Goal: Task Accomplishment & Management: Complete application form

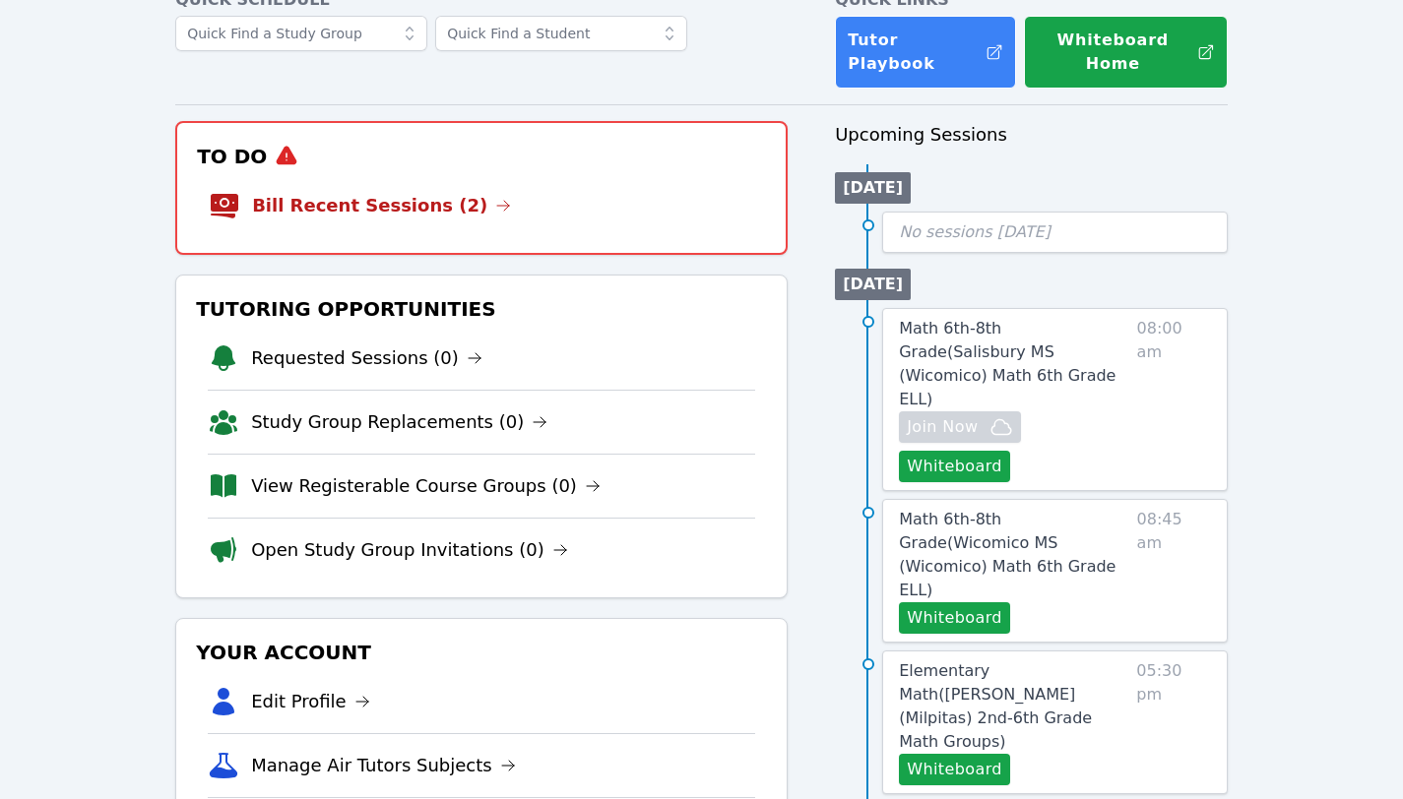
scroll to position [131, 0]
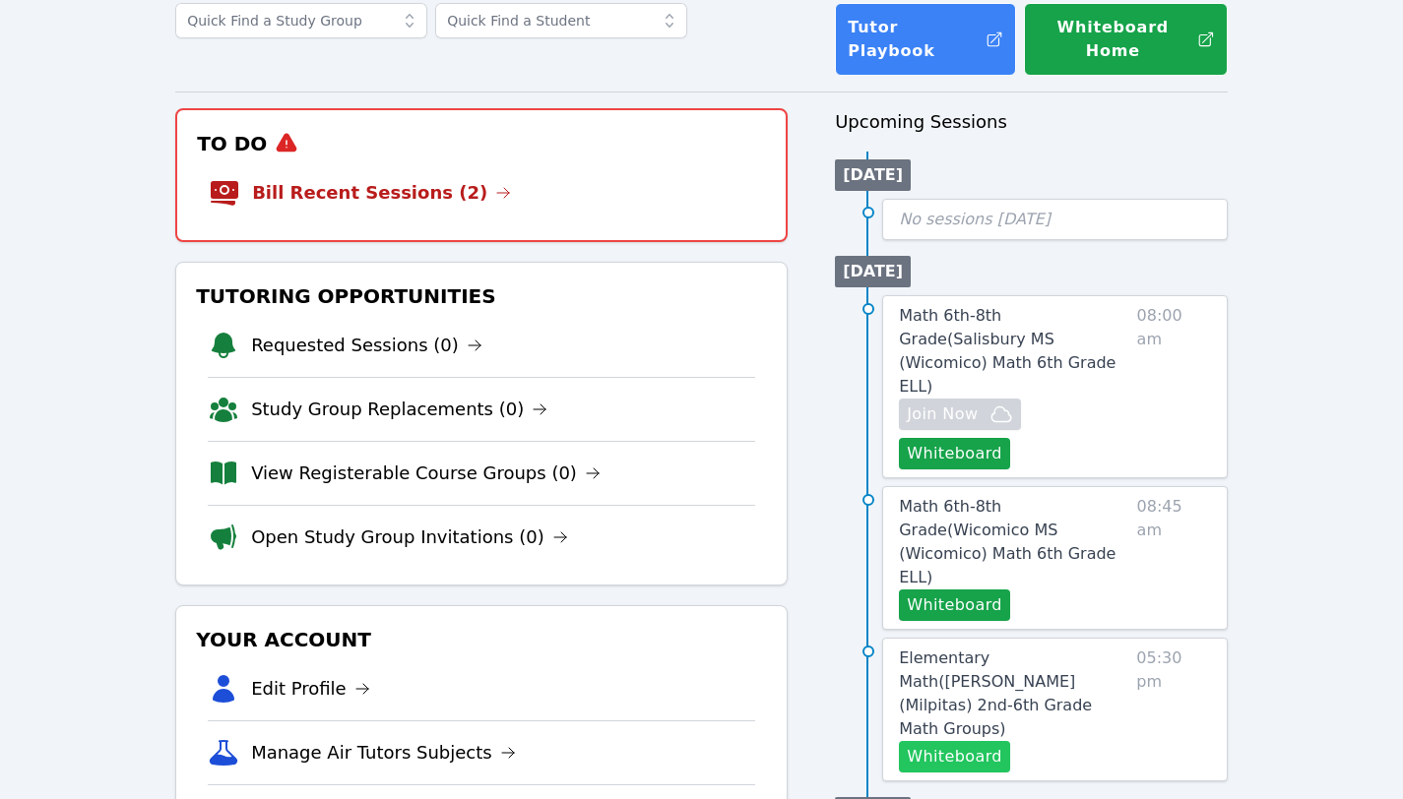
click at [945, 741] on button "Whiteboard" at bounding box center [954, 756] width 111 height 31
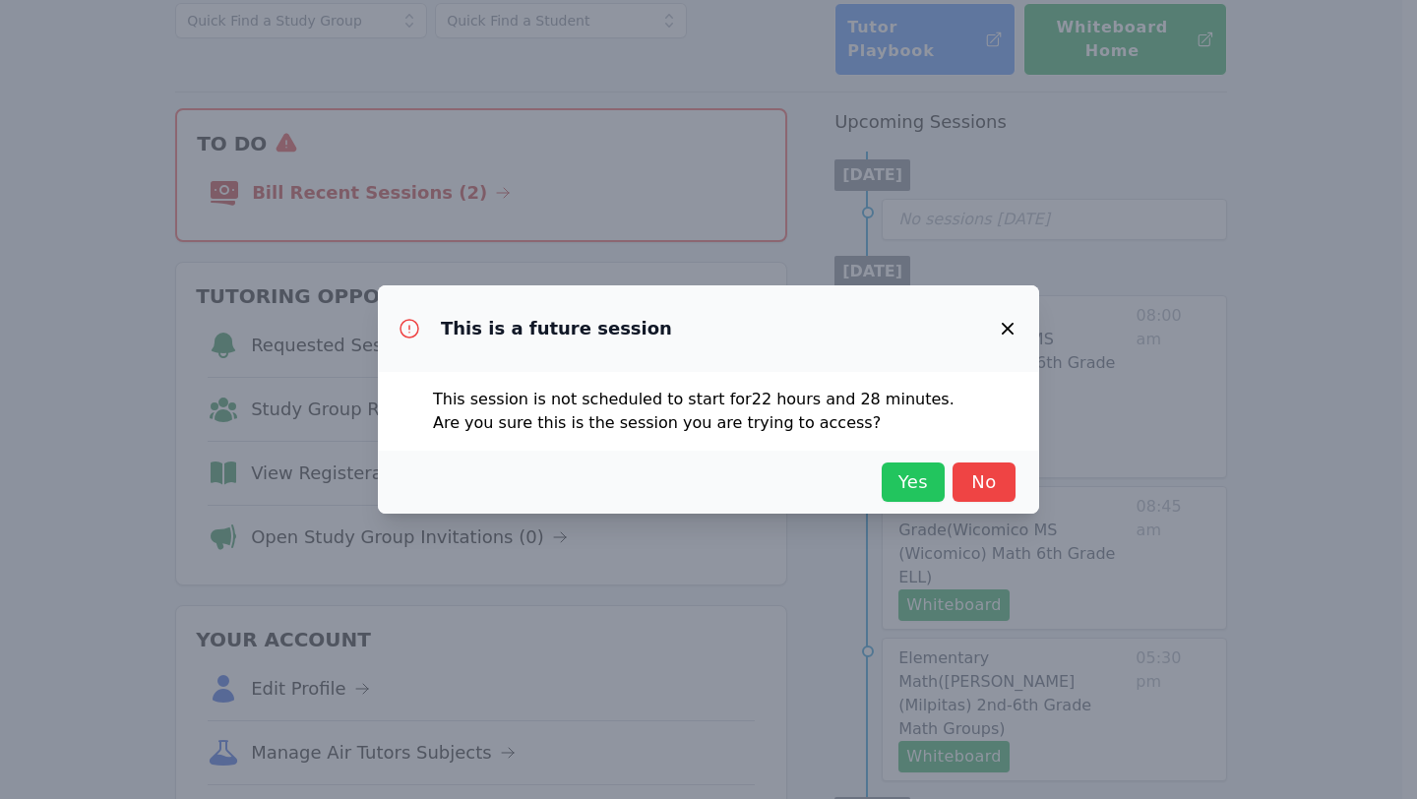
click at [915, 490] on span "Yes" at bounding box center [913, 483] width 43 height 28
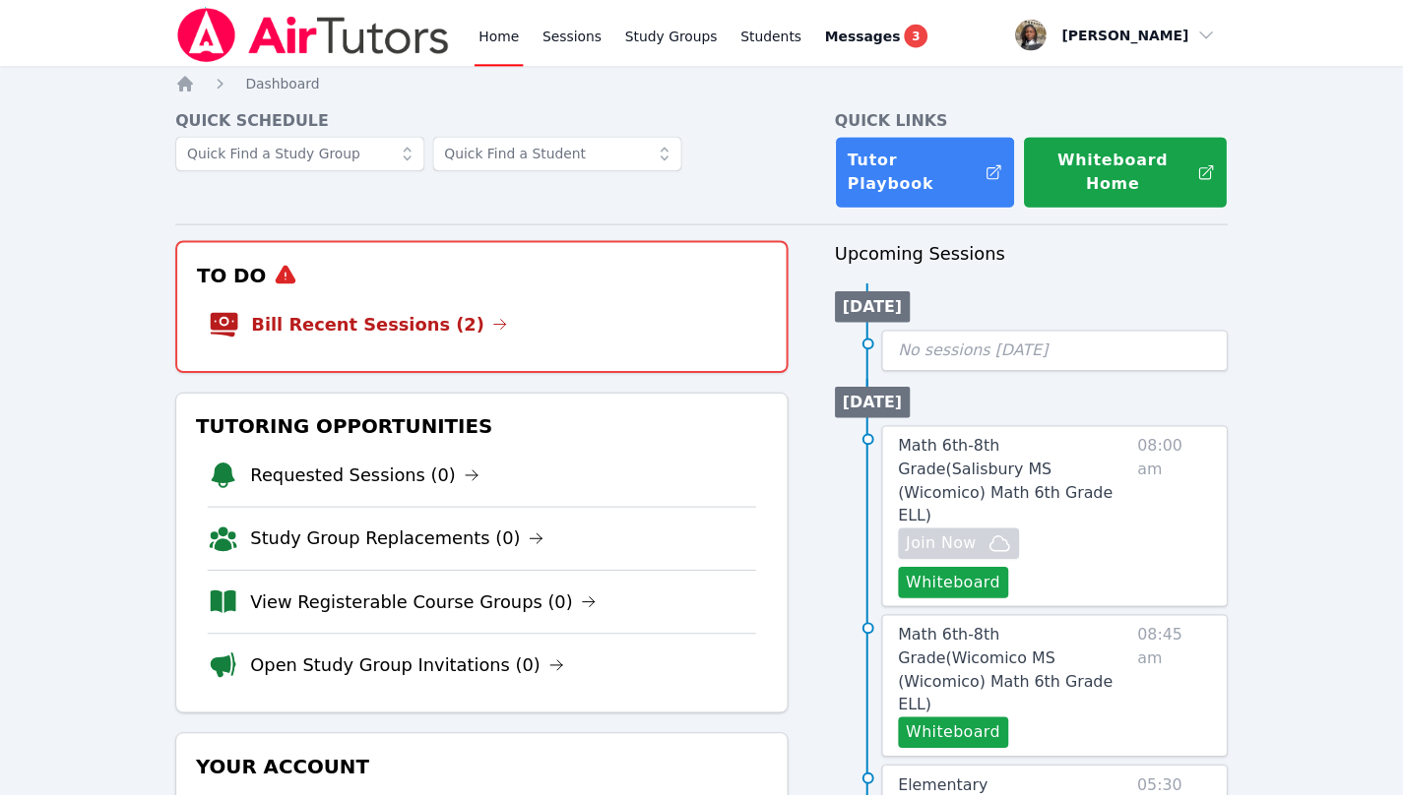
scroll to position [131, 0]
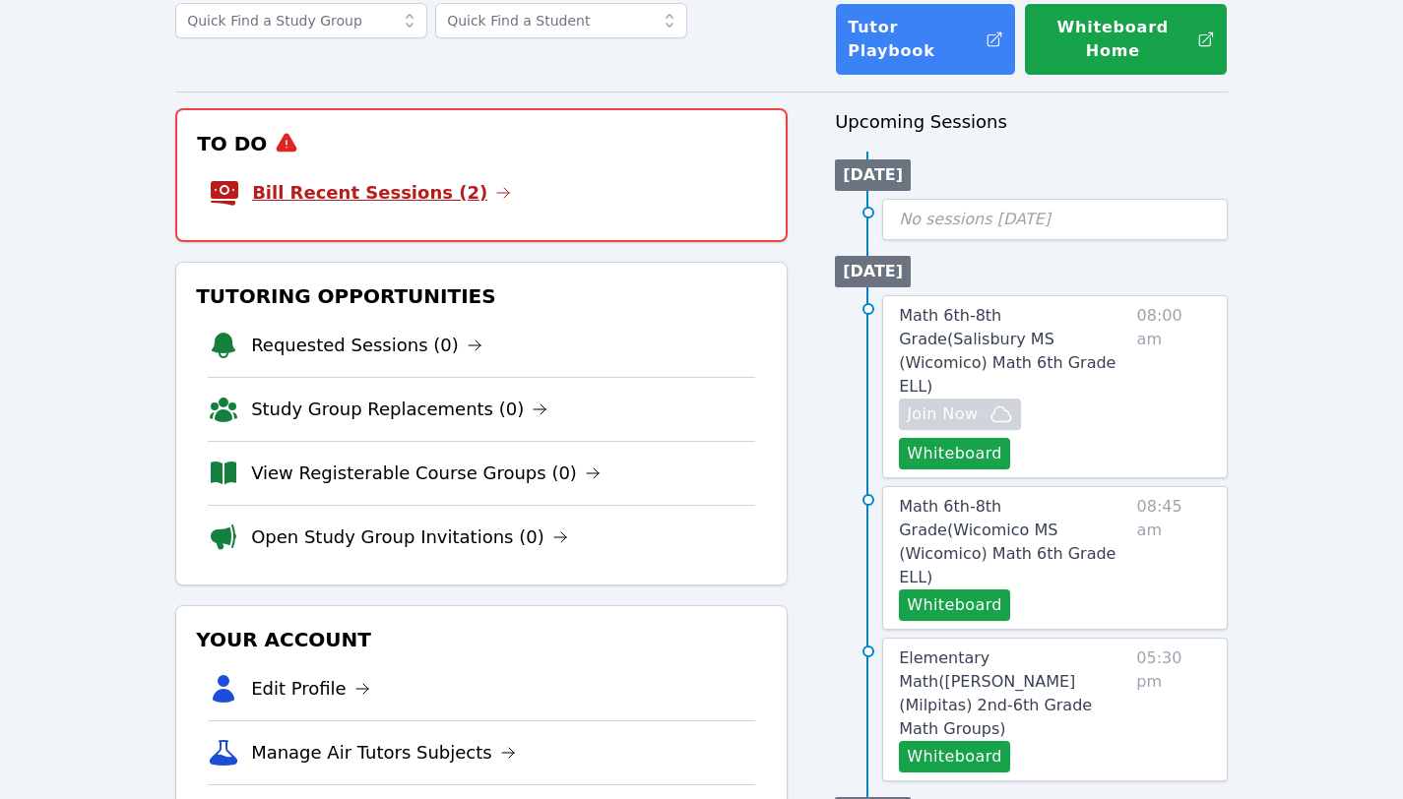
click at [408, 179] on link "Bill Recent Sessions (2)" at bounding box center [381, 193] width 259 height 28
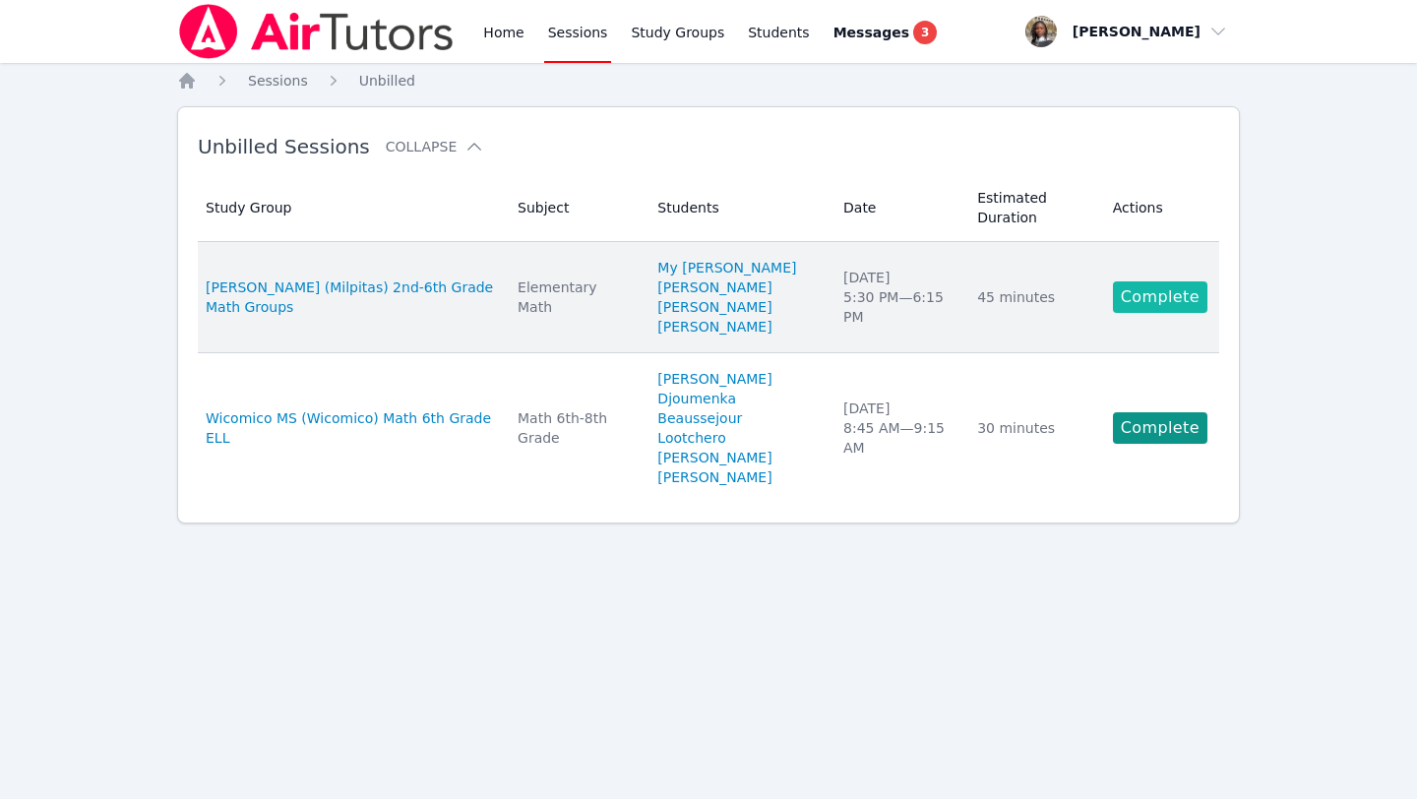
click at [1160, 303] on link "Complete" at bounding box center [1160, 296] width 94 height 31
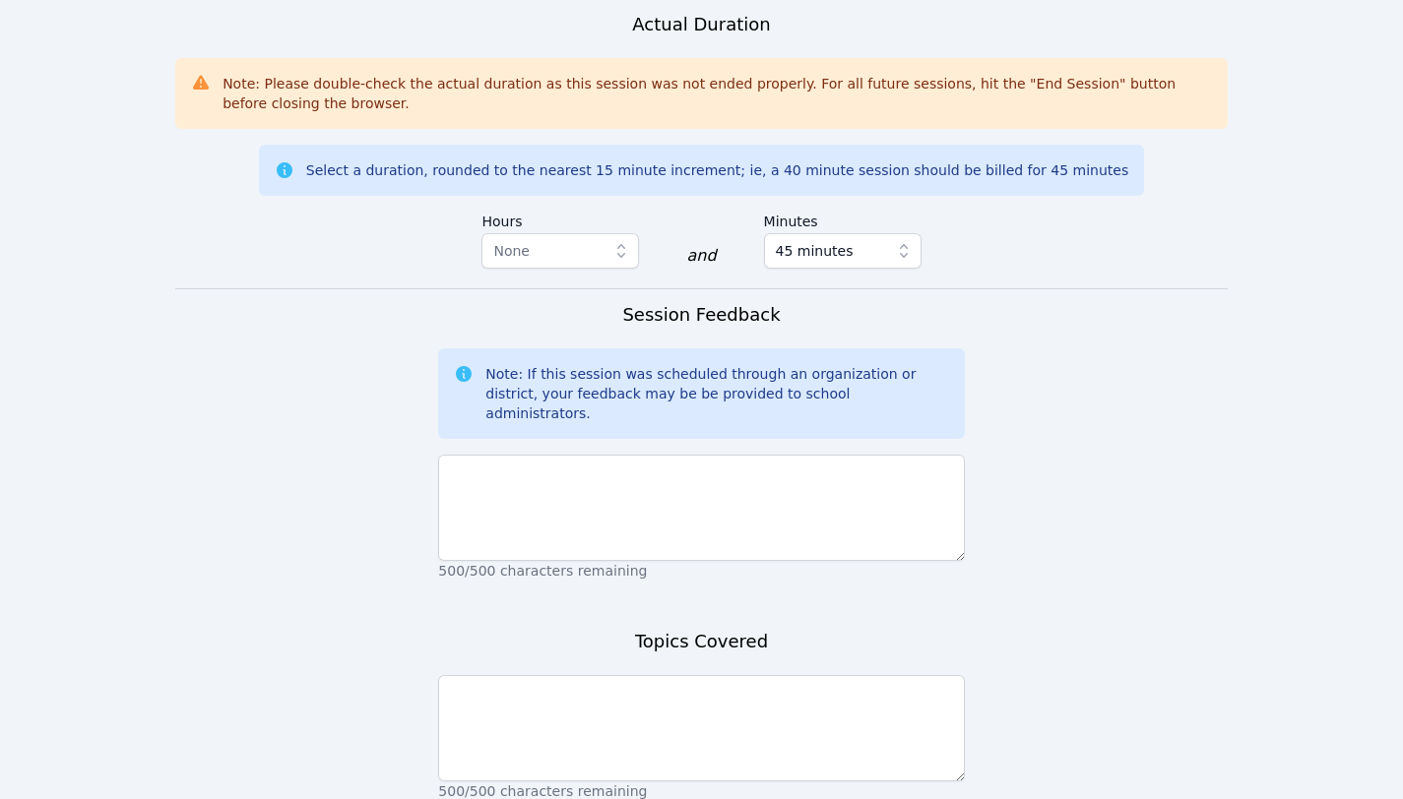
scroll to position [1431, 0]
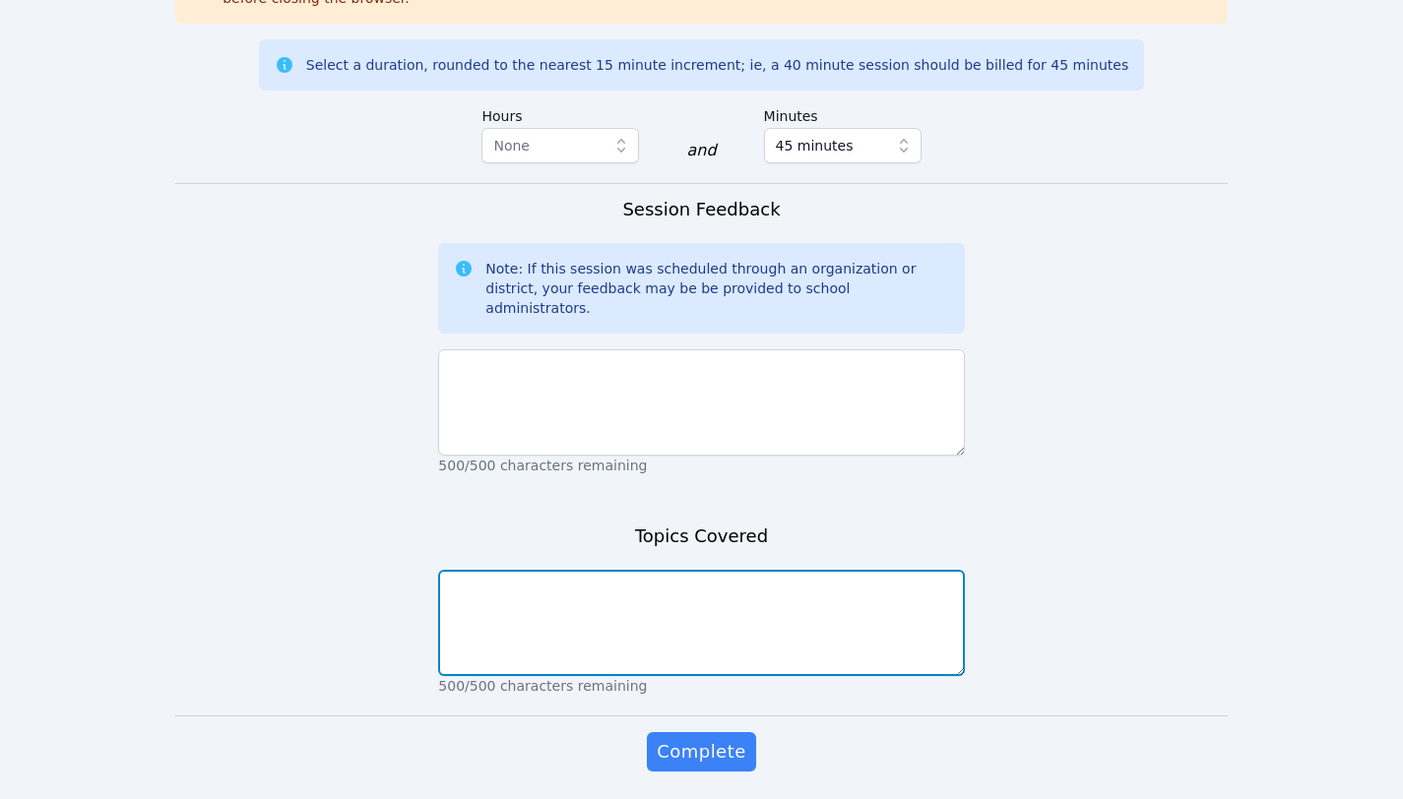
click at [662, 570] on textarea at bounding box center [701, 623] width 526 height 106
paste textarea "We started our lesson 2 - Solve One- Step- Word problems. The students are lear…"
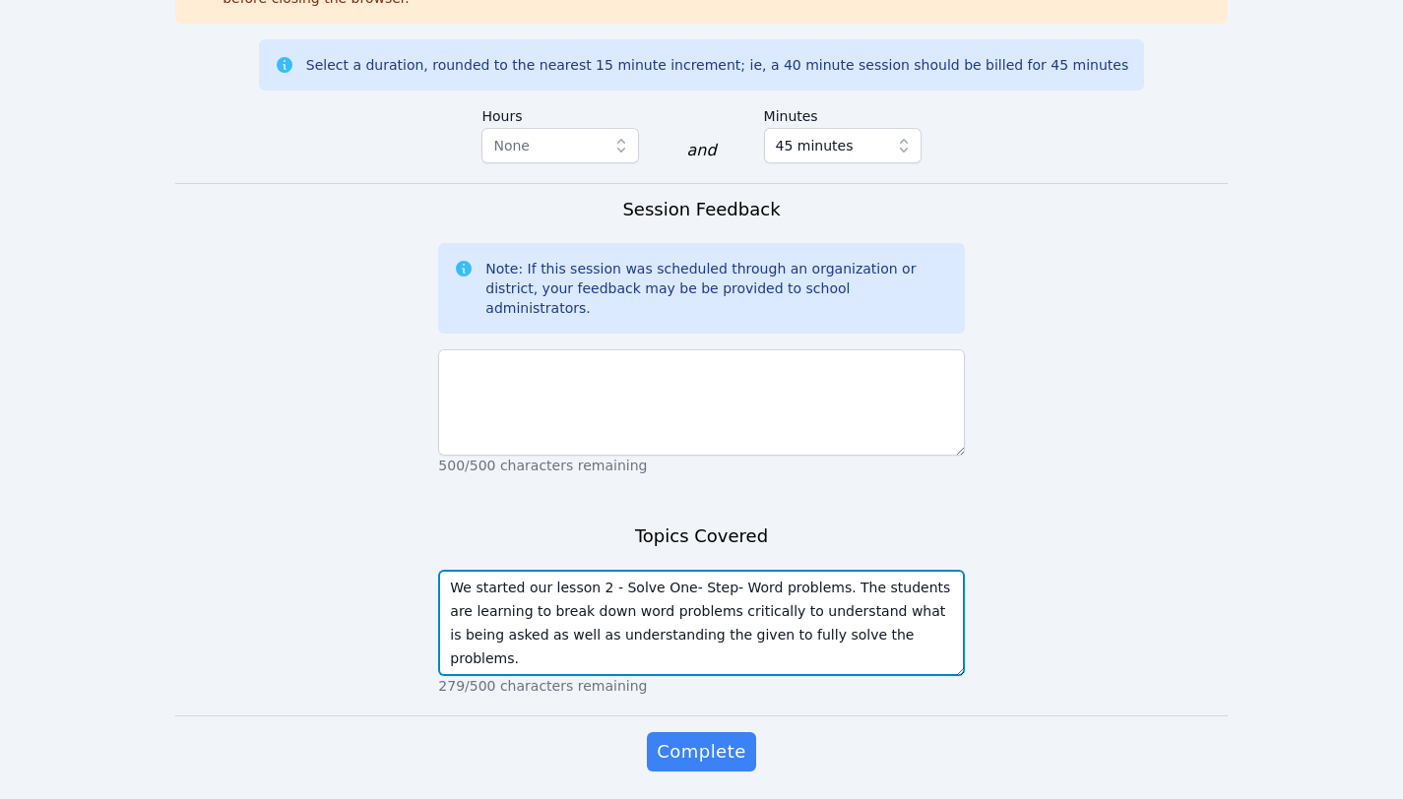
type textarea "We started our lesson 2 - Solve One- Step- Word problems. The students are lear…"
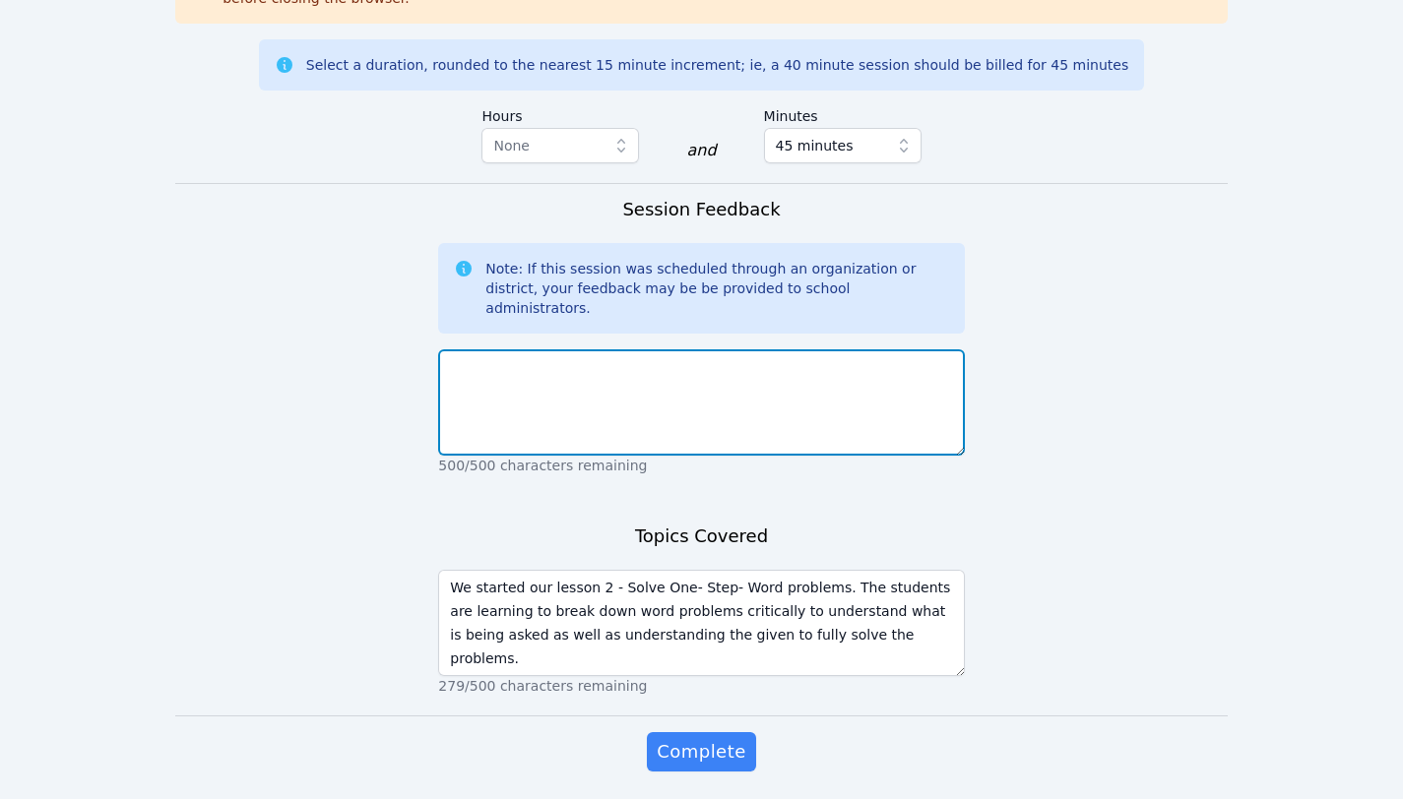
click at [507, 349] on textarea at bounding box center [701, 402] width 526 height 106
paste textarea "Students are dealing with loud noises while in class. I have requested for the …"
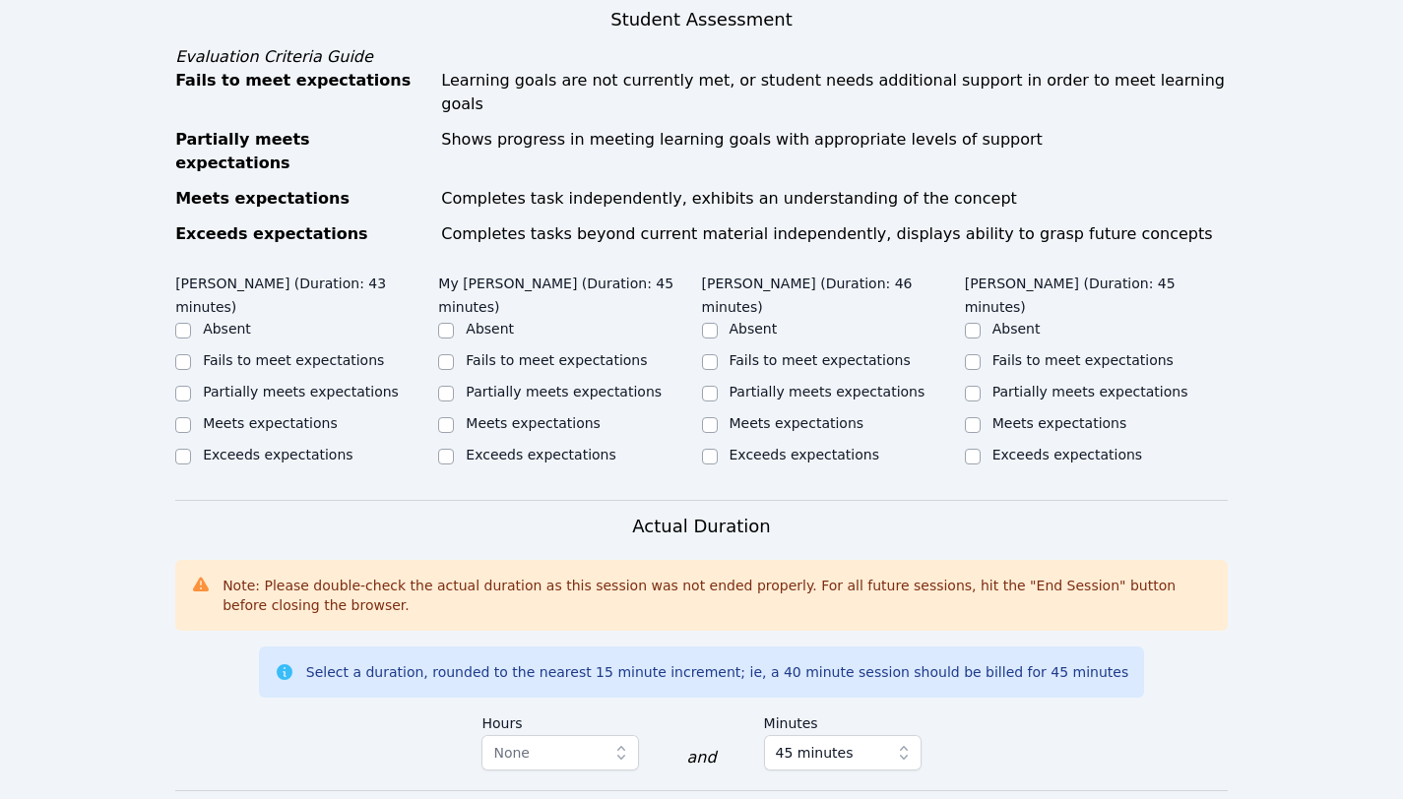
scroll to position [812, 0]
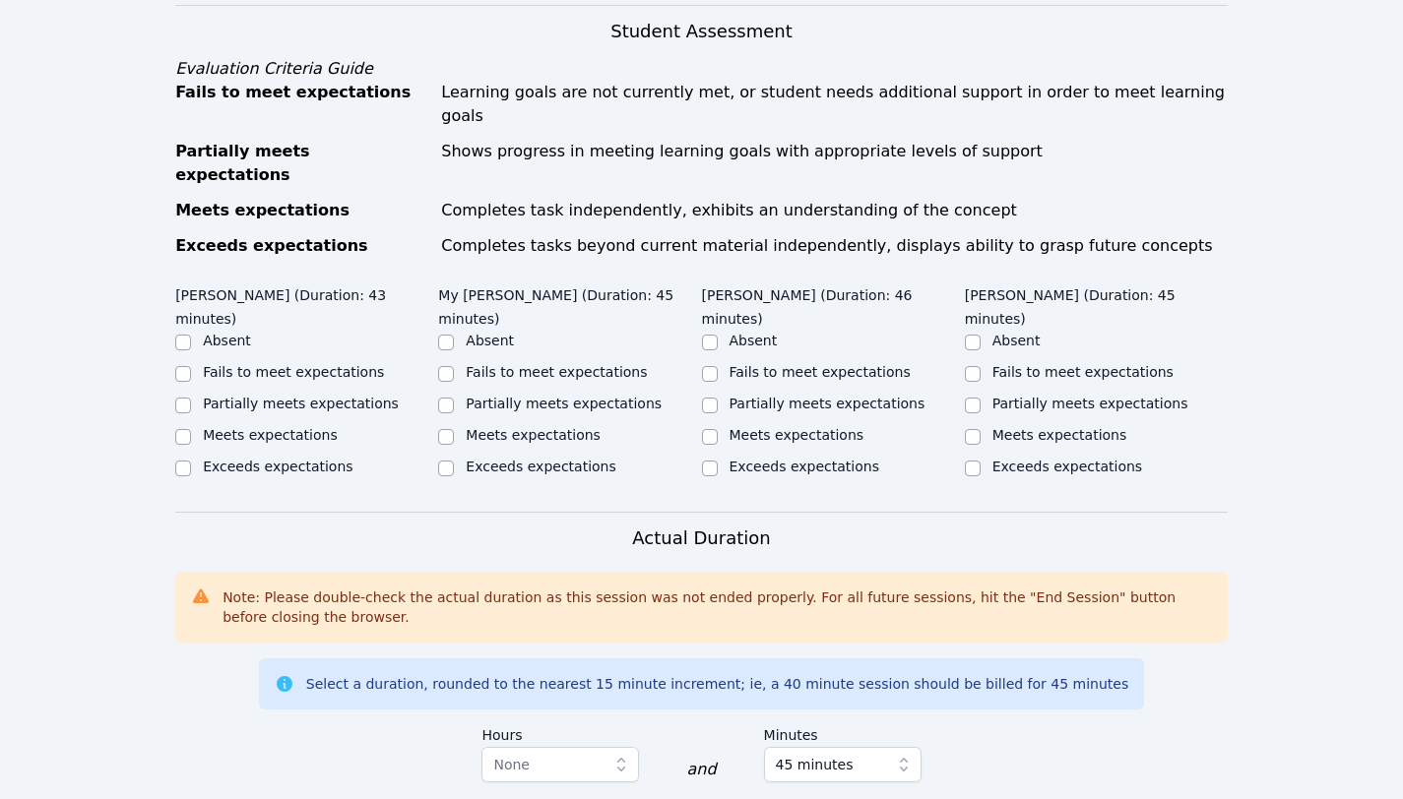
type textarea "Students are dealing with loud noises while in class. I have requested for the …"
click at [280, 396] on label "Partially meets expectations" at bounding box center [301, 404] width 196 height 16
click at [191, 398] on input "Partially meets expectations" at bounding box center [183, 406] width 16 height 16
checkbox input "true"
click at [301, 364] on label "Fails to meet expectations" at bounding box center [293, 372] width 181 height 16
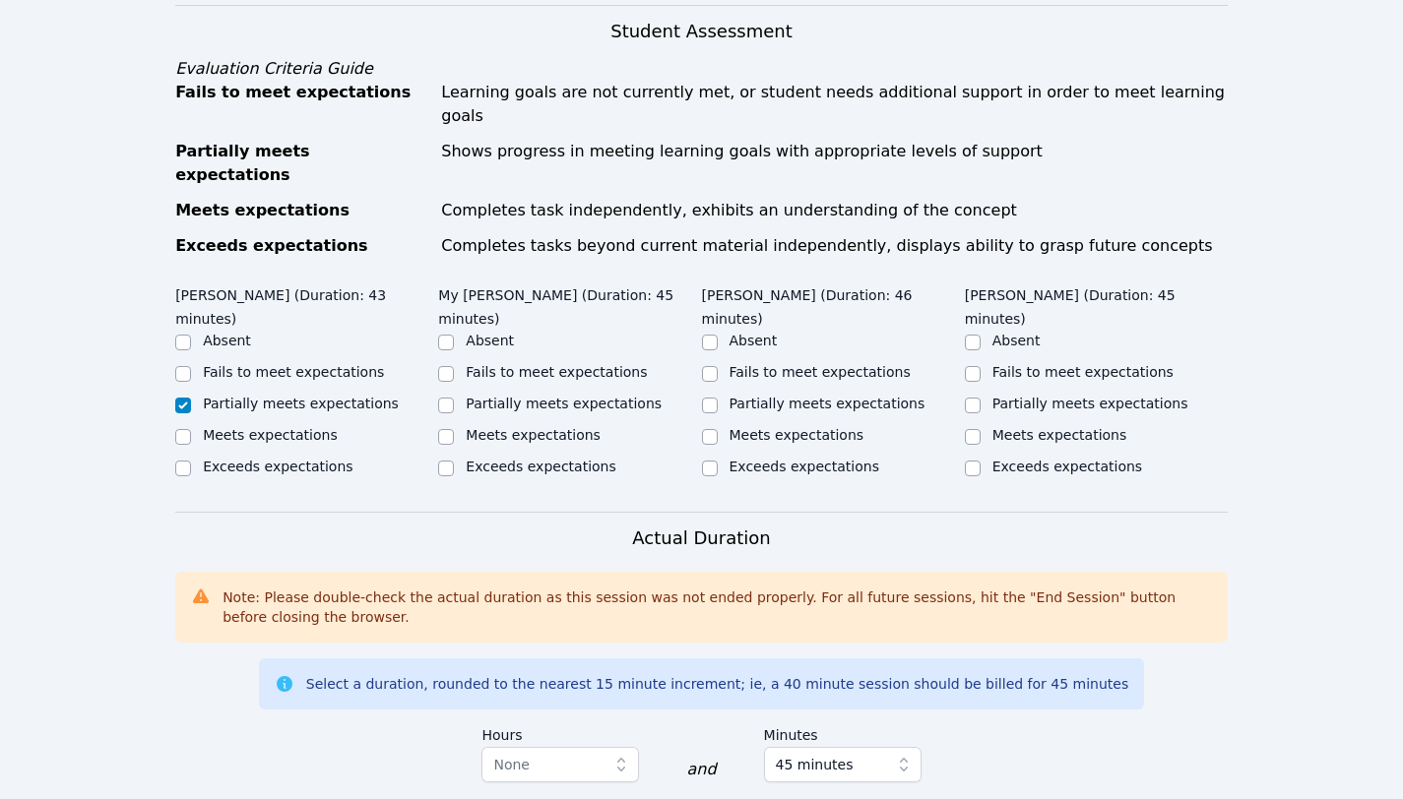
click at [191, 366] on input "Fails to meet expectations" at bounding box center [183, 374] width 16 height 16
checkbox input "true"
click at [337, 396] on label "Partially meets expectations" at bounding box center [301, 404] width 196 height 16
click at [191, 398] on input "Partially meets expectations" at bounding box center [183, 406] width 16 height 16
checkbox input "true"
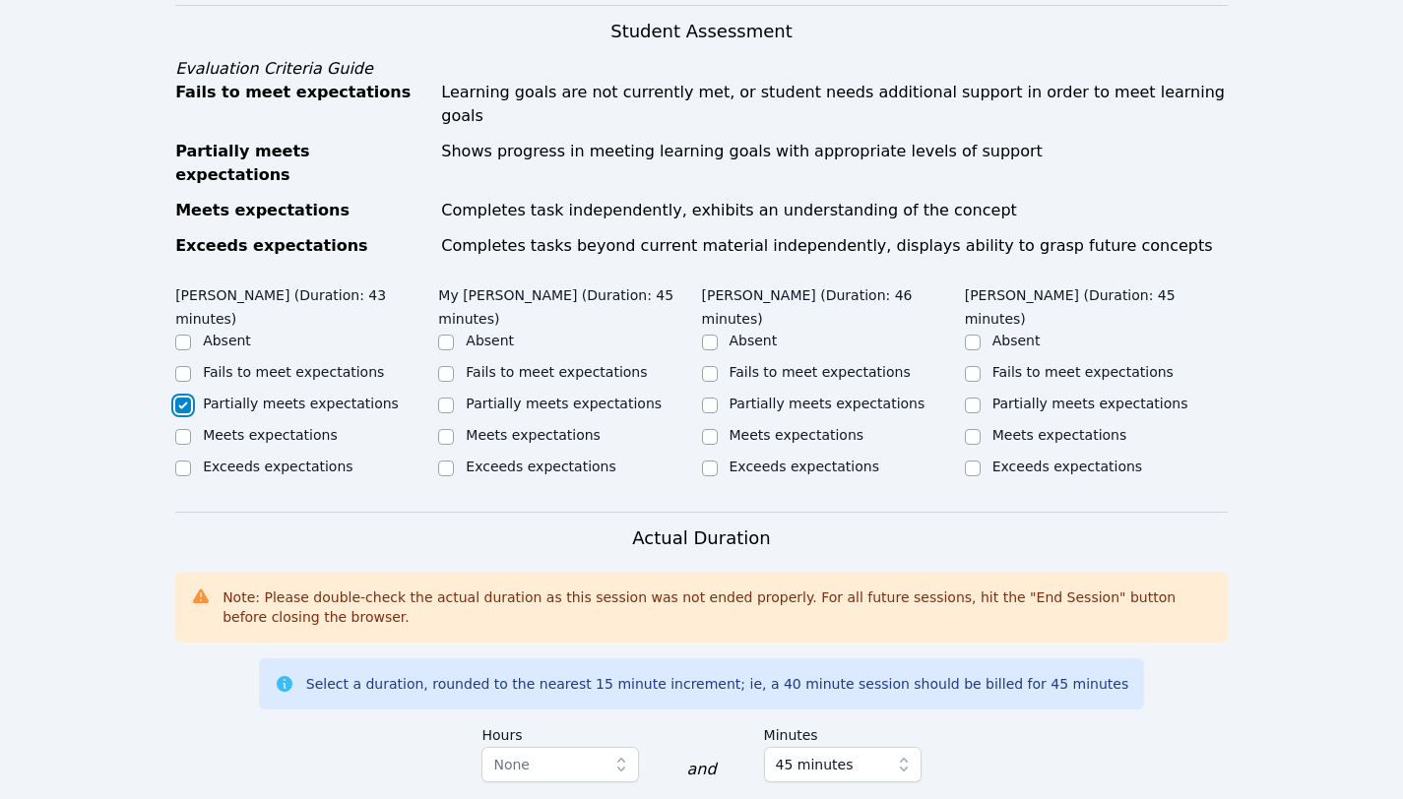
checkbox input "false"
click at [510, 396] on label "Partially meets expectations" at bounding box center [564, 404] width 196 height 16
click at [454, 398] on input "Partially meets expectations" at bounding box center [446, 406] width 16 height 16
checkbox input "true"
click at [797, 427] on label "Meets expectations" at bounding box center [796, 435] width 135 height 16
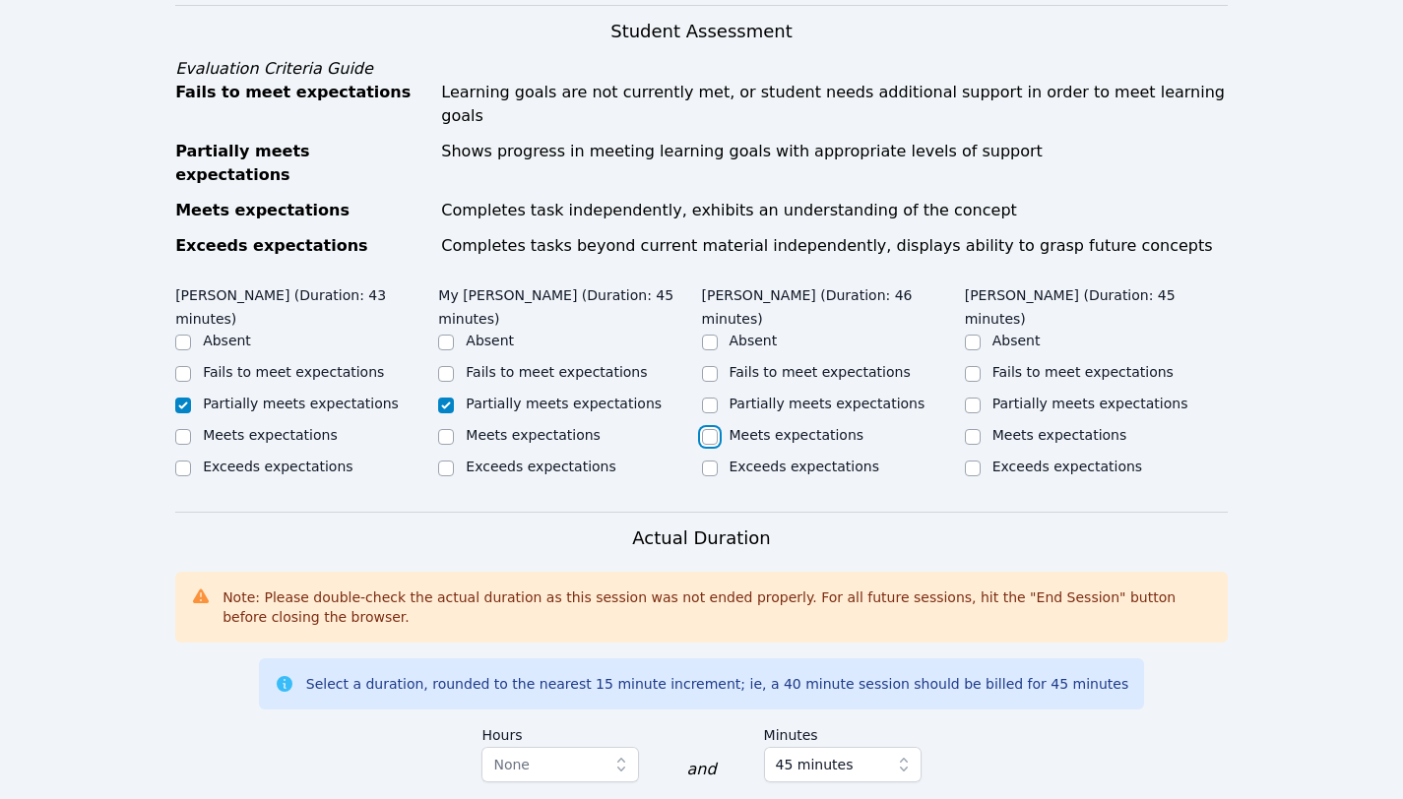
click at [718, 429] on input "Meets expectations" at bounding box center [710, 437] width 16 height 16
checkbox input "true"
click at [1012, 396] on label "Partially meets expectations" at bounding box center [1090, 404] width 196 height 16
click at [980, 398] on input "Partially meets expectations" at bounding box center [973, 406] width 16 height 16
checkbox input "true"
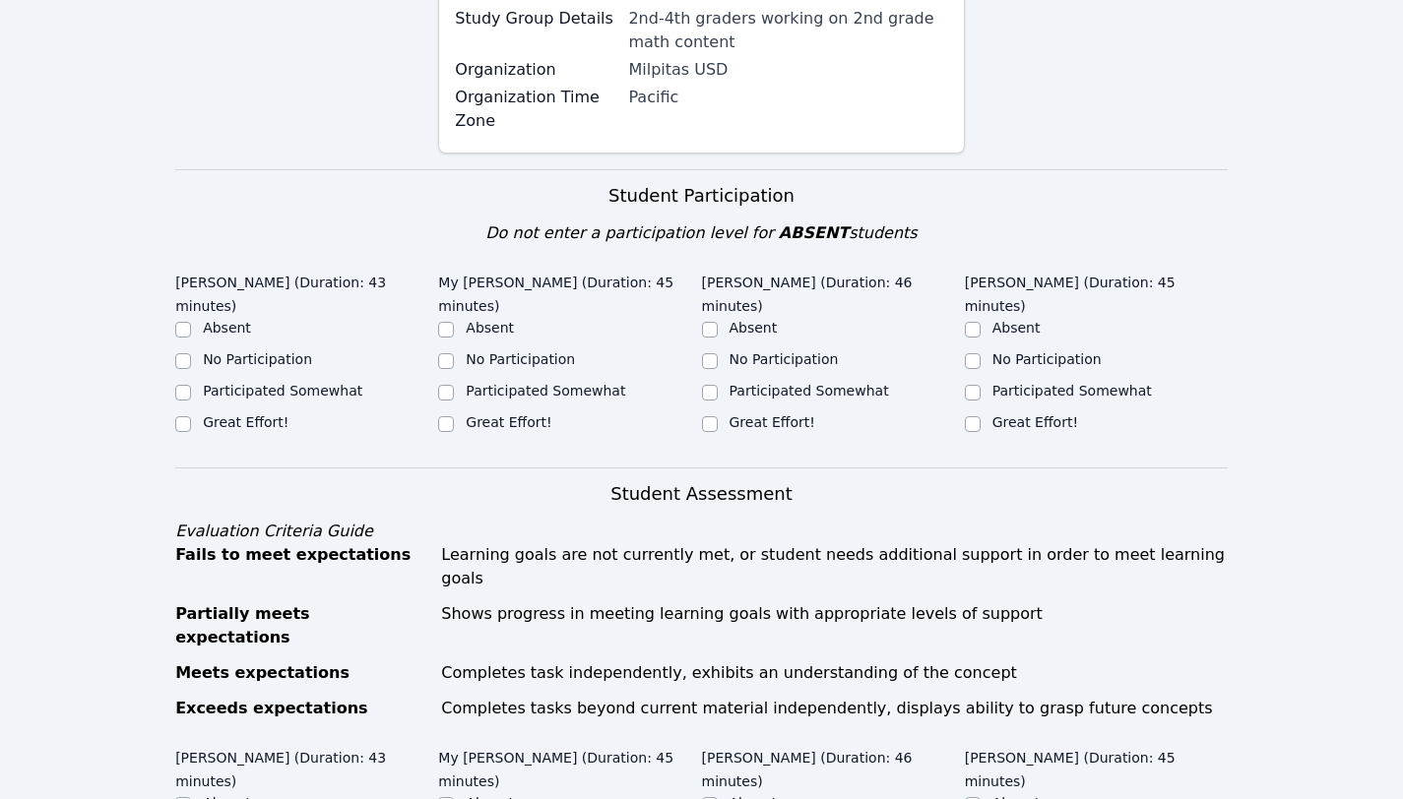
scroll to position [346, 0]
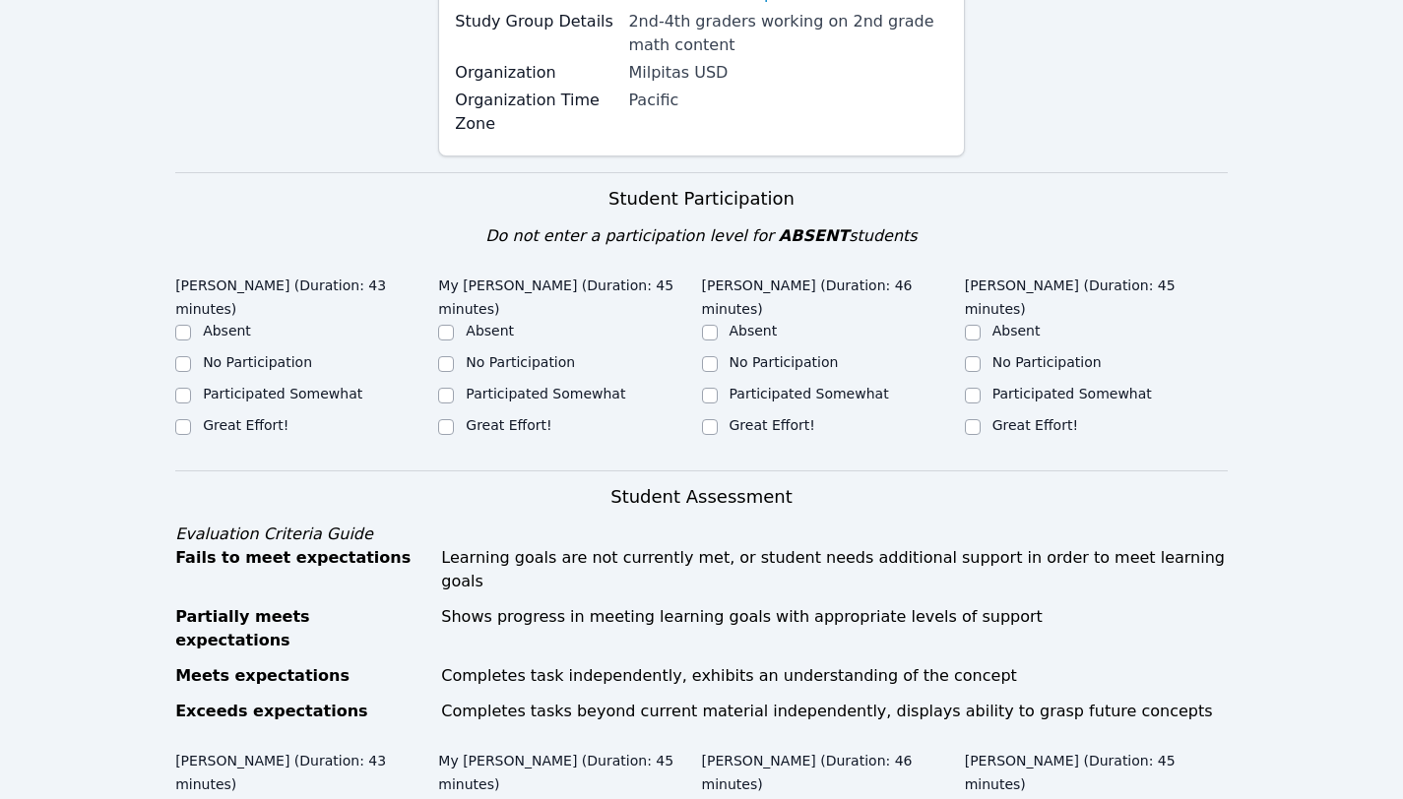
click at [757, 417] on label "Great Effort!" at bounding box center [772, 425] width 86 height 16
click at [718, 419] on input "Great Effort!" at bounding box center [710, 427] width 16 height 16
checkbox input "true"
click at [1018, 402] on div "Participated Somewhat" at bounding box center [1071, 394] width 159 height 20
click at [1002, 398] on label "Participated Somewhat" at bounding box center [1071, 394] width 159 height 16
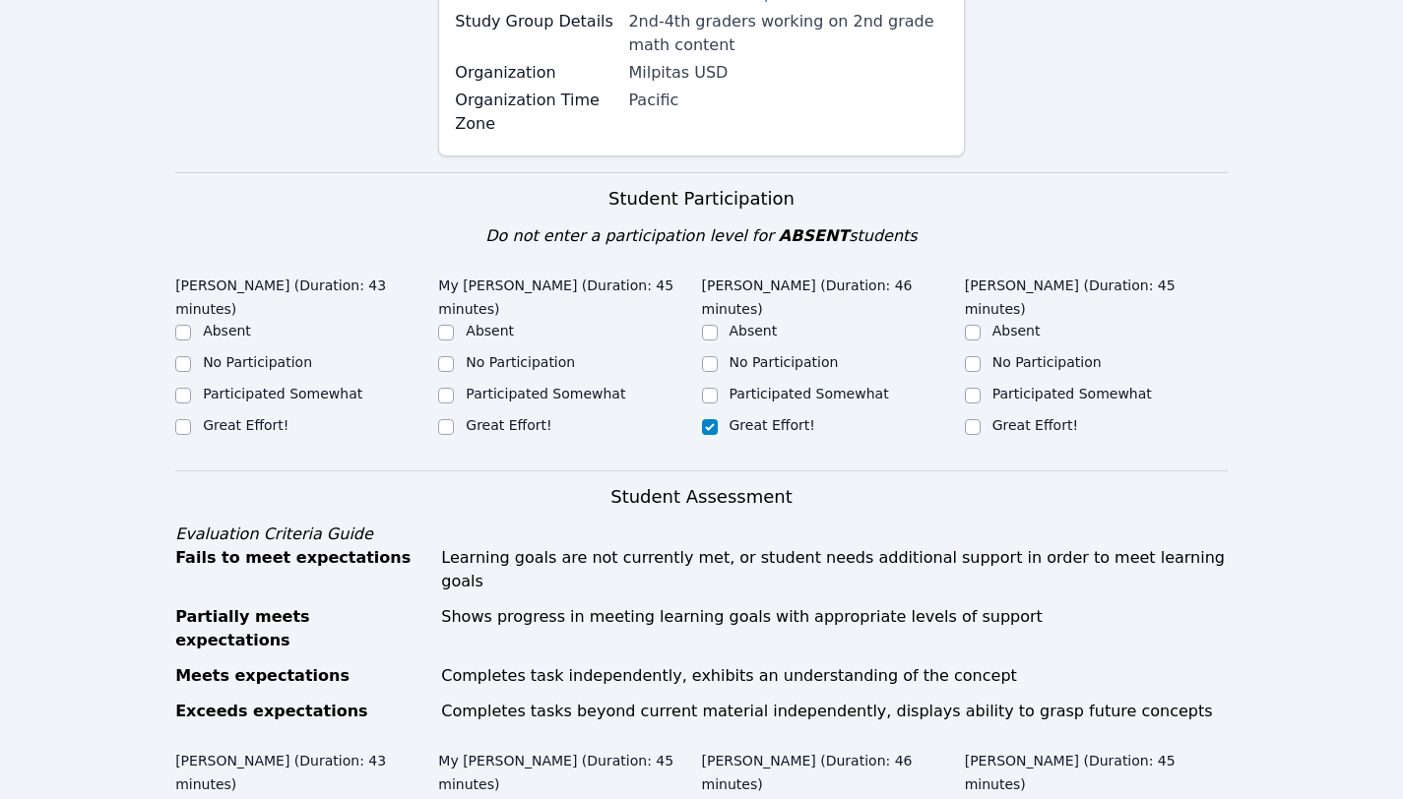
click at [980, 398] on input "Participated Somewhat" at bounding box center [973, 396] width 16 height 16
checkbox input "true"
click at [518, 420] on label "Great Effort!" at bounding box center [509, 425] width 86 height 16
click at [454, 420] on input "Great Effort!" at bounding box center [446, 427] width 16 height 16
checkbox input "true"
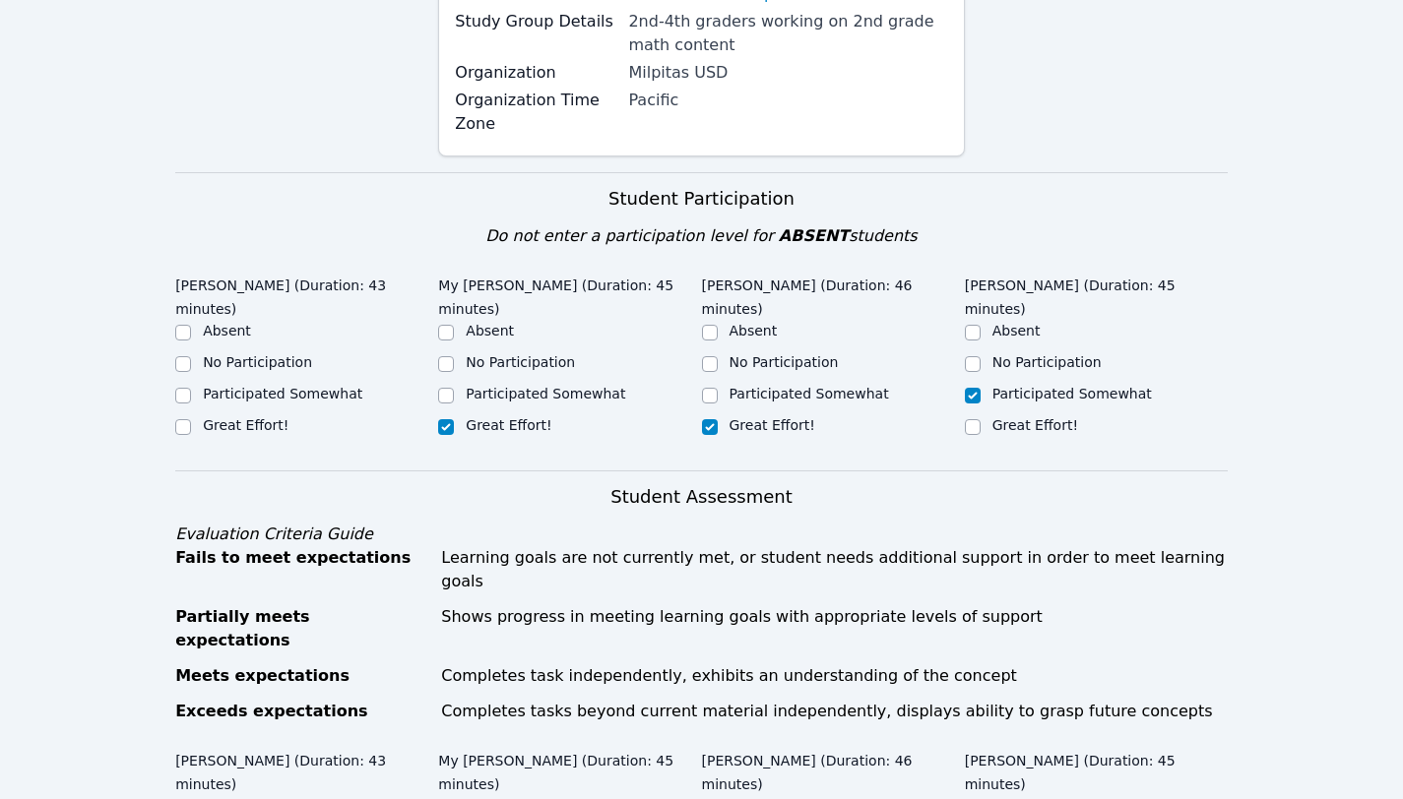
click at [235, 417] on label "Great Effort!" at bounding box center [246, 425] width 86 height 16
click at [191, 419] on input "Great Effort!" at bounding box center [183, 427] width 16 height 16
checkbox input "true"
click at [1007, 430] on label "Great Effort!" at bounding box center [1035, 425] width 86 height 16
click at [980, 430] on input "Great Effort!" at bounding box center [973, 427] width 16 height 16
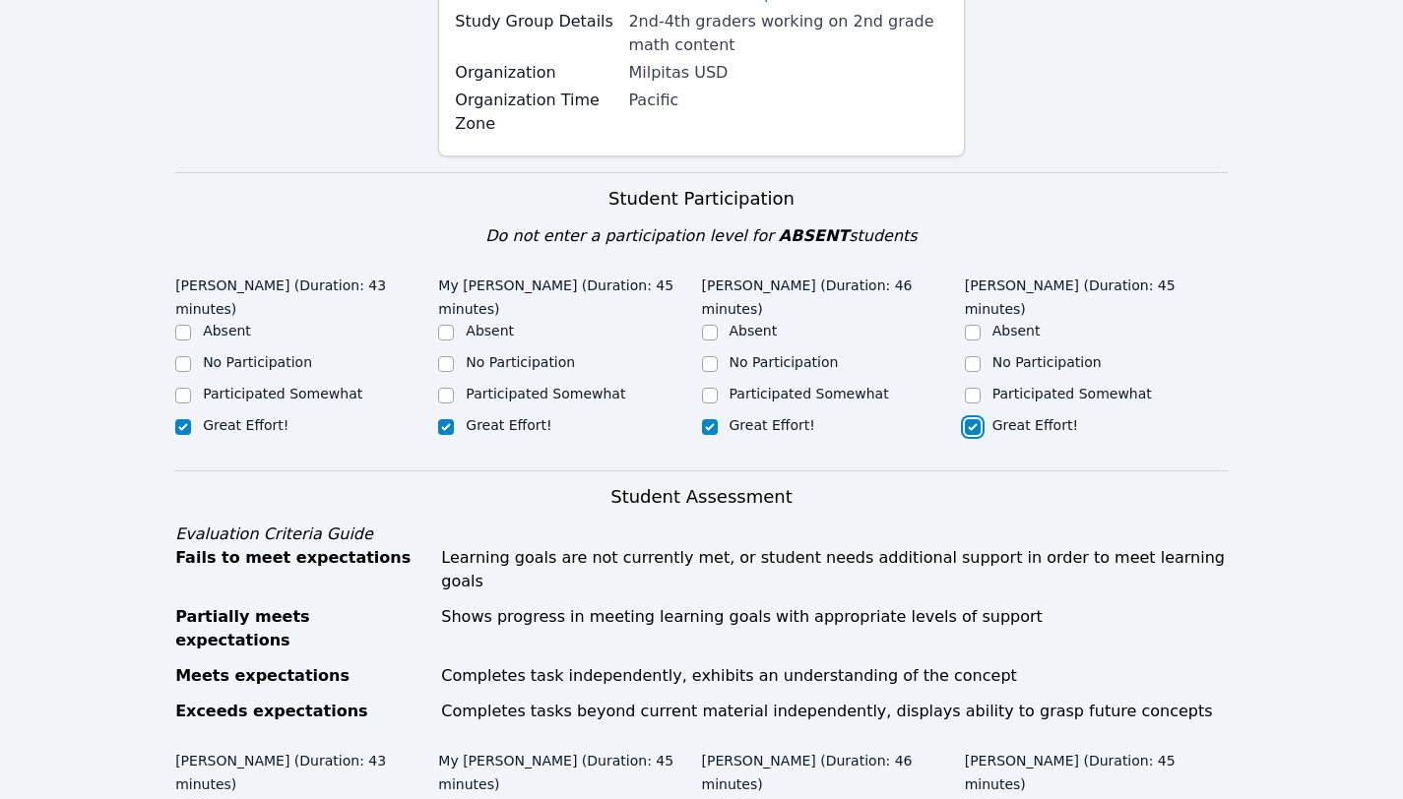
checkbox input "true"
checkbox input "false"
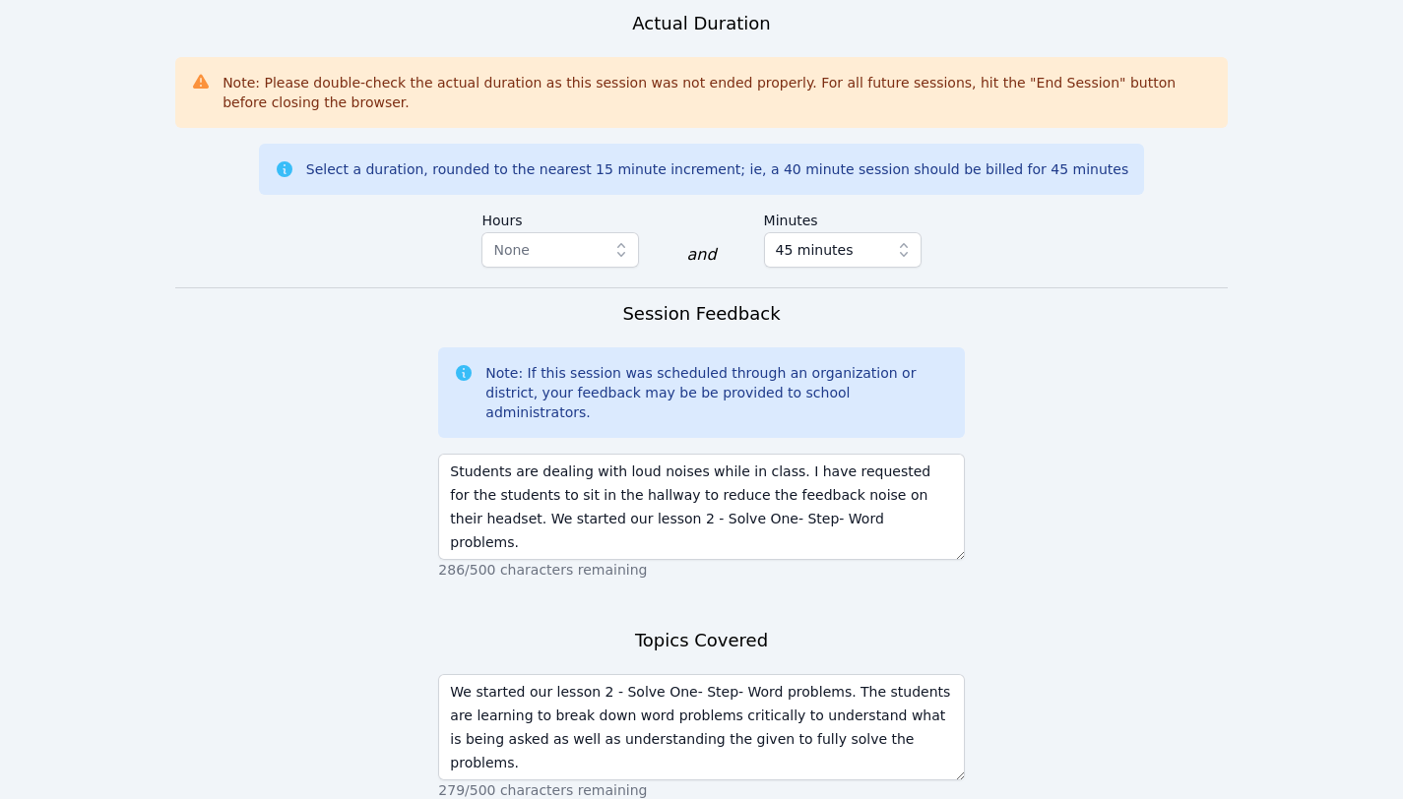
scroll to position [1431, 0]
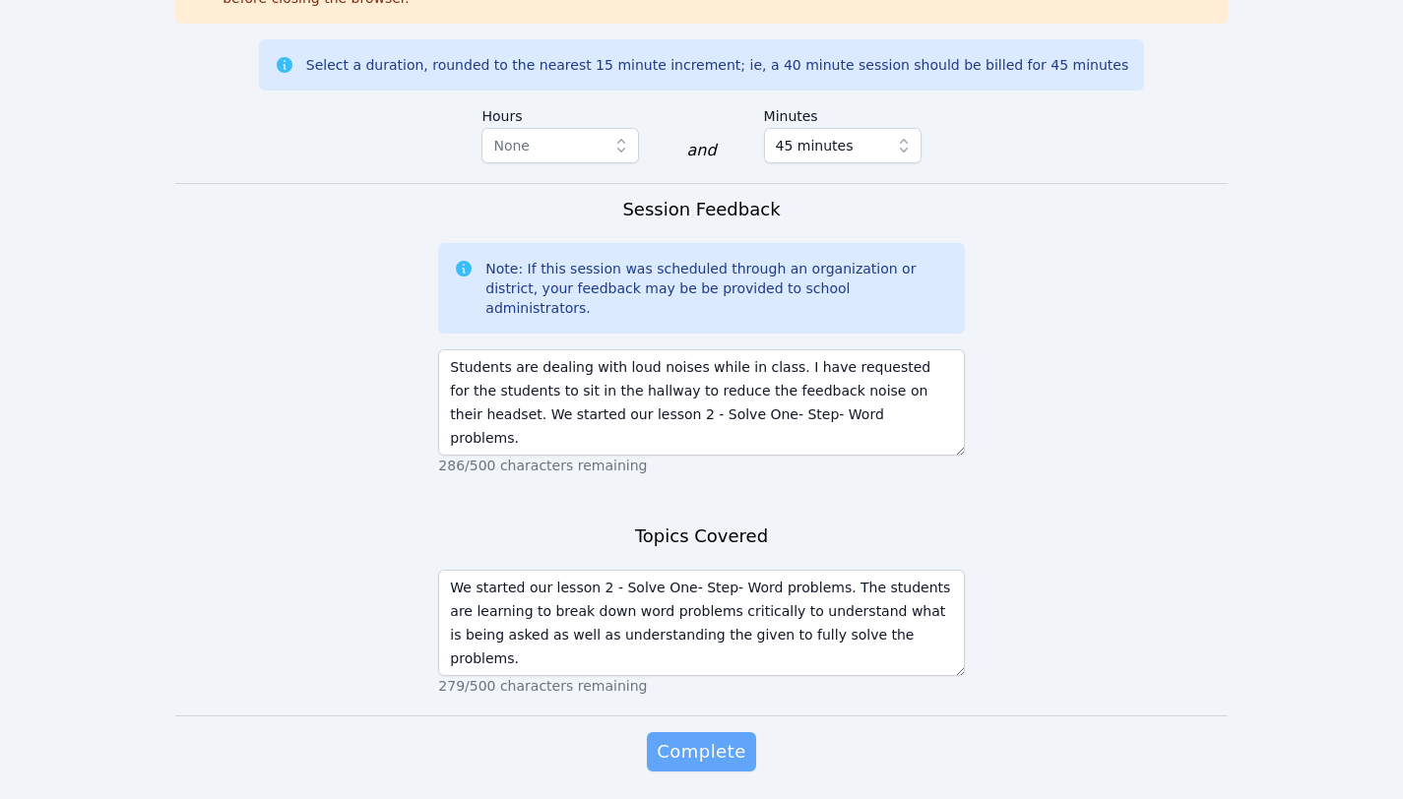
click at [686, 738] on span "Complete" at bounding box center [700, 752] width 89 height 28
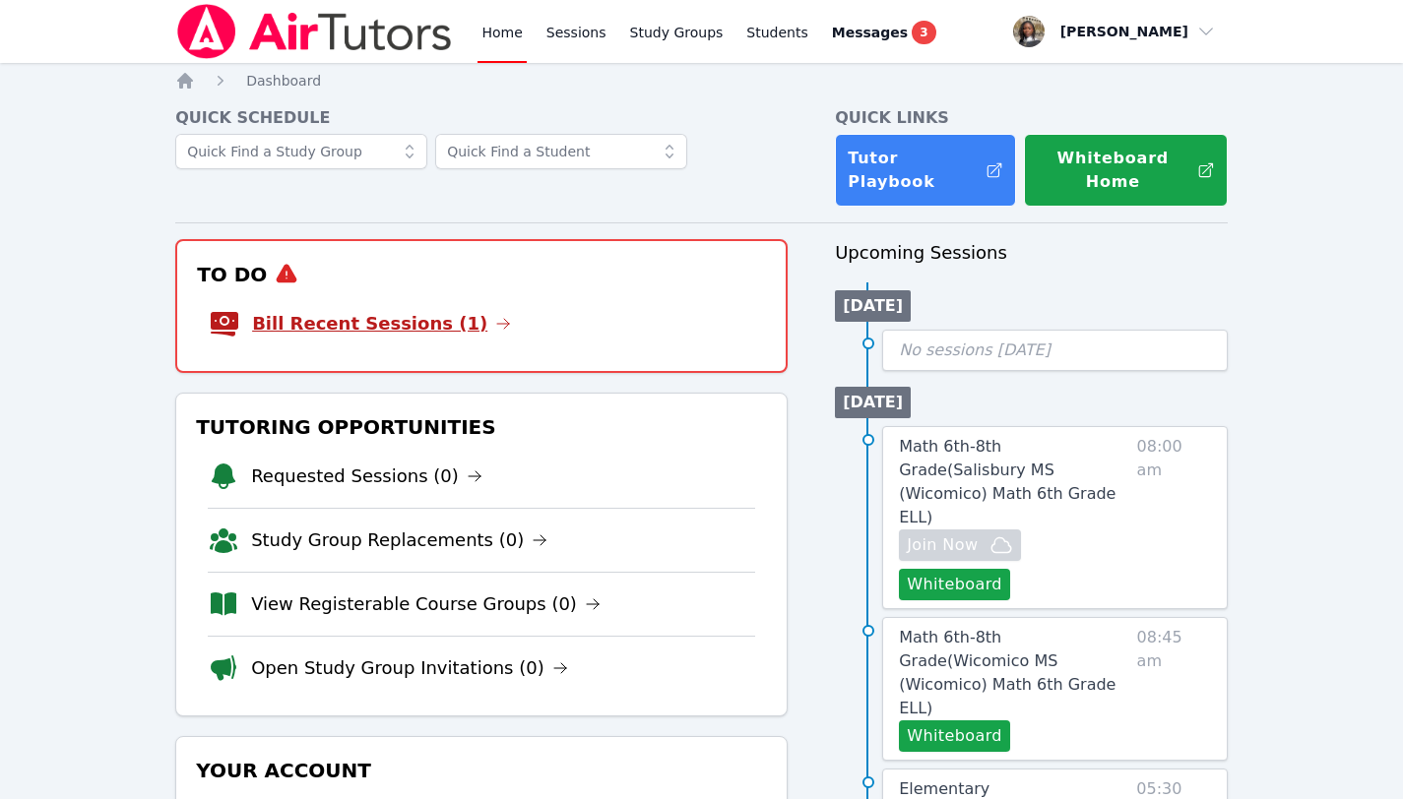
click at [435, 311] on link "Bill Recent Sessions (1)" at bounding box center [381, 324] width 259 height 28
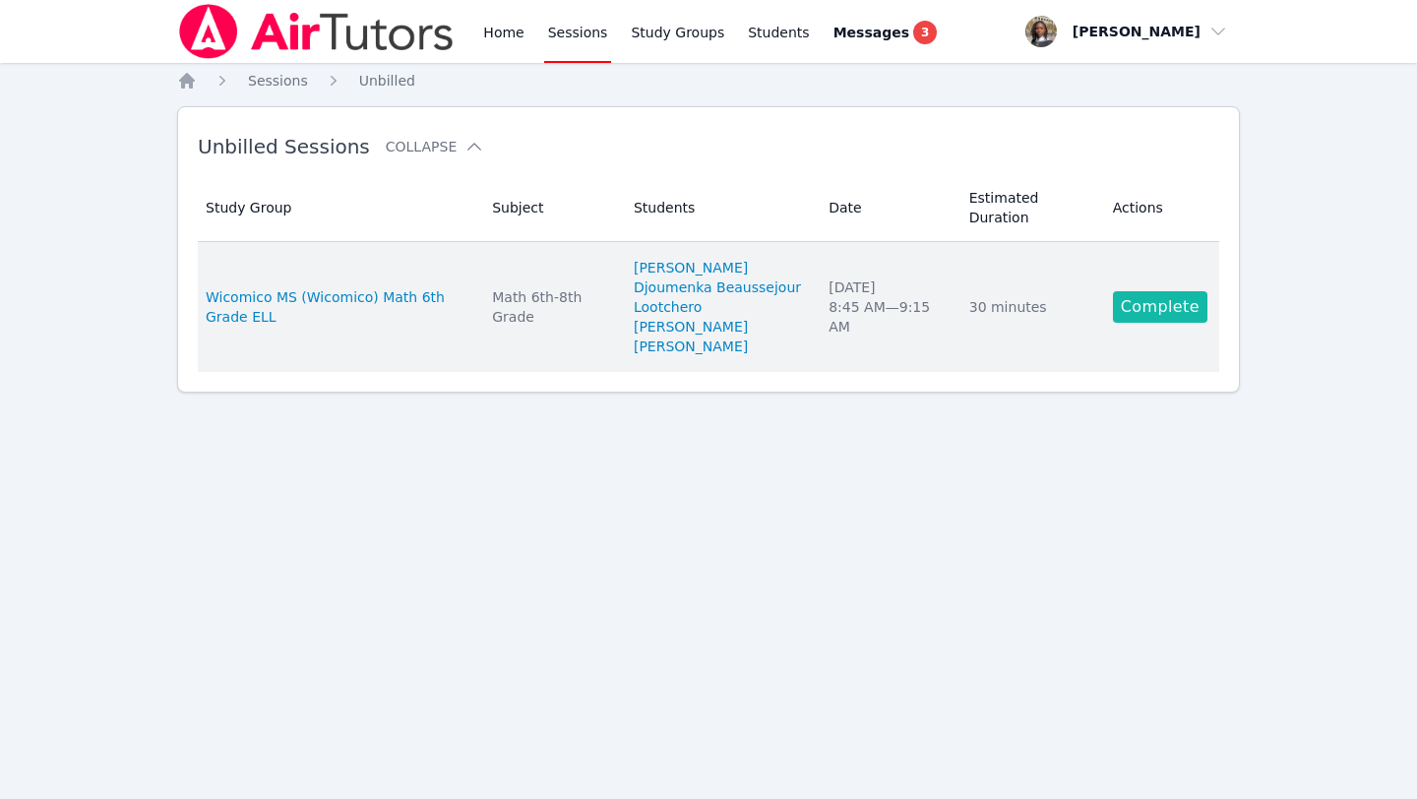
click at [1166, 302] on link "Complete" at bounding box center [1160, 306] width 94 height 31
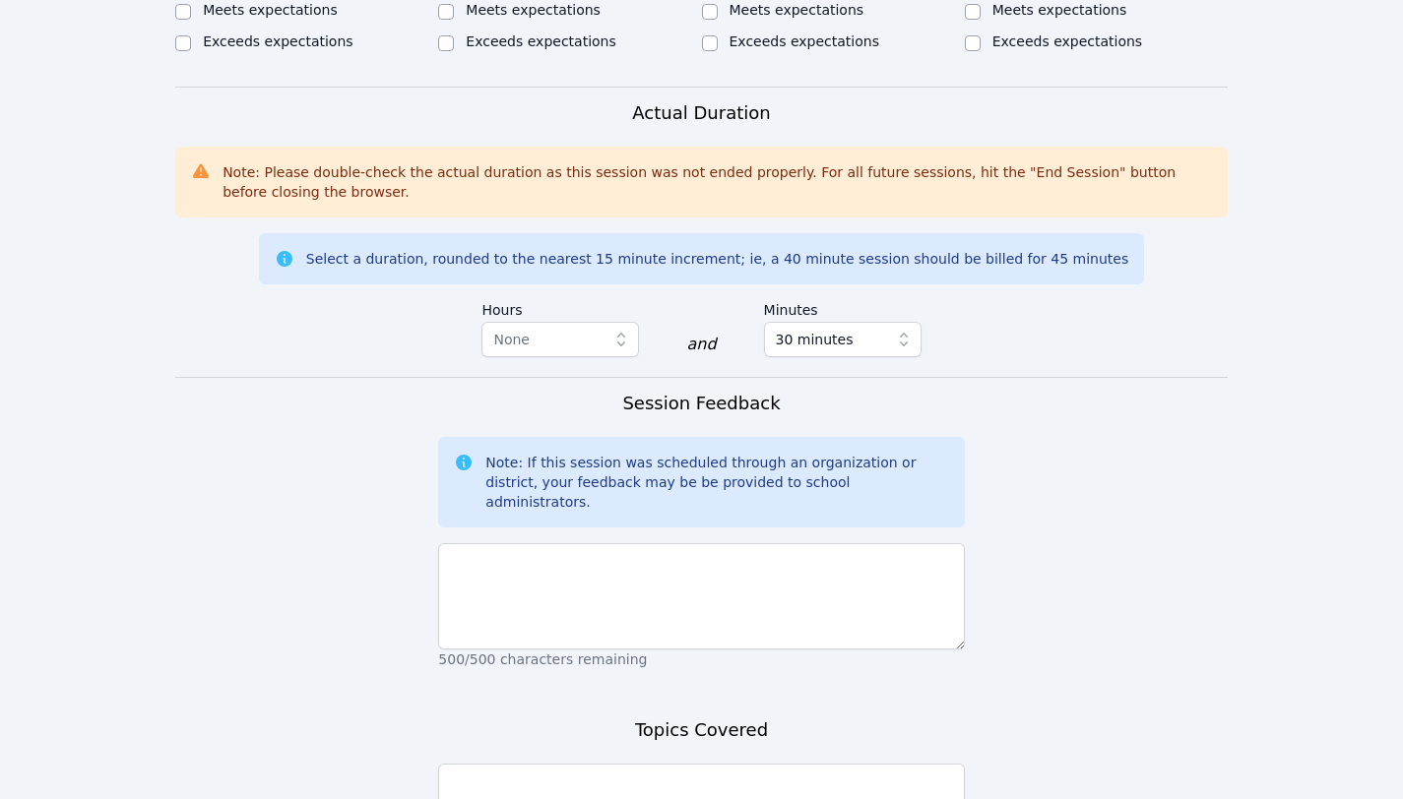
scroll to position [1410, 0]
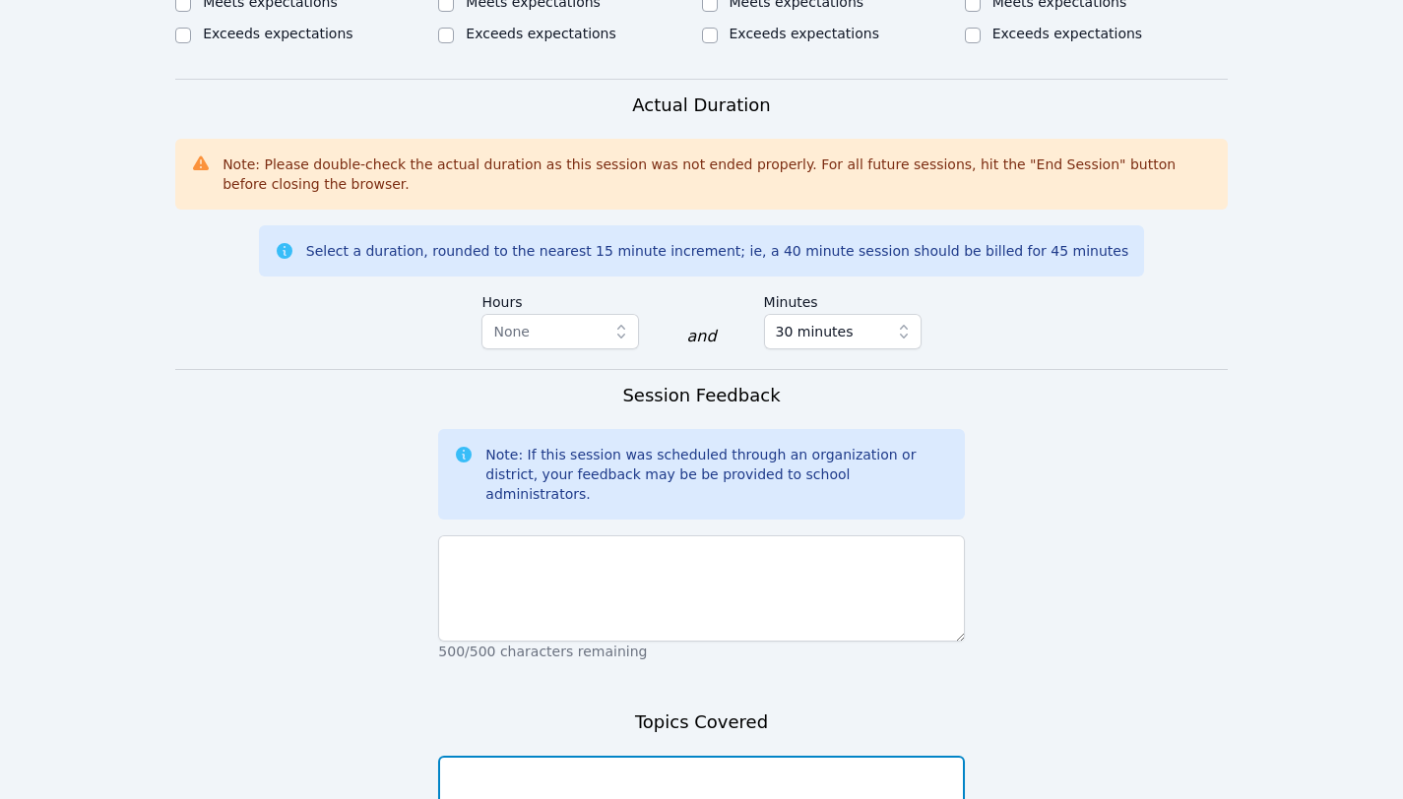
click at [541, 756] on textarea at bounding box center [701, 809] width 526 height 106
paste textarea "We worked on Understanding the Area of Polygons as the kids are currently worki…"
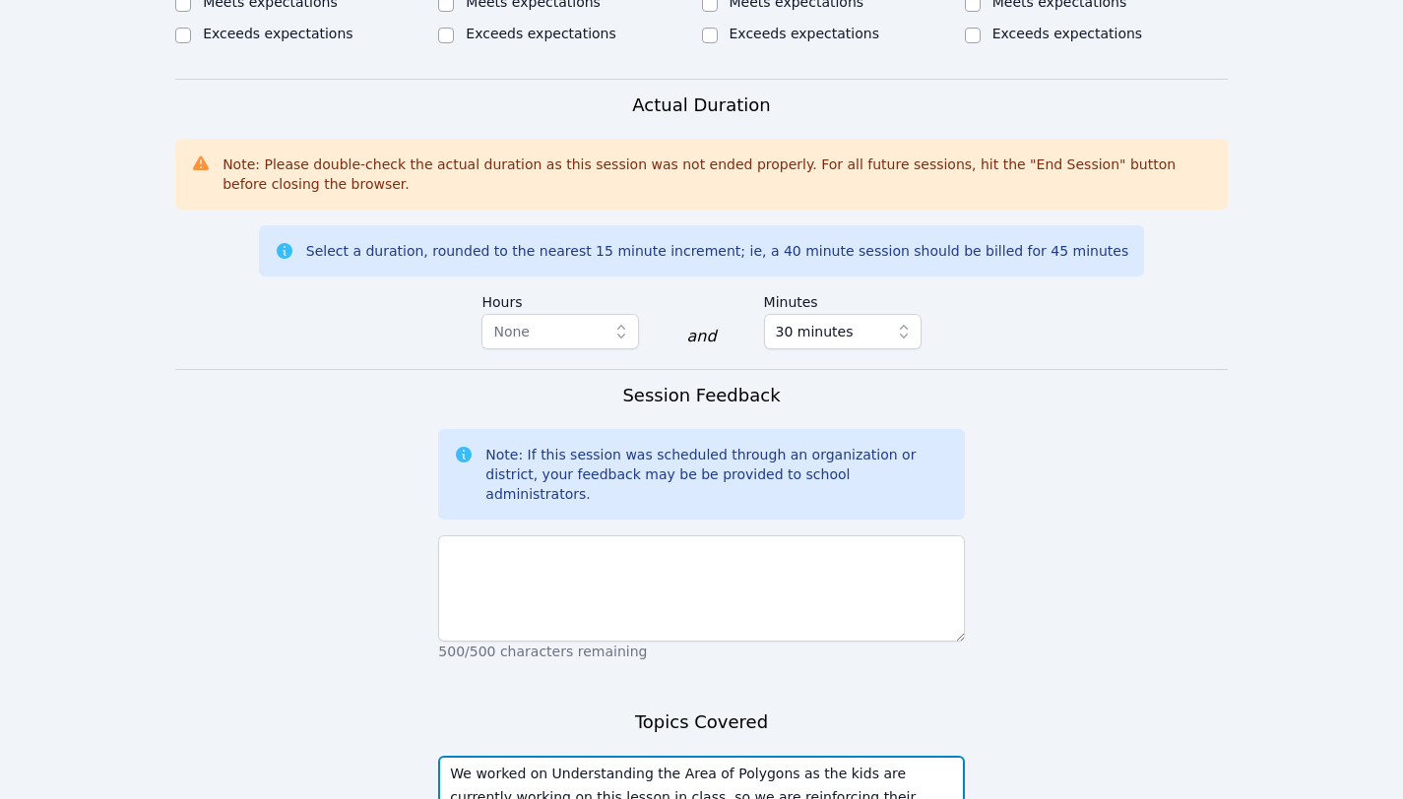
scroll to position [37, 0]
type textarea "We worked on Understanding the Area of Polygons as the kids are currently worki…"
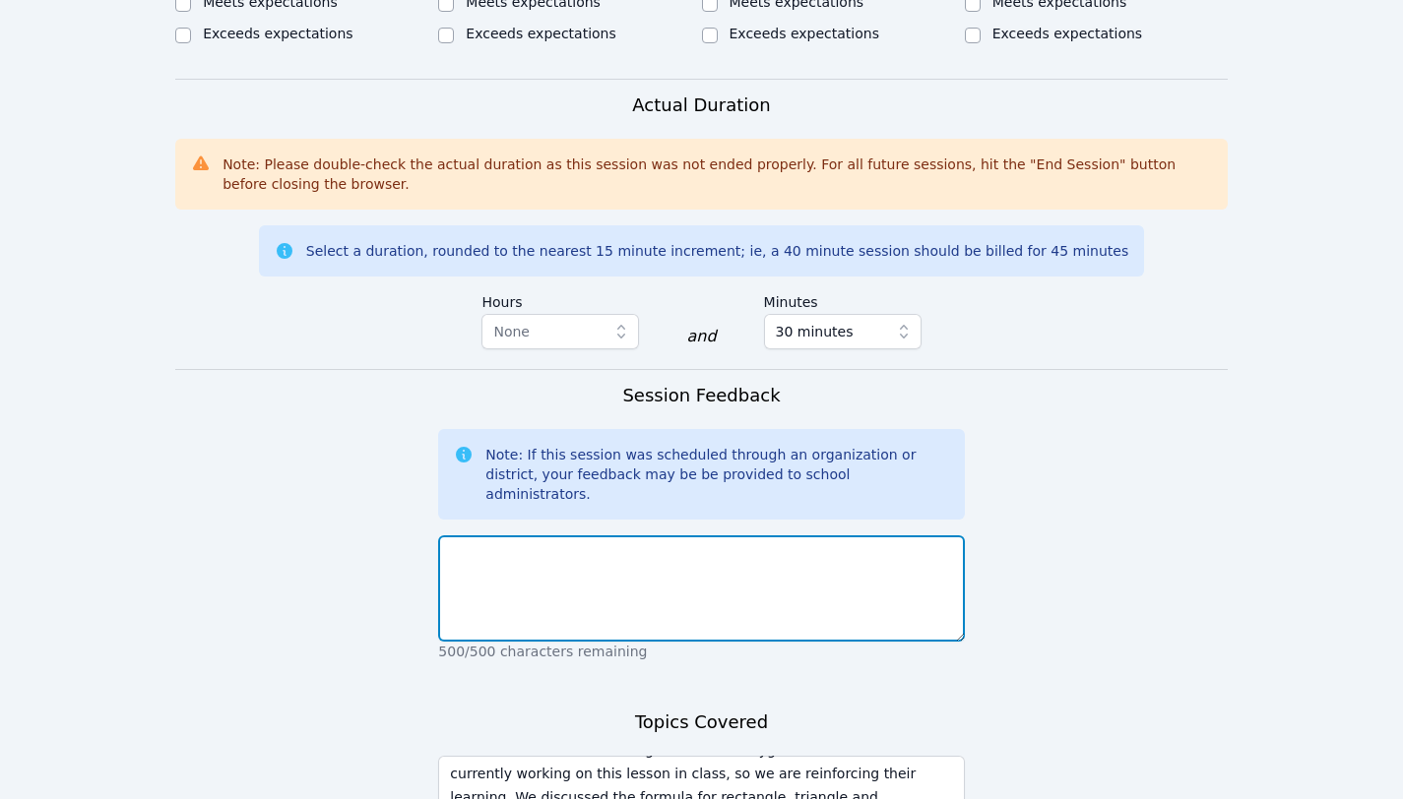
click at [484, 543] on textarea at bounding box center [701, 588] width 526 height 106
paste textarea "We worked on Understanding the Area of Polygons. The kids are currently working…"
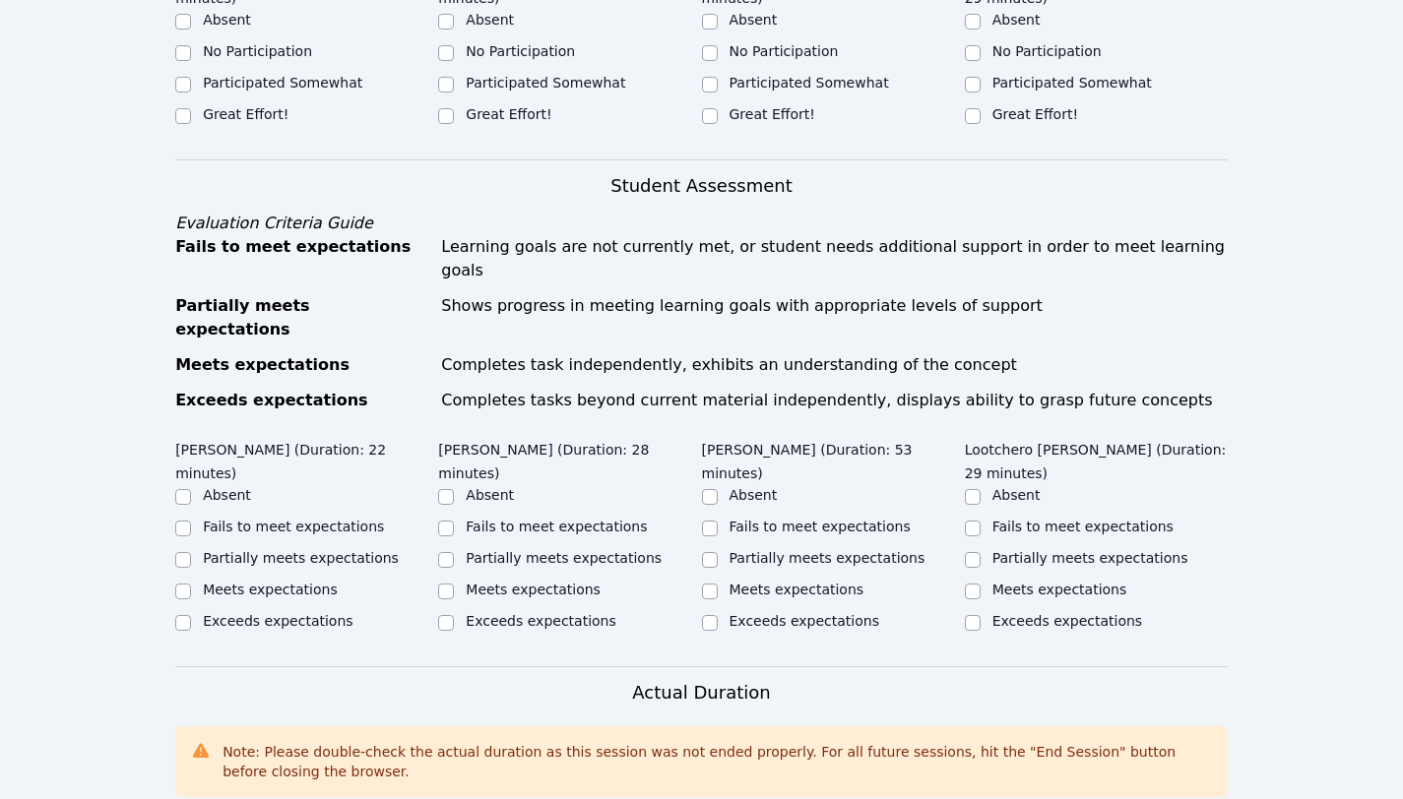
scroll to position [822, 0]
type textarea "We worked on Understanding the Area of Polygons. The kids are currently working…"
click at [515, 583] on label "Meets expectations" at bounding box center [533, 591] width 135 height 16
click at [454, 585] on input "Meets expectations" at bounding box center [446, 593] width 16 height 16
checkbox input "true"
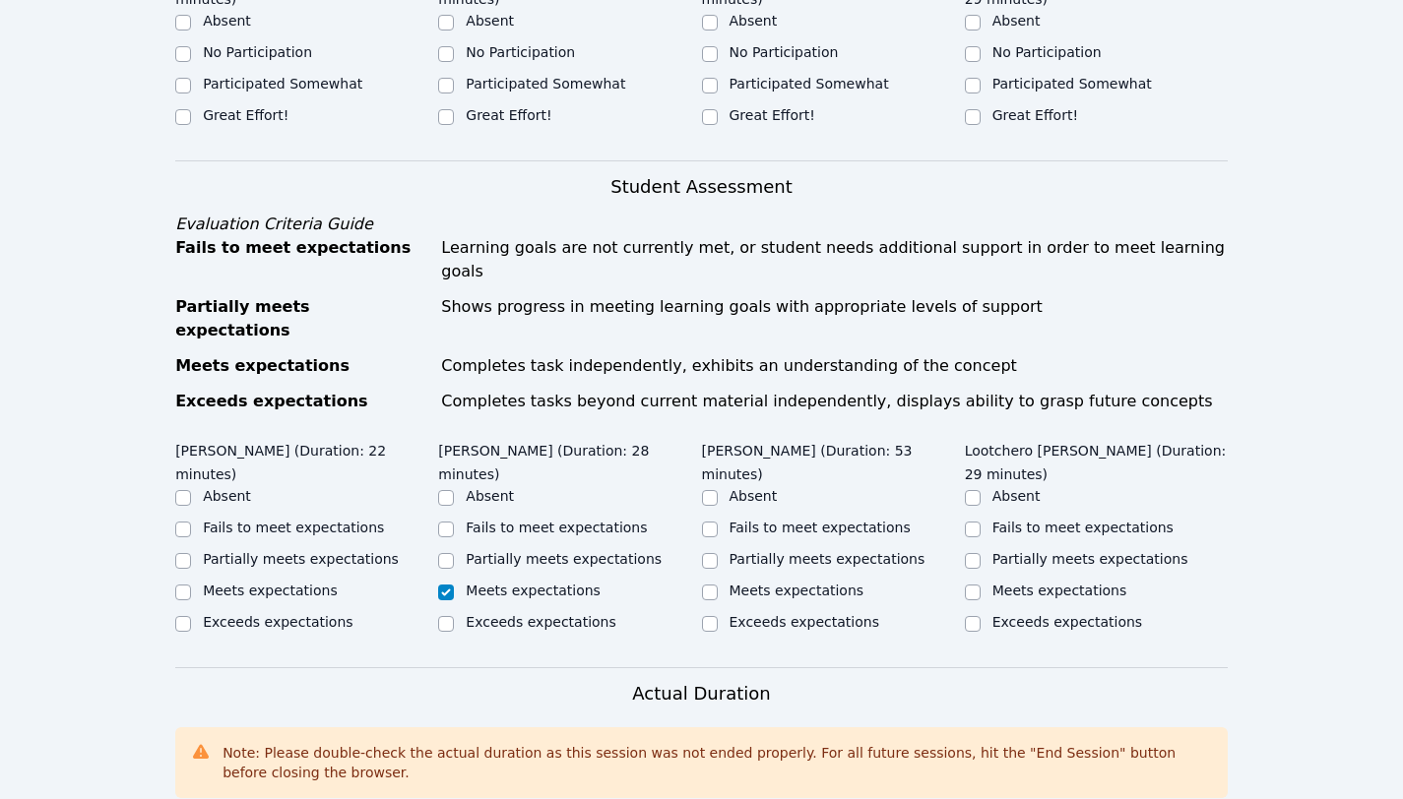
click at [804, 583] on label "Meets expectations" at bounding box center [796, 591] width 135 height 16
click at [718, 585] on input "Meets expectations" at bounding box center [710, 593] width 16 height 16
checkbox input "true"
click at [1018, 583] on label "Meets expectations" at bounding box center [1059, 591] width 135 height 16
click at [980, 585] on input "Meets expectations" at bounding box center [973, 593] width 16 height 16
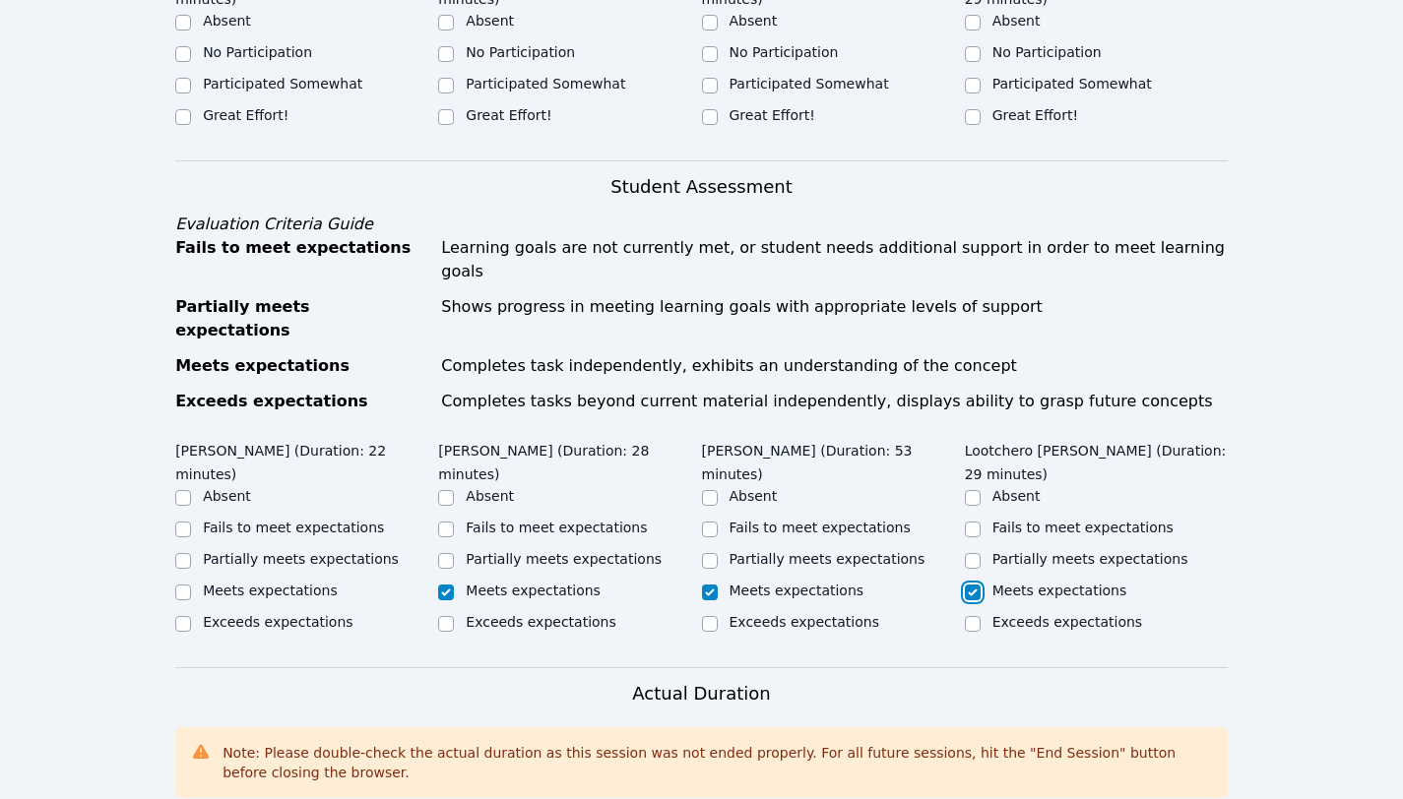
checkbox input "true"
click at [253, 520] on label "Fails to meet expectations" at bounding box center [293, 528] width 181 height 16
click at [191, 522] on input "Fails to meet expectations" at bounding box center [183, 530] width 16 height 16
checkbox input "true"
click at [249, 551] on label "Partially meets expectations" at bounding box center [301, 559] width 196 height 16
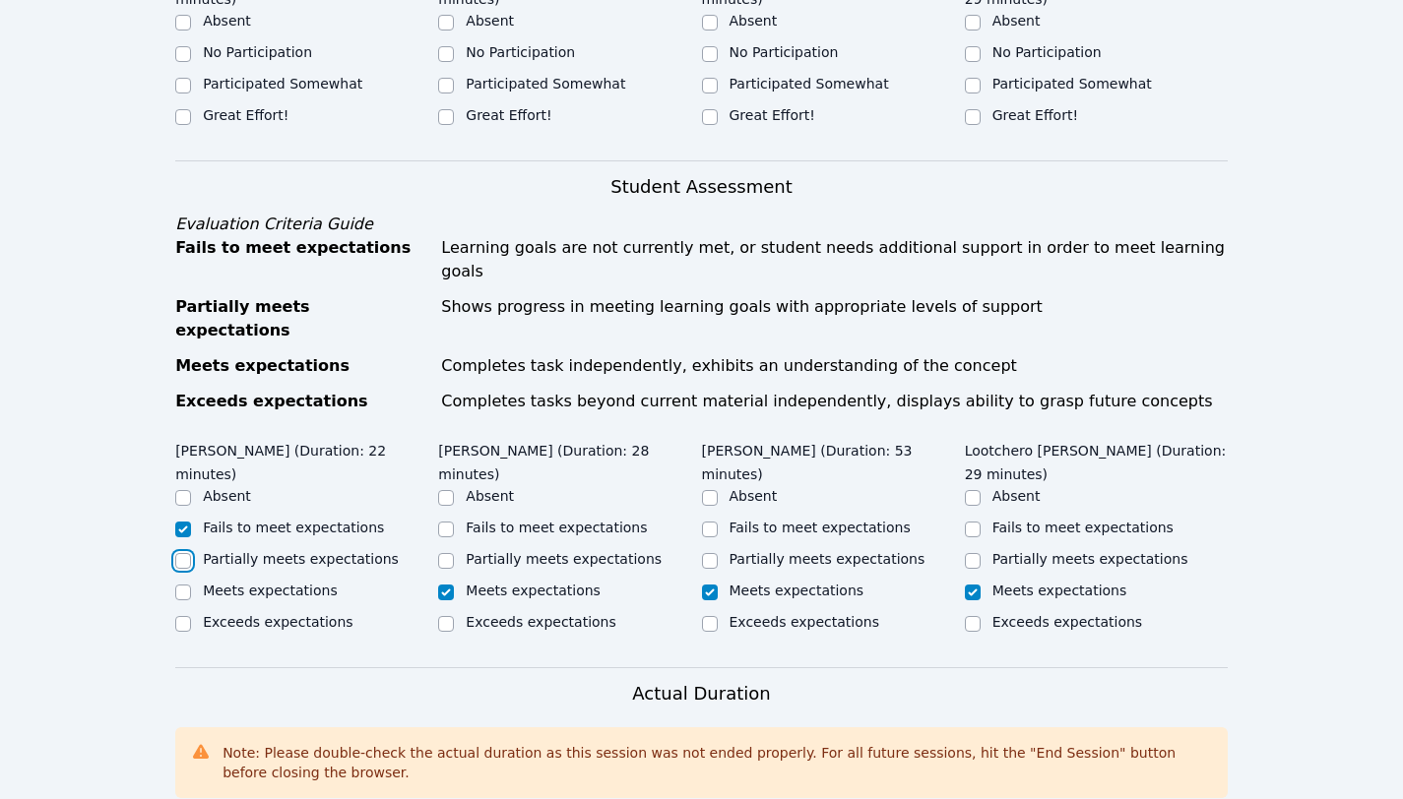
click at [191, 553] on input "Partially meets expectations" at bounding box center [183, 561] width 16 height 16
checkbox input "true"
checkbox input "false"
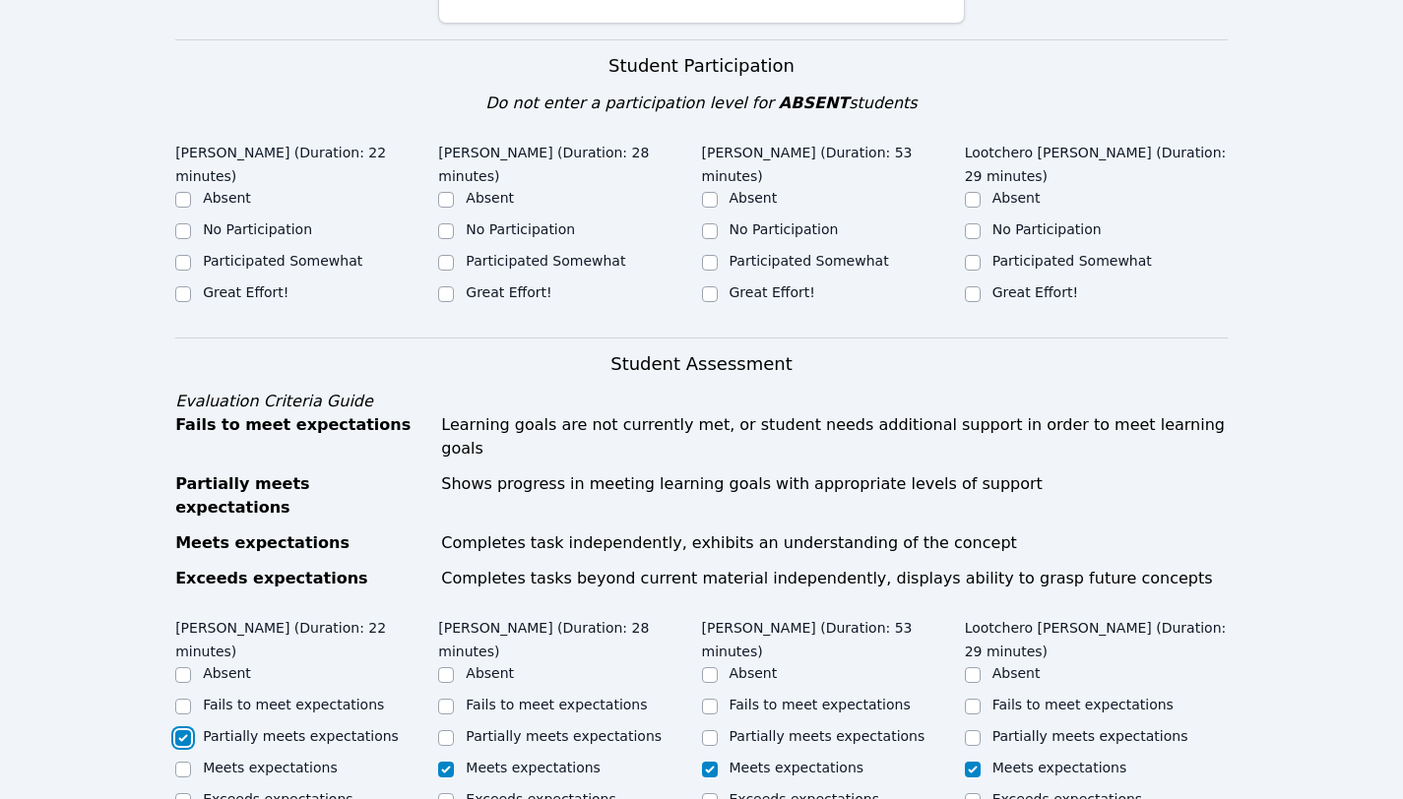
scroll to position [643, 0]
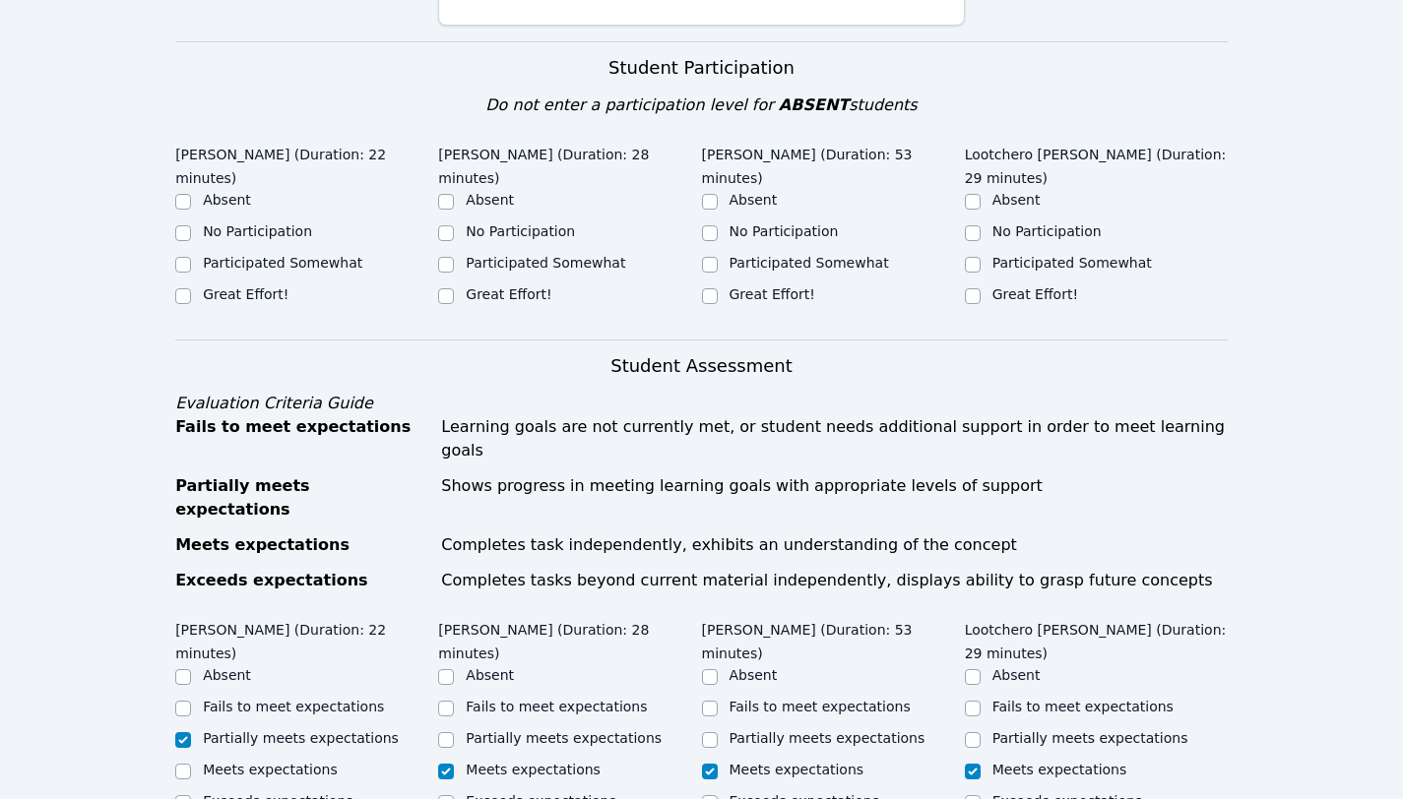
click at [980, 284] on div "Great Effort!" at bounding box center [1096, 296] width 263 height 24
click at [711, 288] on input "Great Effort!" at bounding box center [710, 296] width 16 height 16
checkbox input "true"
click at [447, 291] on input "Great Effort!" at bounding box center [446, 296] width 16 height 16
checkbox input "true"
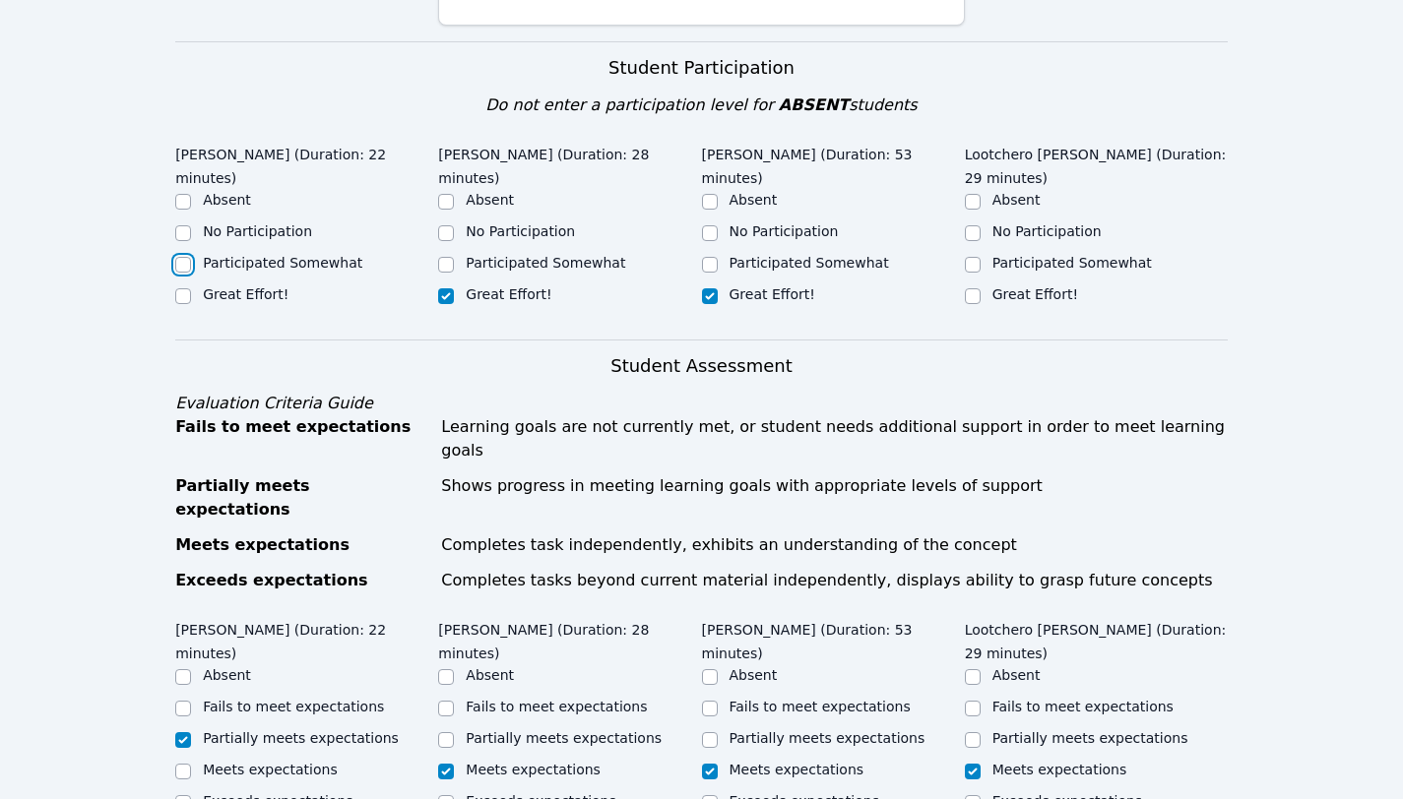
click at [190, 265] on input "Participated Somewhat" at bounding box center [183, 265] width 16 height 16
checkbox input "true"
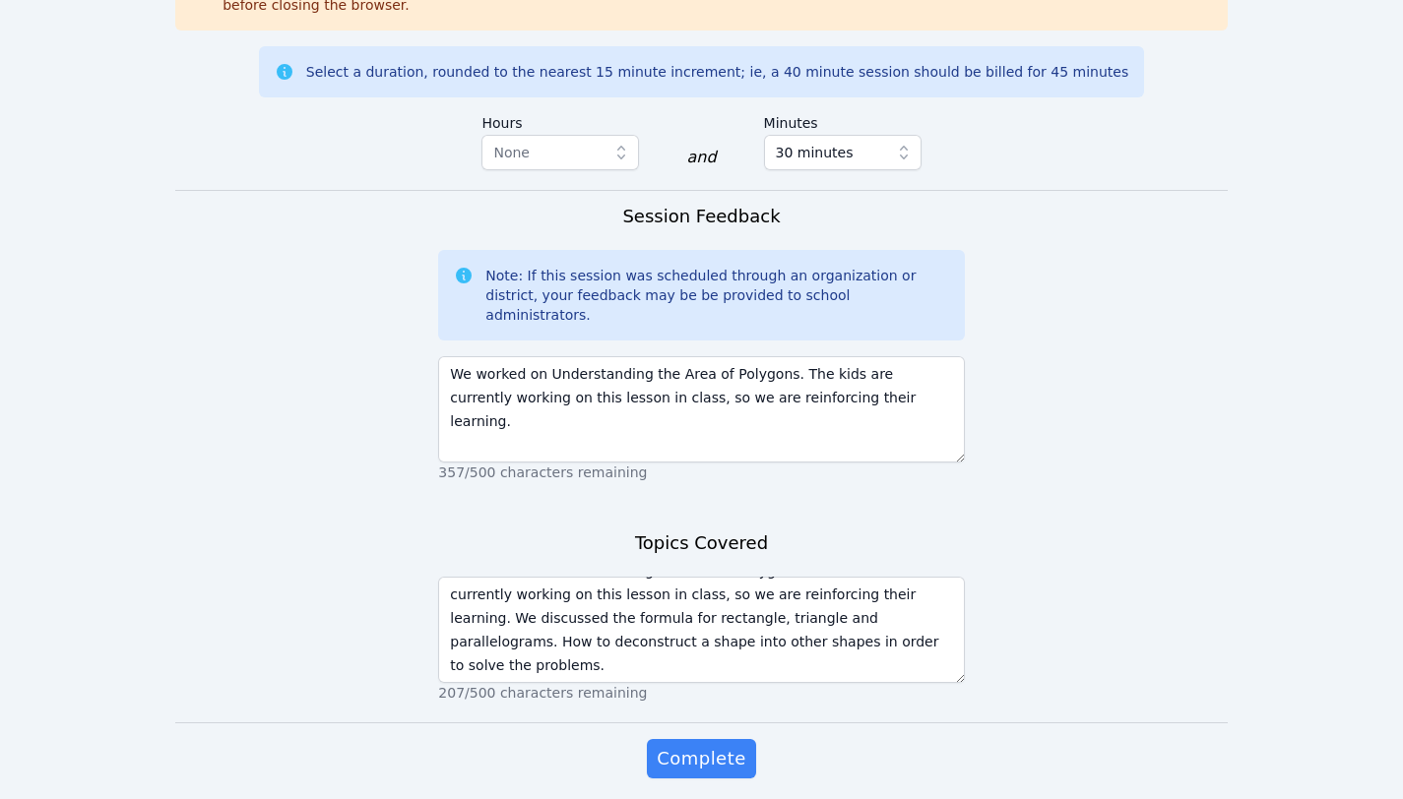
scroll to position [1596, 0]
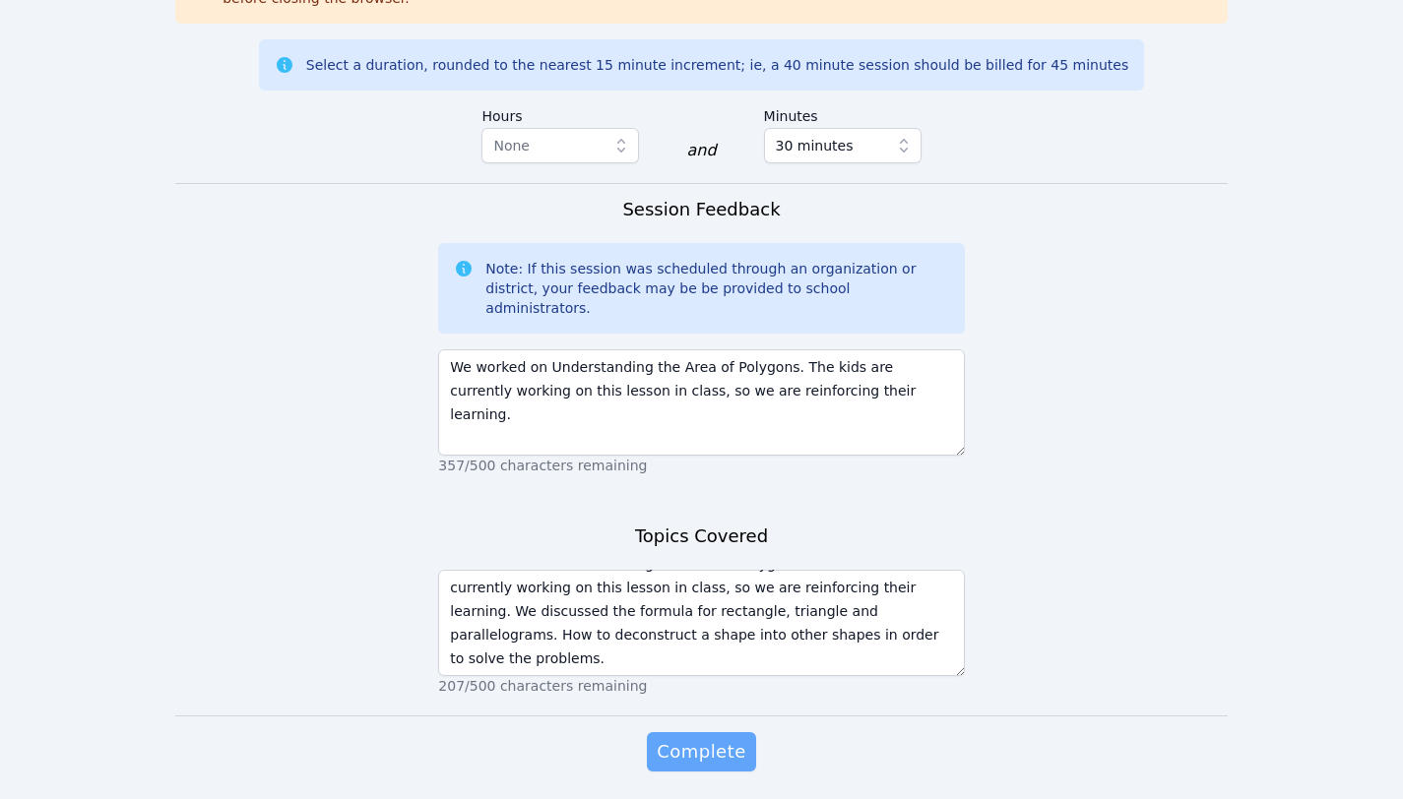
click at [694, 738] on span "Complete" at bounding box center [700, 752] width 89 height 28
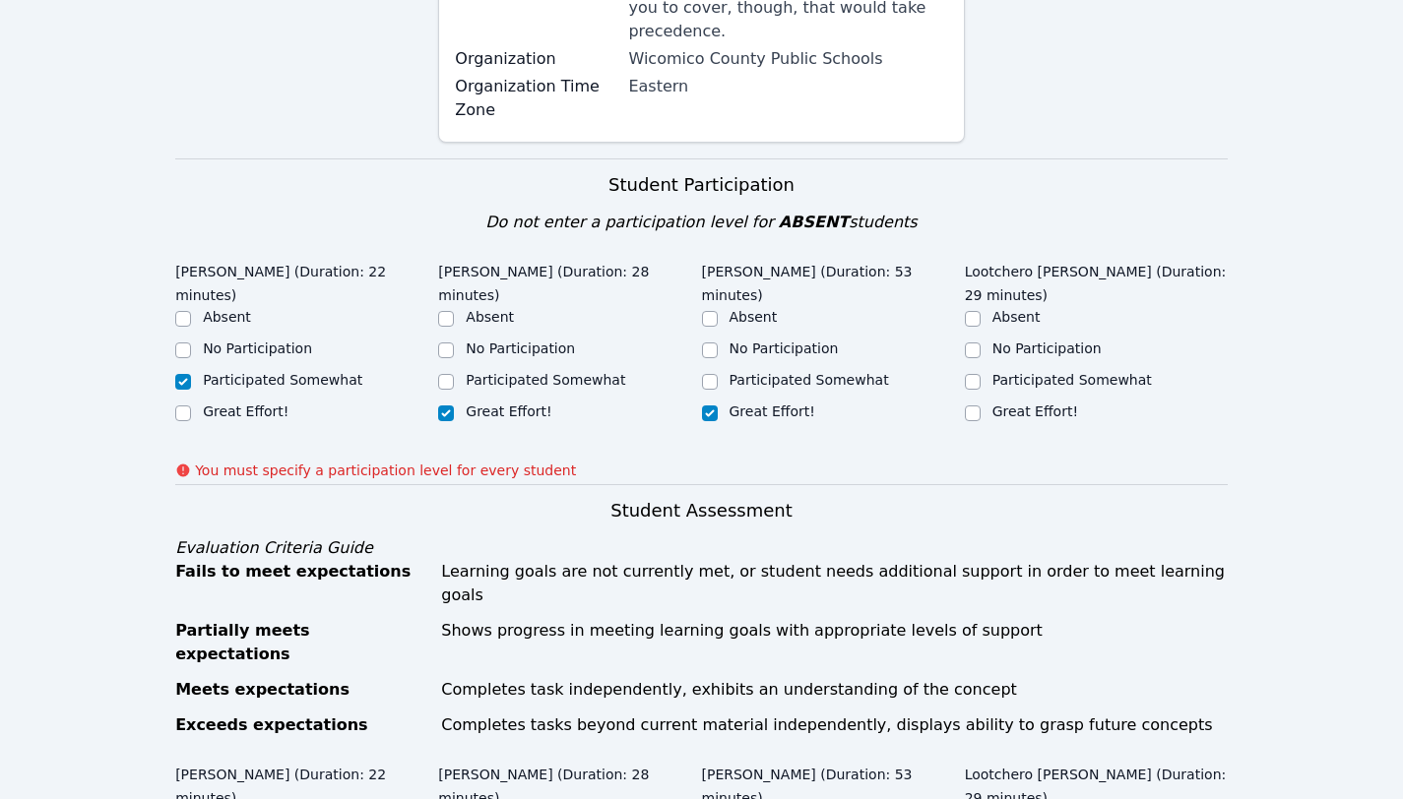
scroll to position [508, 0]
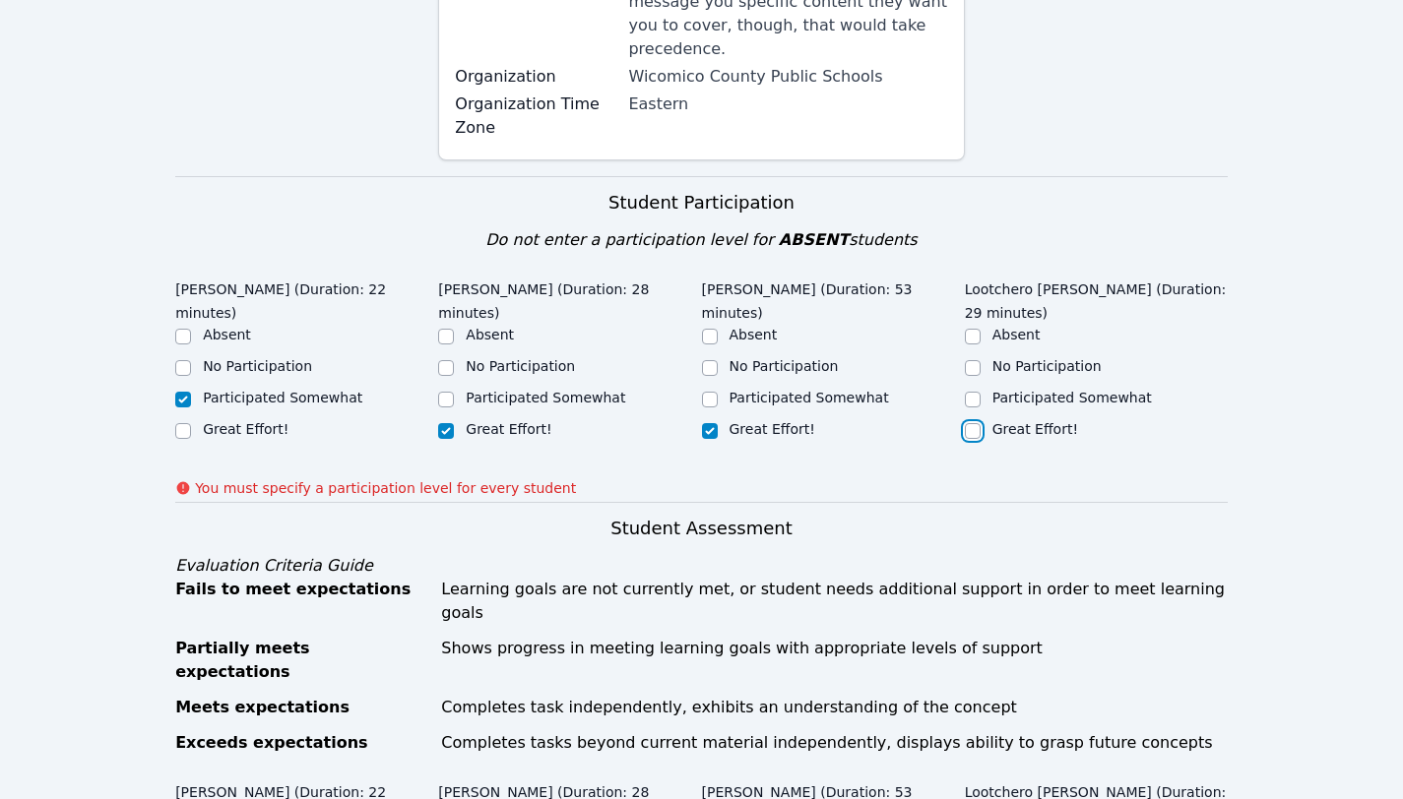
click at [969, 423] on input "Great Effort!" at bounding box center [973, 431] width 16 height 16
checkbox input "true"
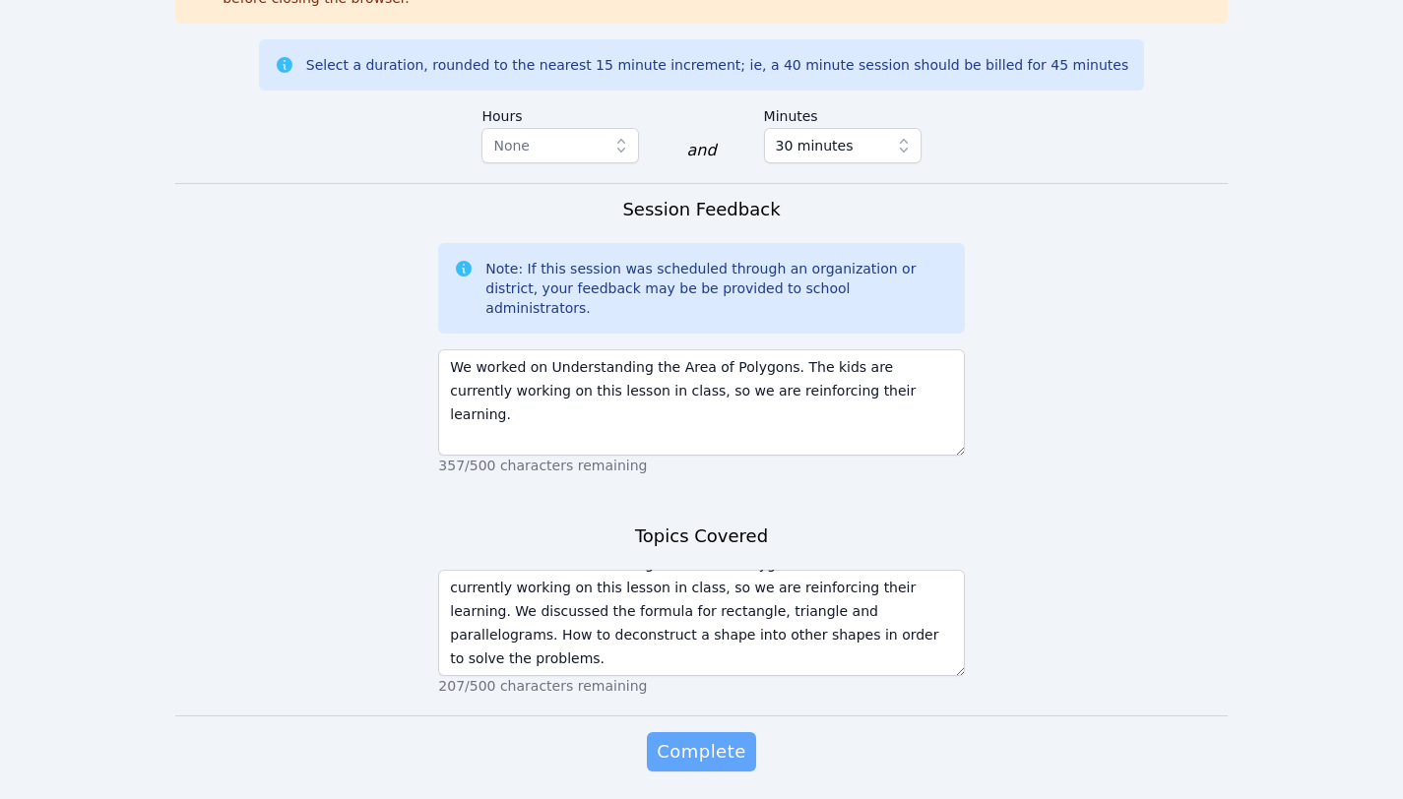
click at [668, 738] on span "Complete" at bounding box center [700, 752] width 89 height 28
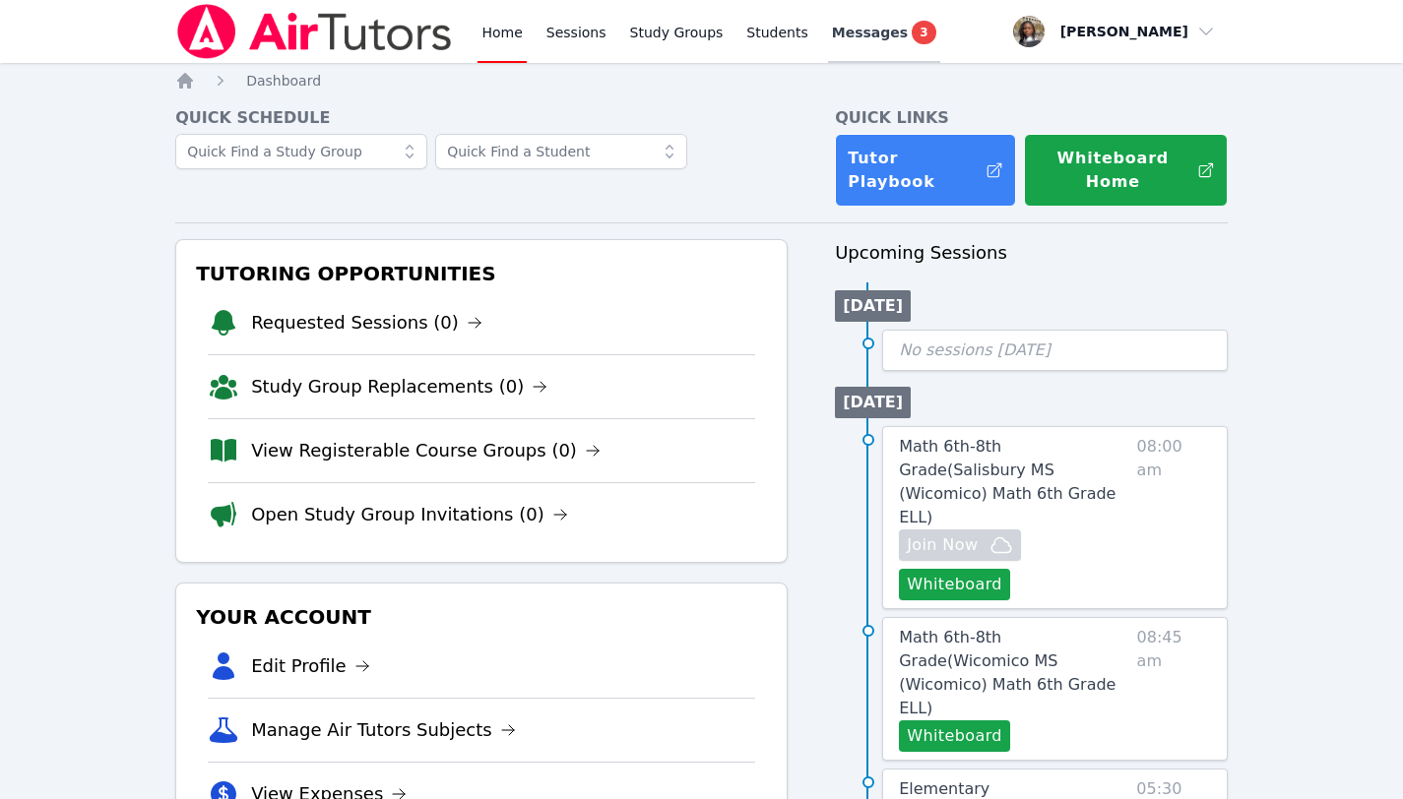
click at [876, 31] on span "Messages" at bounding box center [870, 33] width 76 height 20
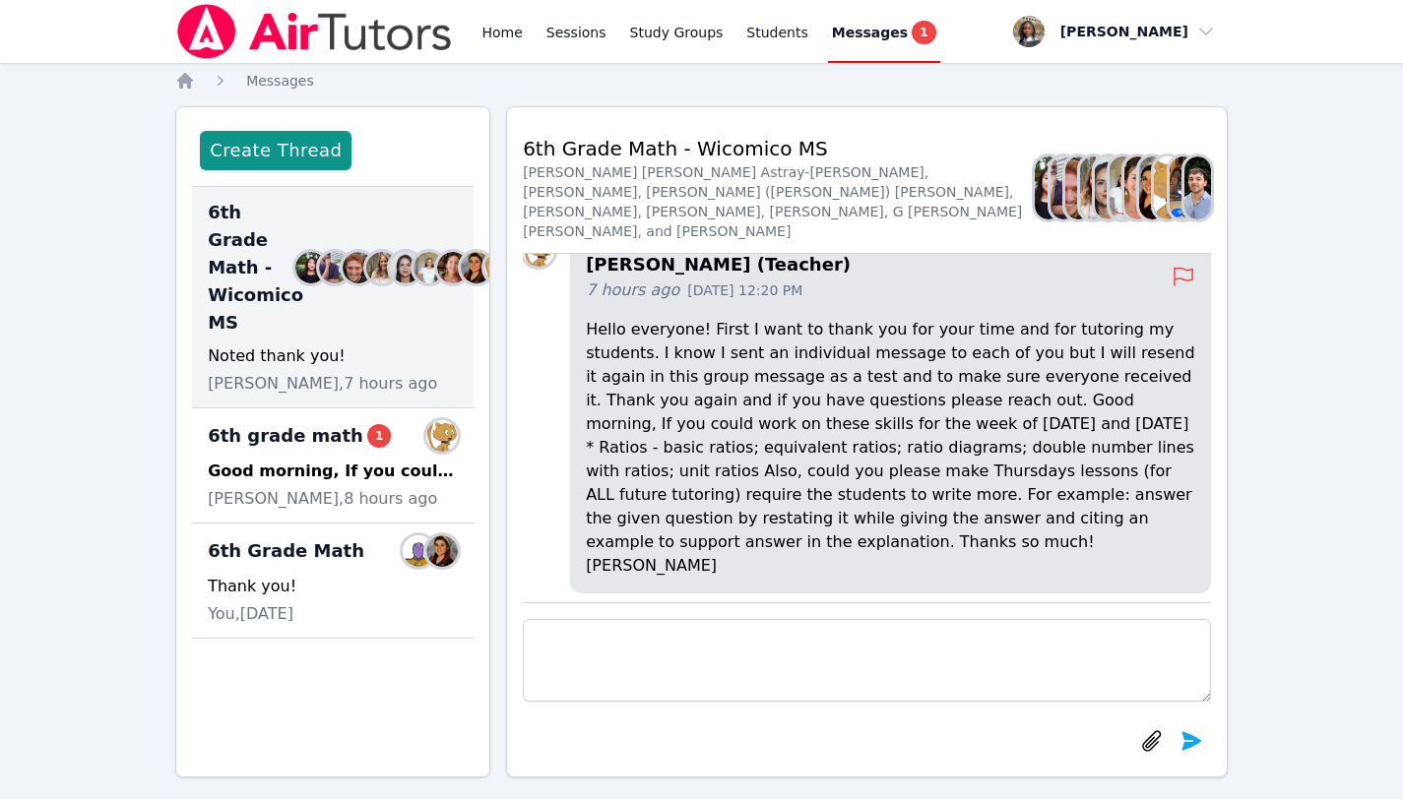
scroll to position [-187, 0]
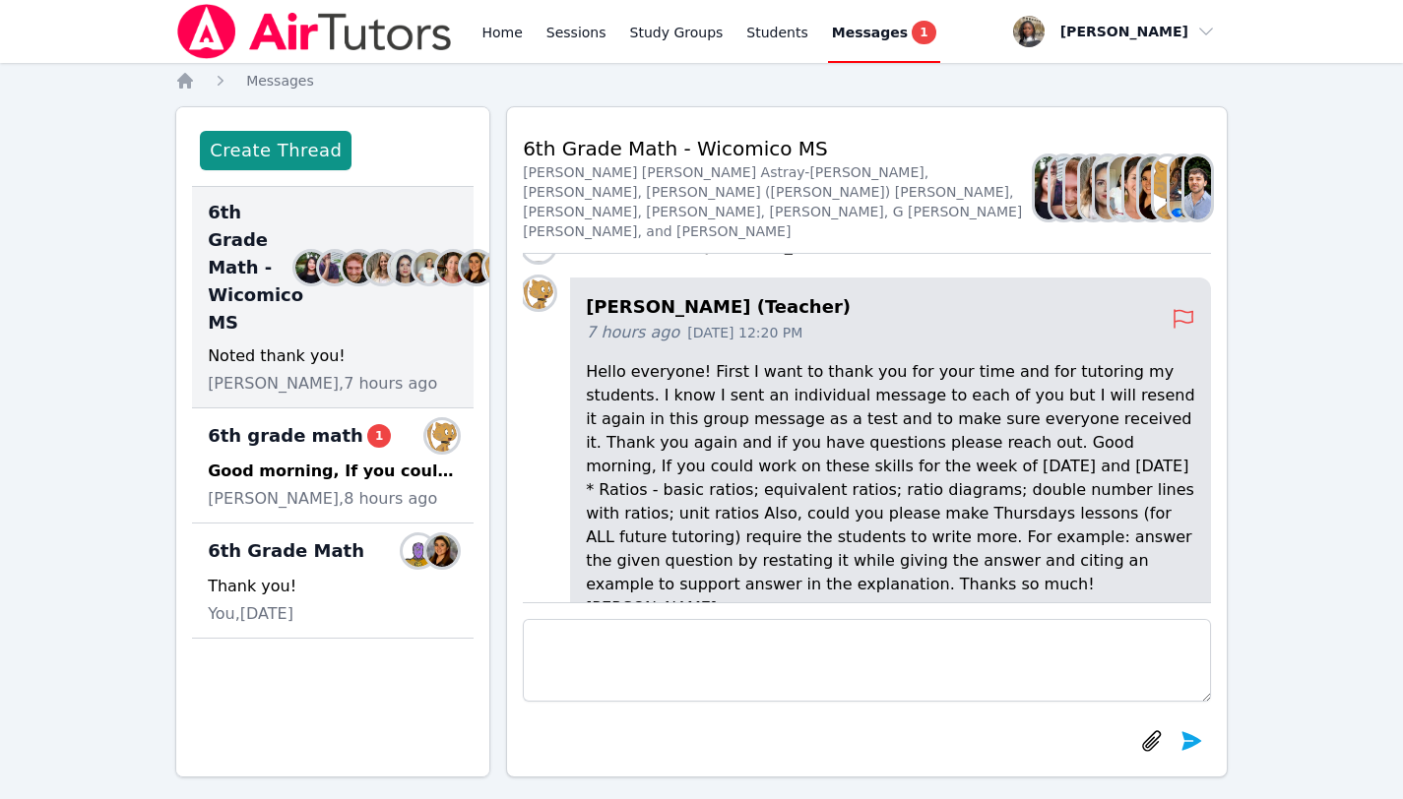
click at [1171, 331] on icon at bounding box center [1183, 319] width 24 height 24
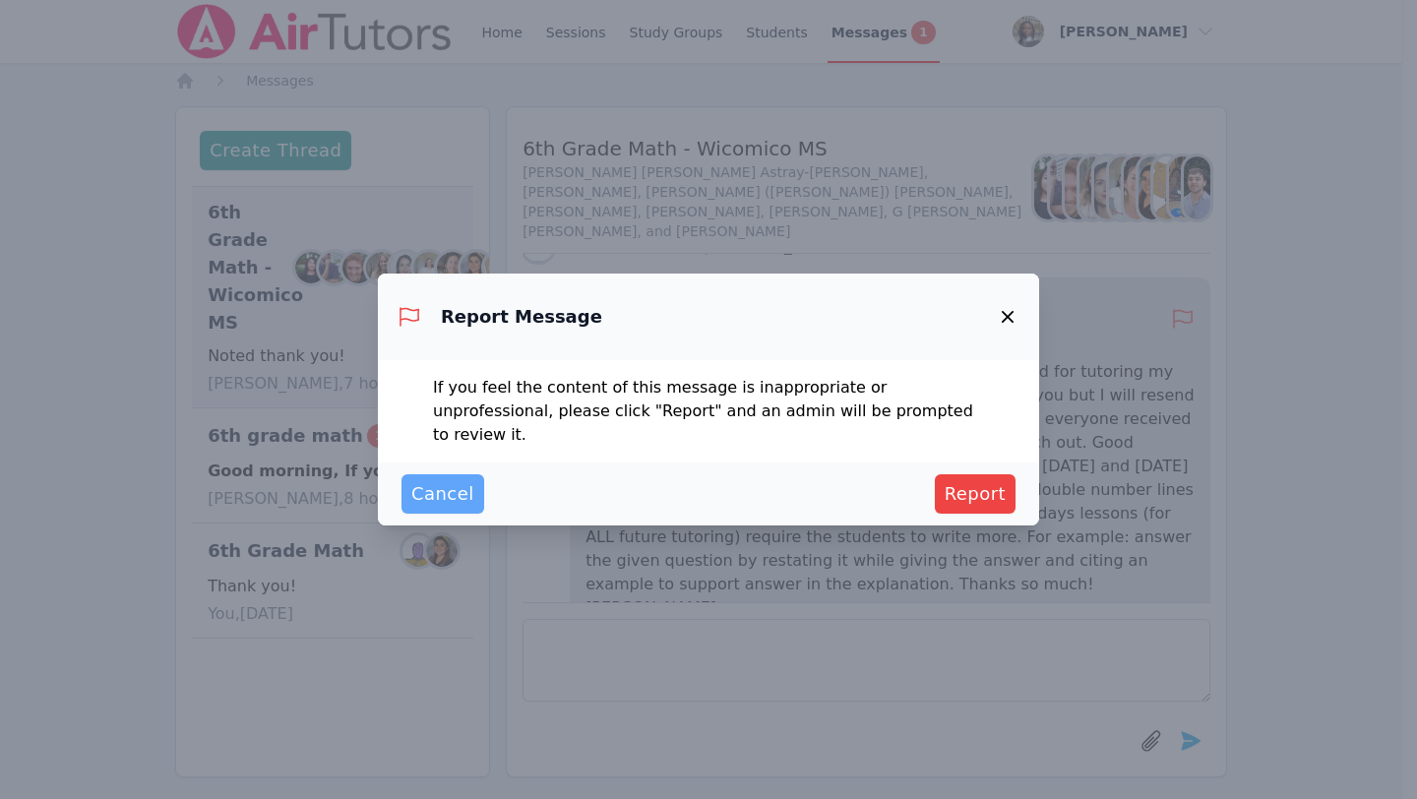
click at [451, 480] on span "Cancel" at bounding box center [442, 494] width 63 height 28
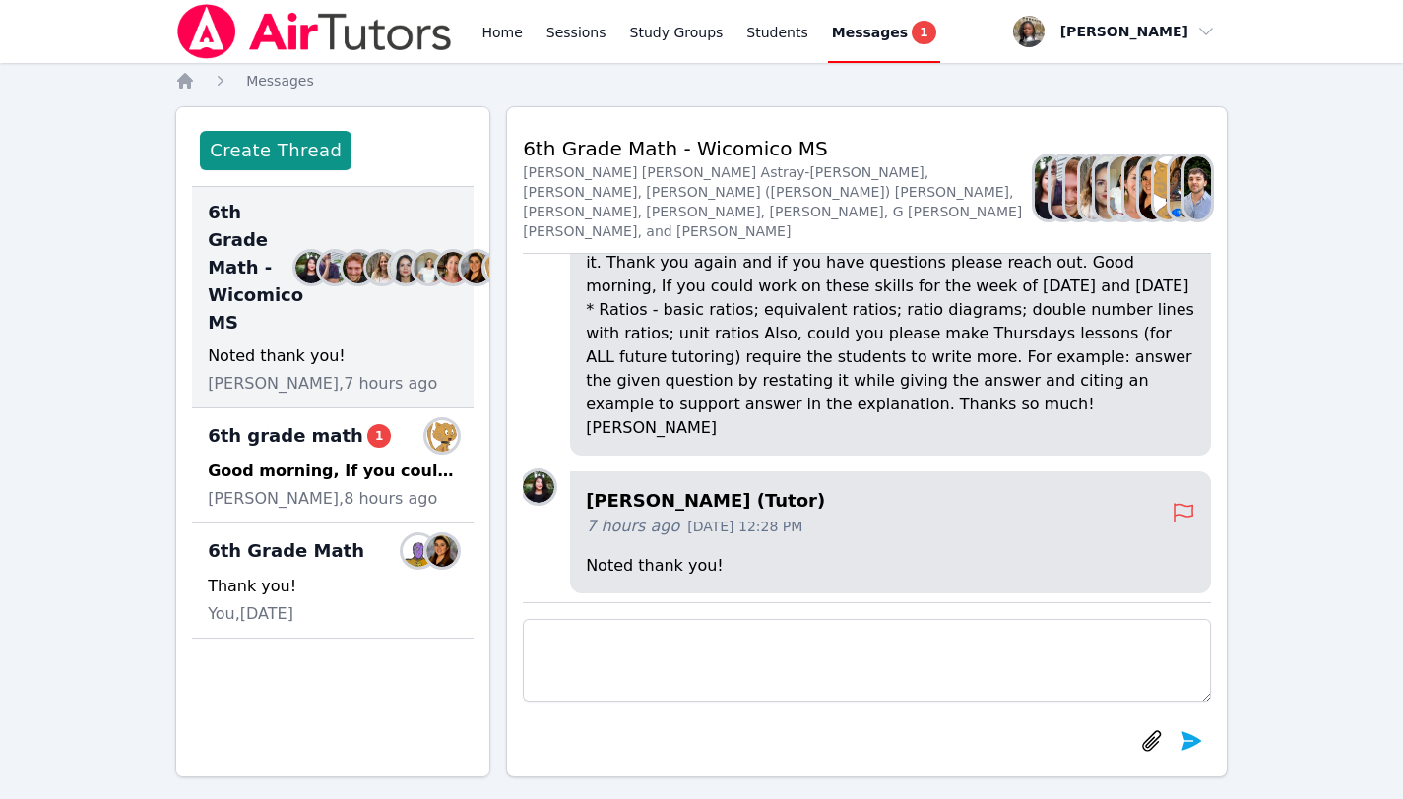
scroll to position [-8, 0]
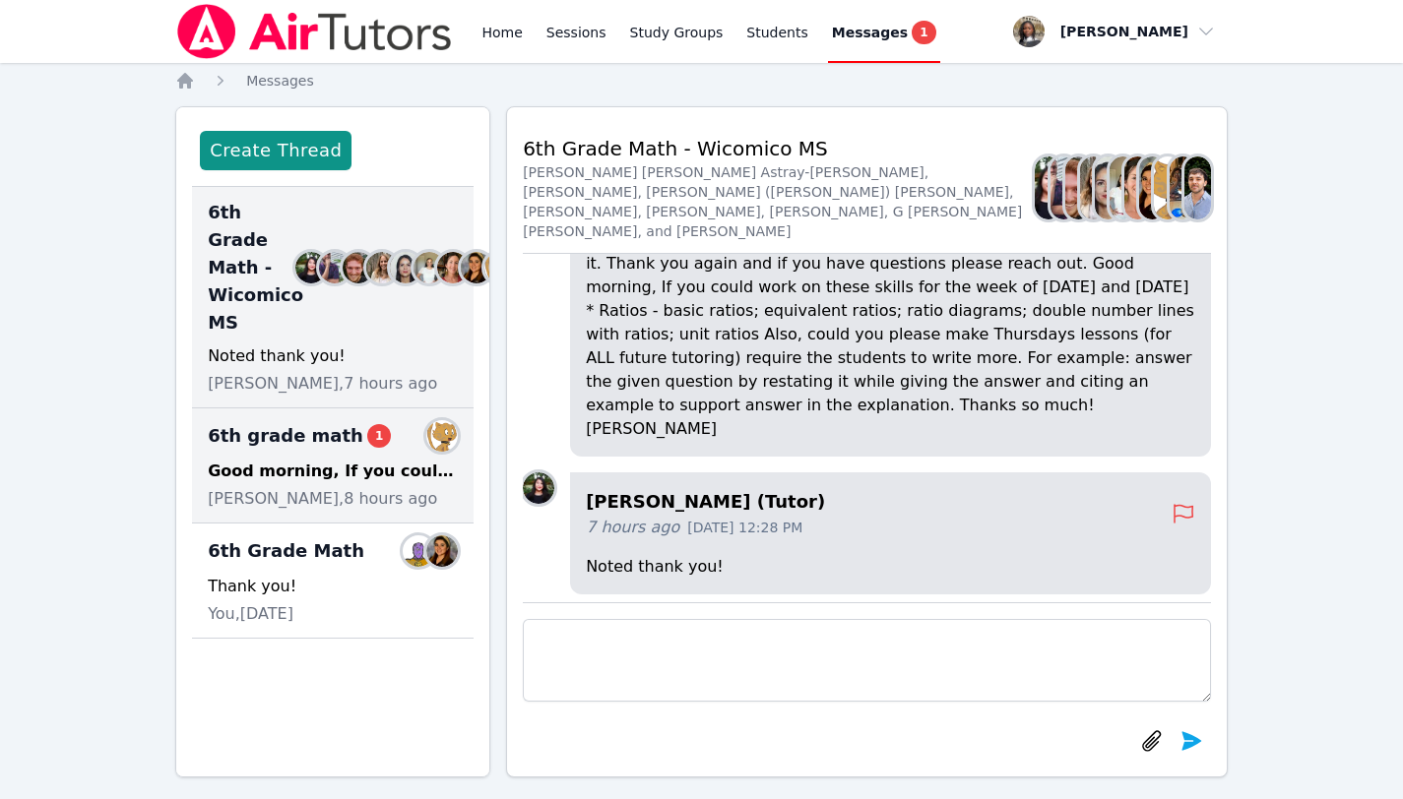
click at [327, 483] on div "Good morning, If you could work on these skills for the week of [DATE] and [DAT…" at bounding box center [333, 472] width 250 height 24
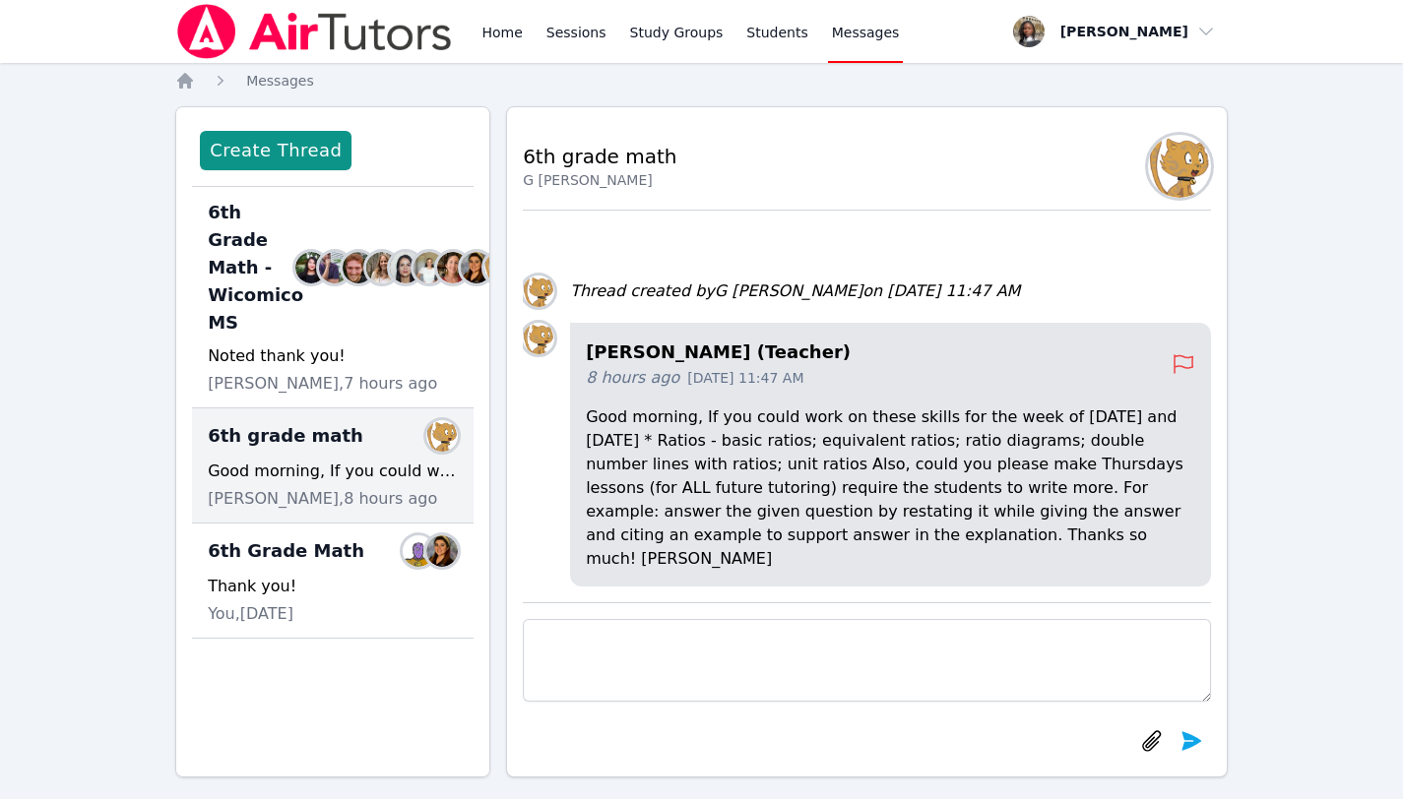
scroll to position [18, 0]
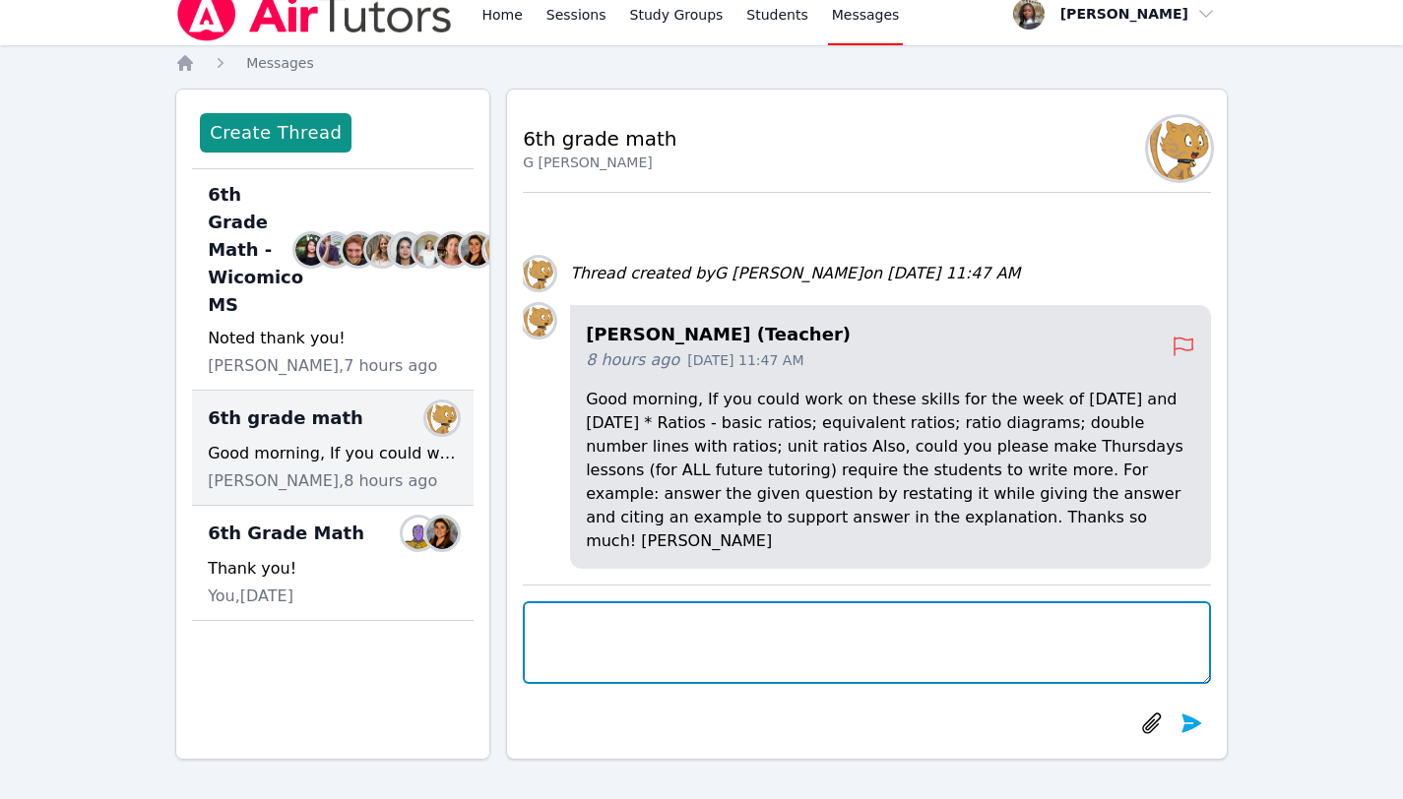
click at [659, 644] on textarea at bounding box center [867, 642] width 688 height 83
click at [536, 615] on textarea "I already started working on Ratios with them." at bounding box center [867, 642] width 688 height 83
click at [910, 635] on textarea "Hello, I already started working on Ratios with them." at bounding box center [867, 642] width 688 height 83
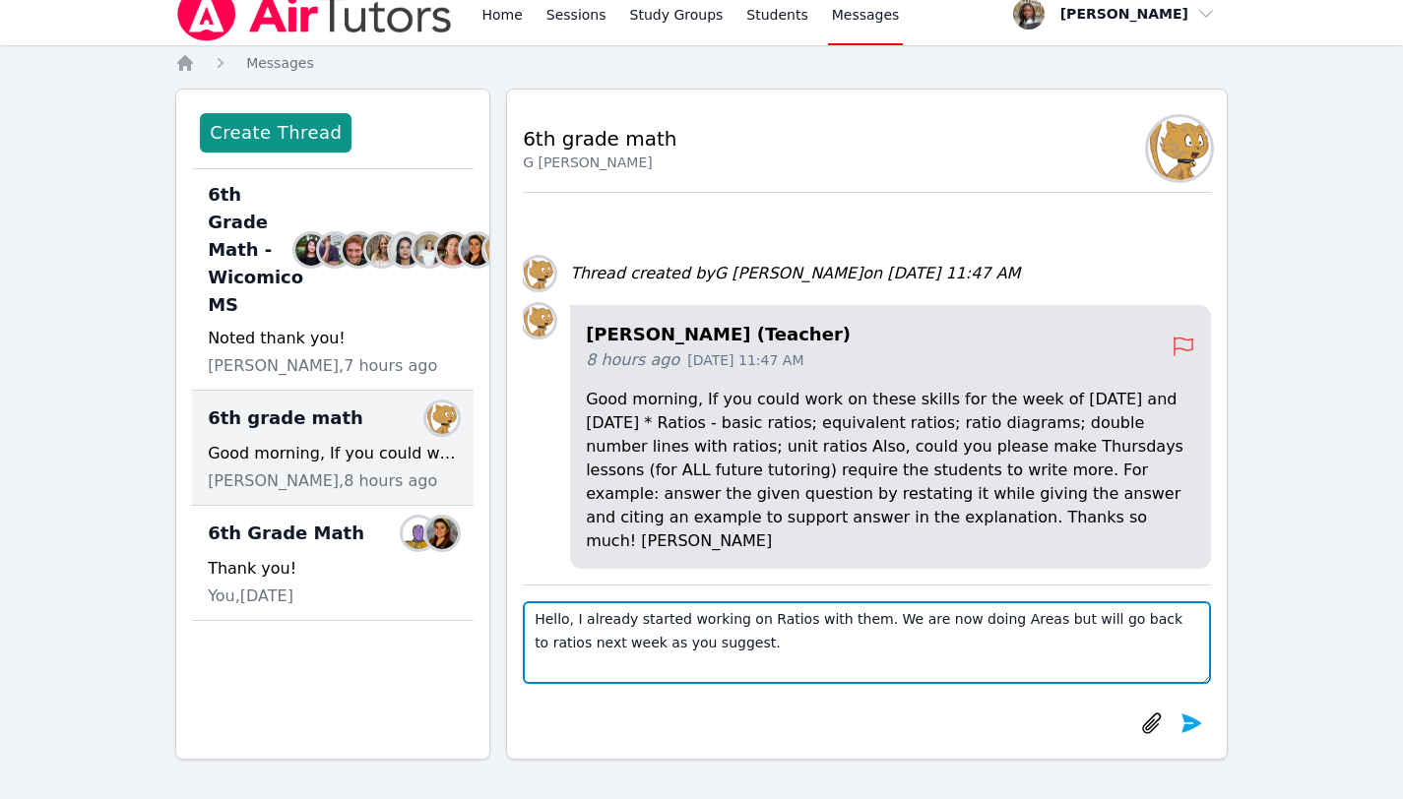
click at [861, 625] on textarea "Hello, I already started working on Ratios with them. We are now doing Areas bu…" at bounding box center [867, 642] width 688 height 83
click at [1103, 652] on textarea "Hello, I already started working on Ratios with them so they should have a pret…" at bounding box center [867, 642] width 688 height 83
click at [1124, 624] on textarea "Hello, I already started working on Ratios with them so they should have a pret…" at bounding box center [867, 642] width 688 height 83
drag, startPoint x: 1112, startPoint y: 648, endPoint x: 488, endPoint y: 605, distance: 625.4
click at [488, 606] on div "Create Thread 6th Grade Math - Wicomico MS Members Noted thank you! [PERSON_NAM…" at bounding box center [701, 424] width 1052 height 671
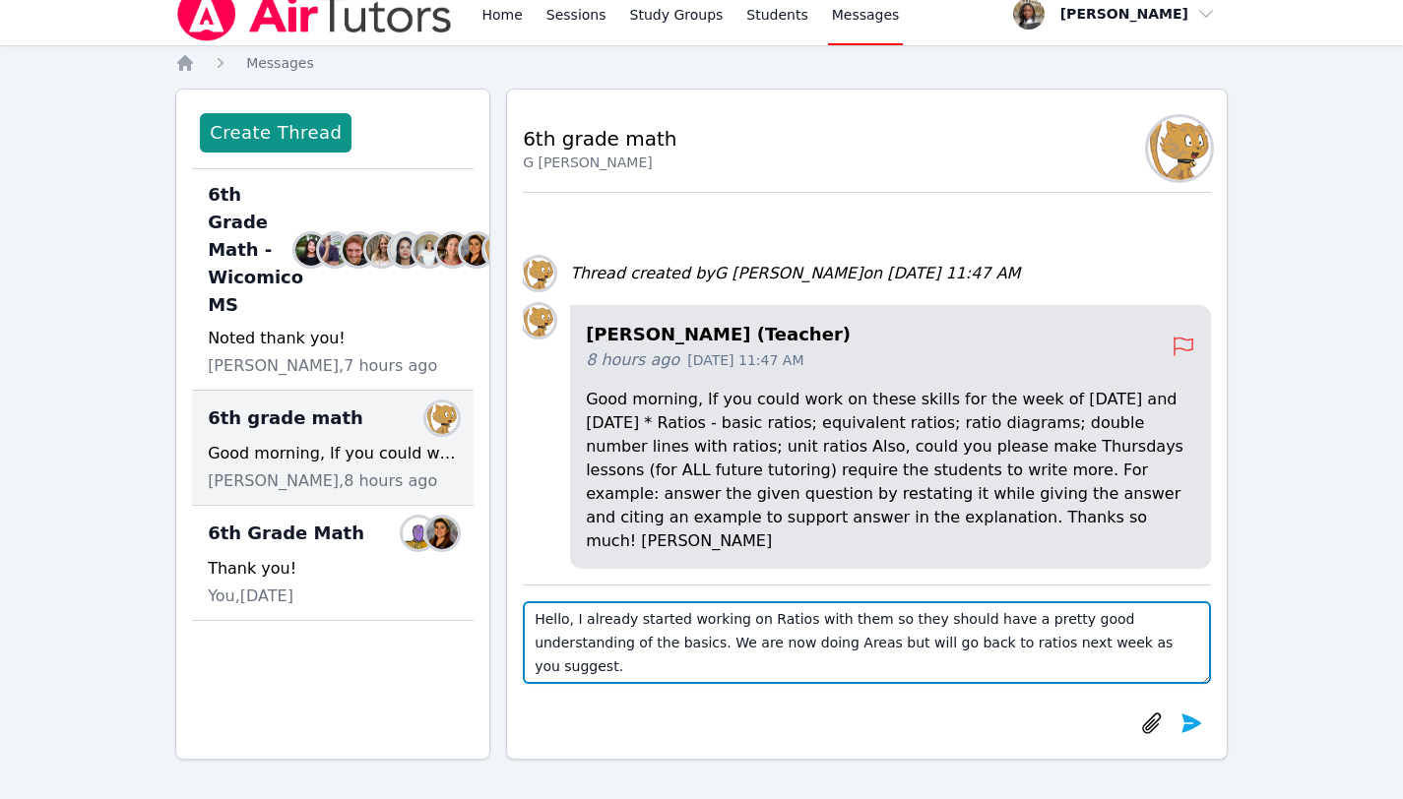
type textarea "Hello, I already started working on Ratios with them so they should have a pret…"
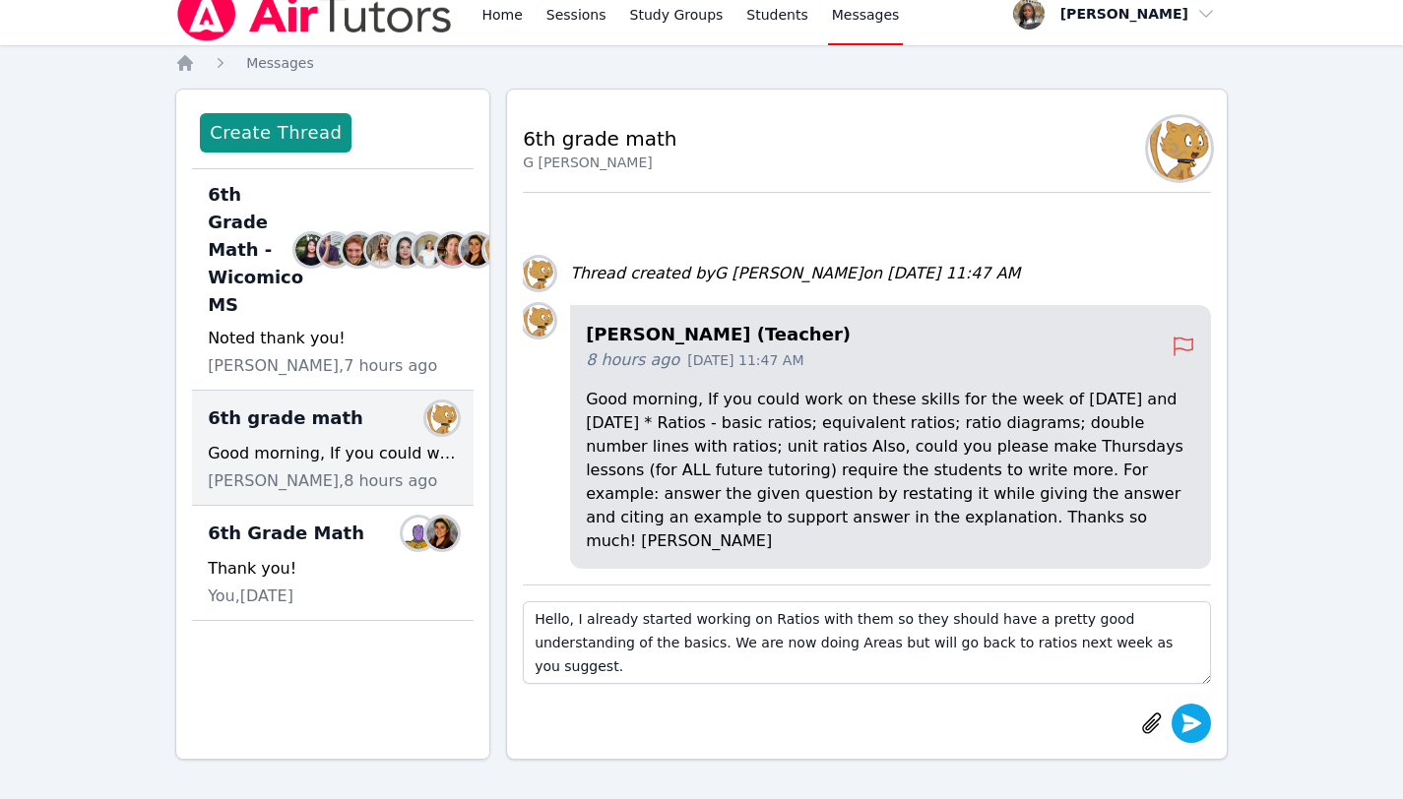
click at [1190, 722] on icon "submit" at bounding box center [1191, 723] width 20 height 19
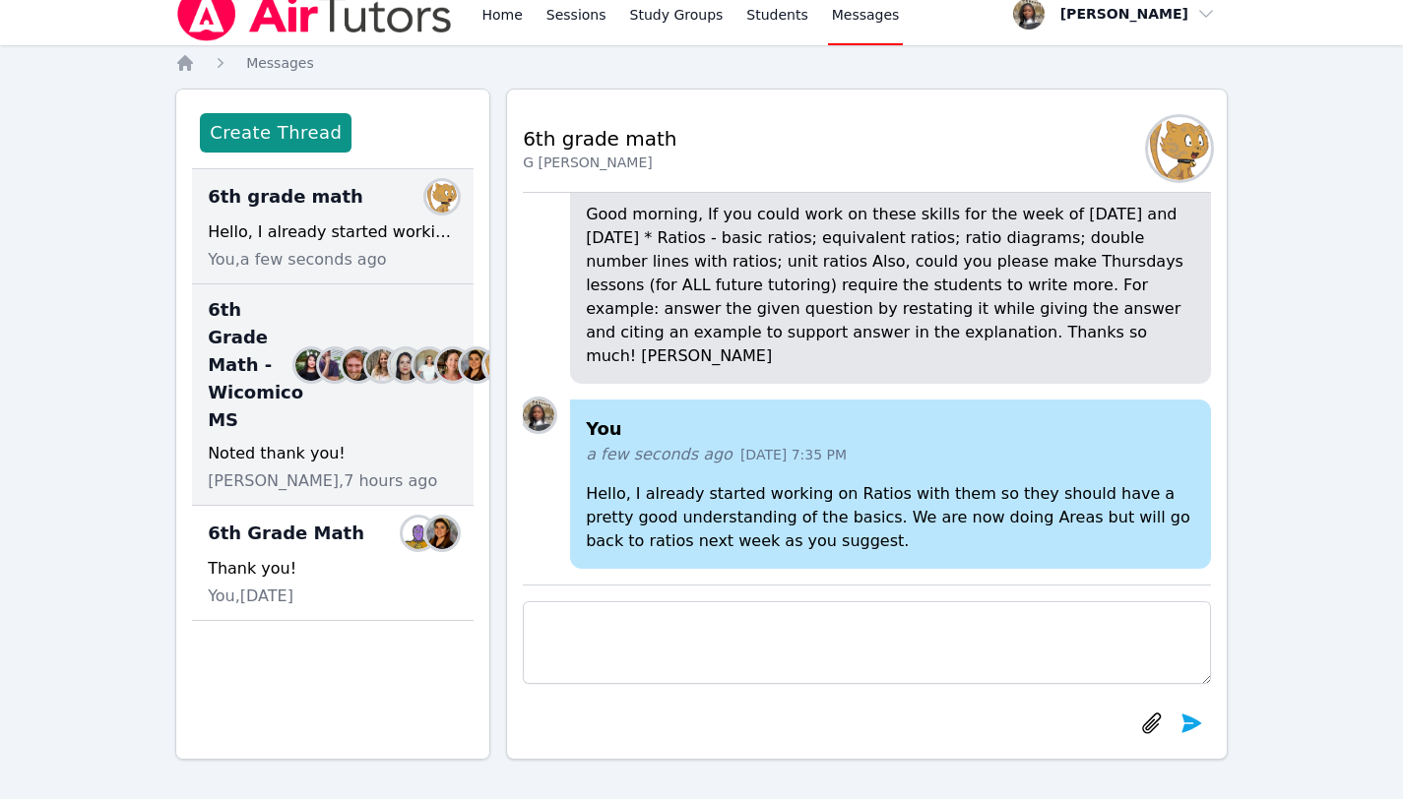
click at [354, 432] on div "6th Grade Math - Wicomico MS Members" at bounding box center [333, 365] width 250 height 138
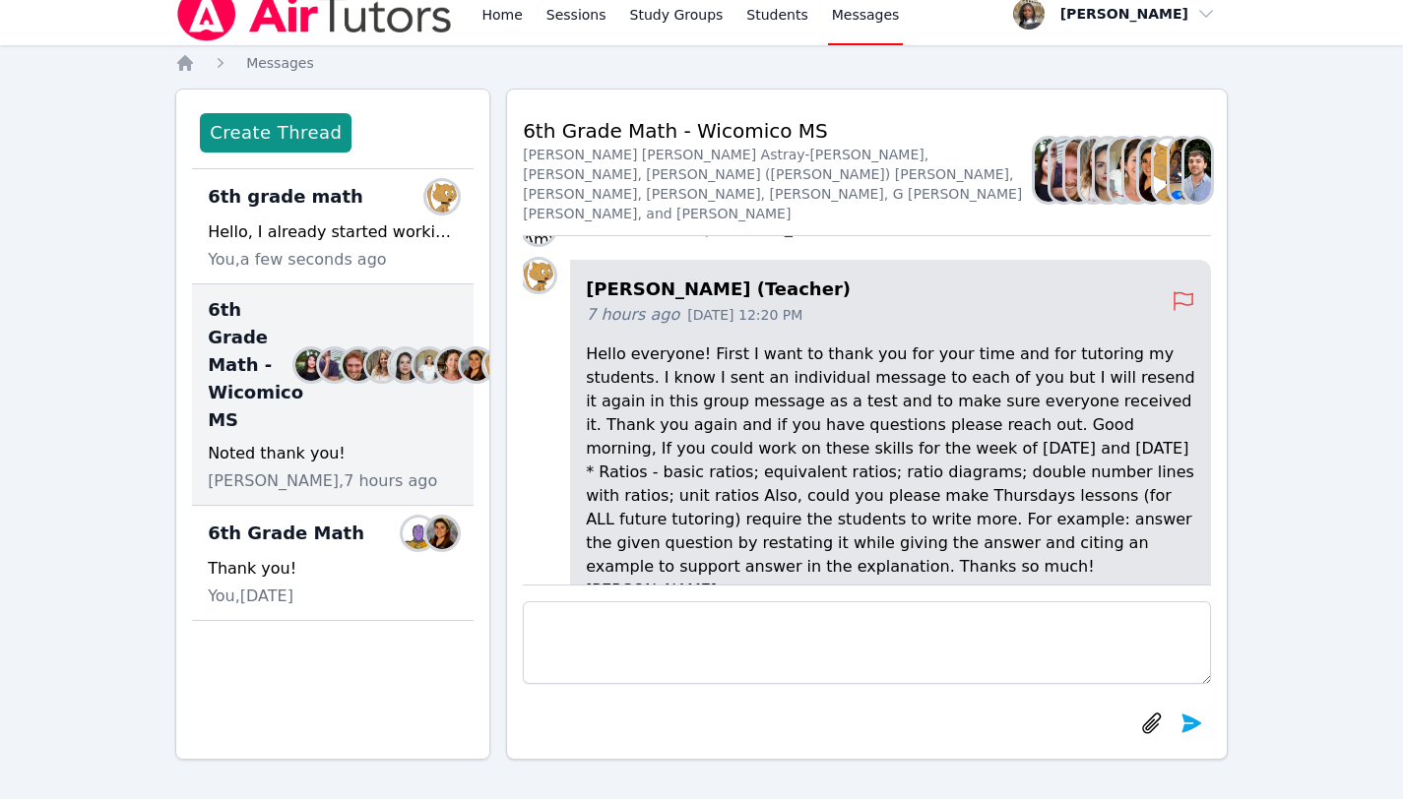
scroll to position [0, 0]
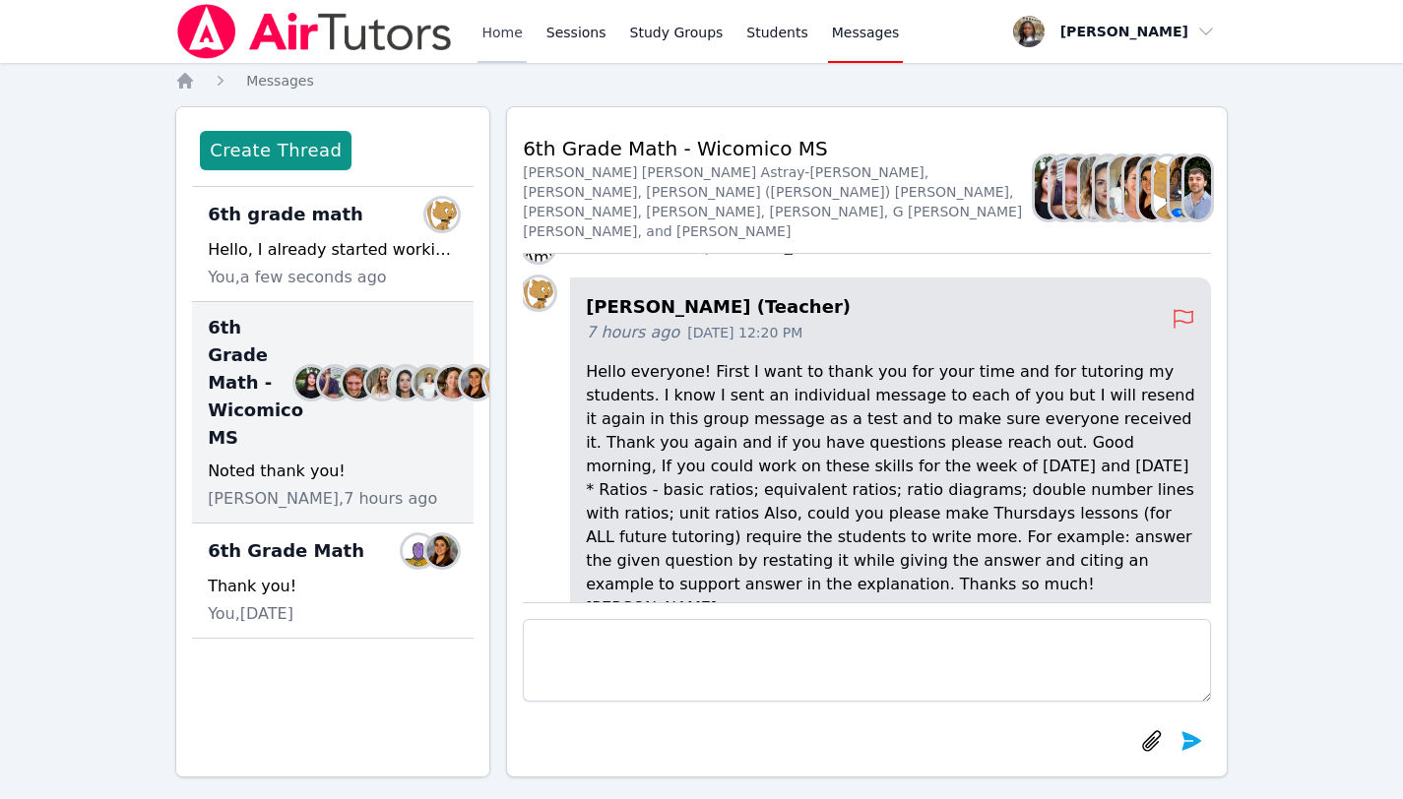
click at [499, 30] on link "Home" at bounding box center [501, 31] width 48 height 63
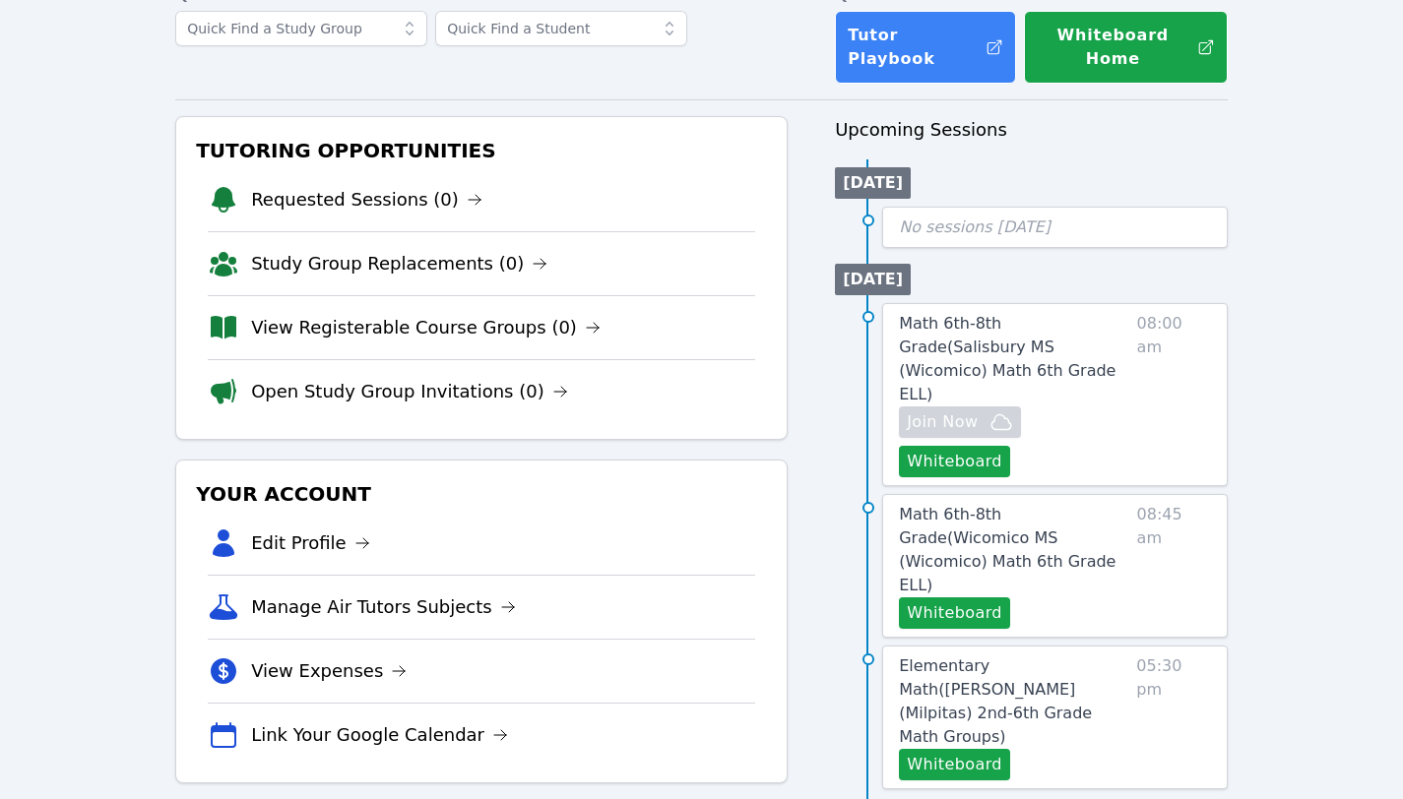
scroll to position [131, 0]
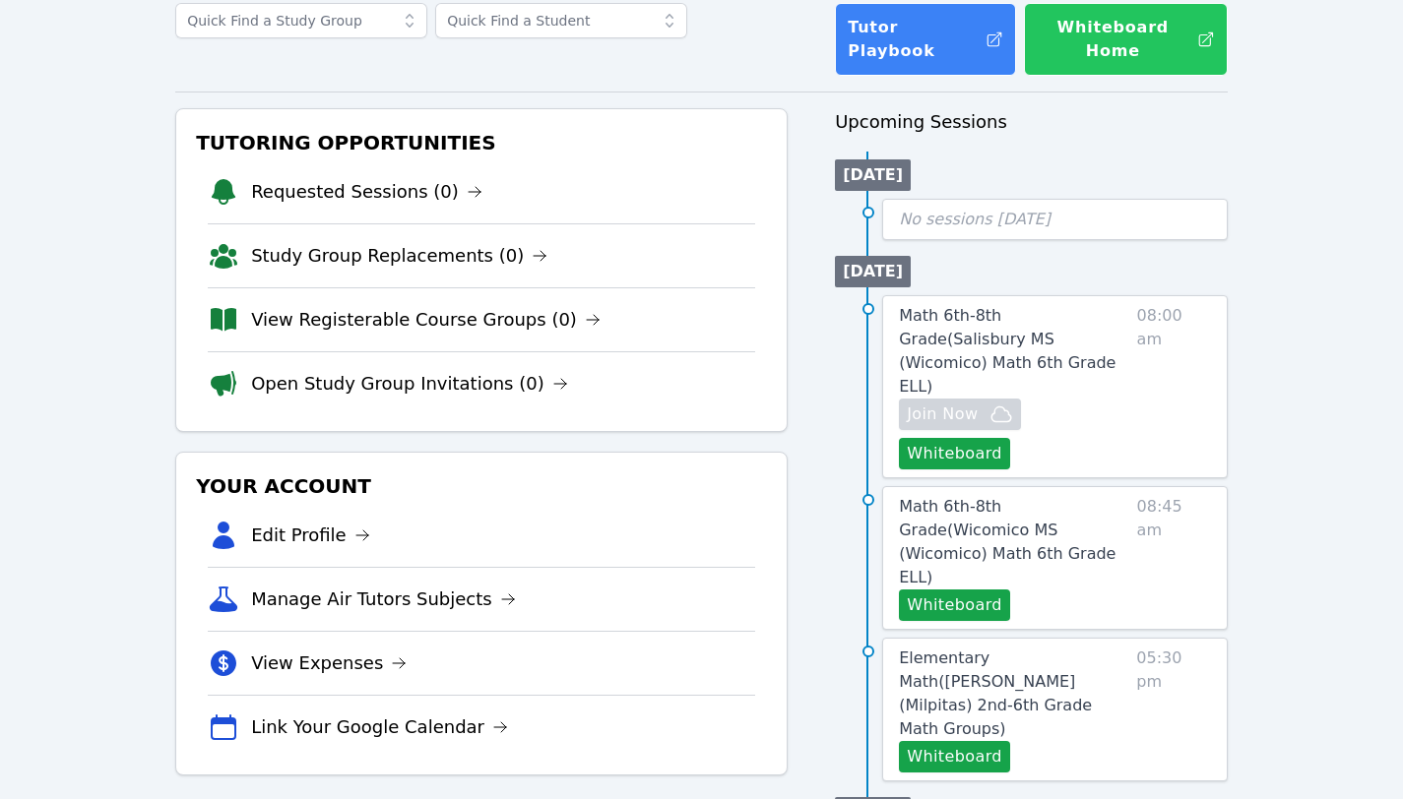
click at [1070, 16] on button "Whiteboard Home" at bounding box center [1126, 39] width 204 height 73
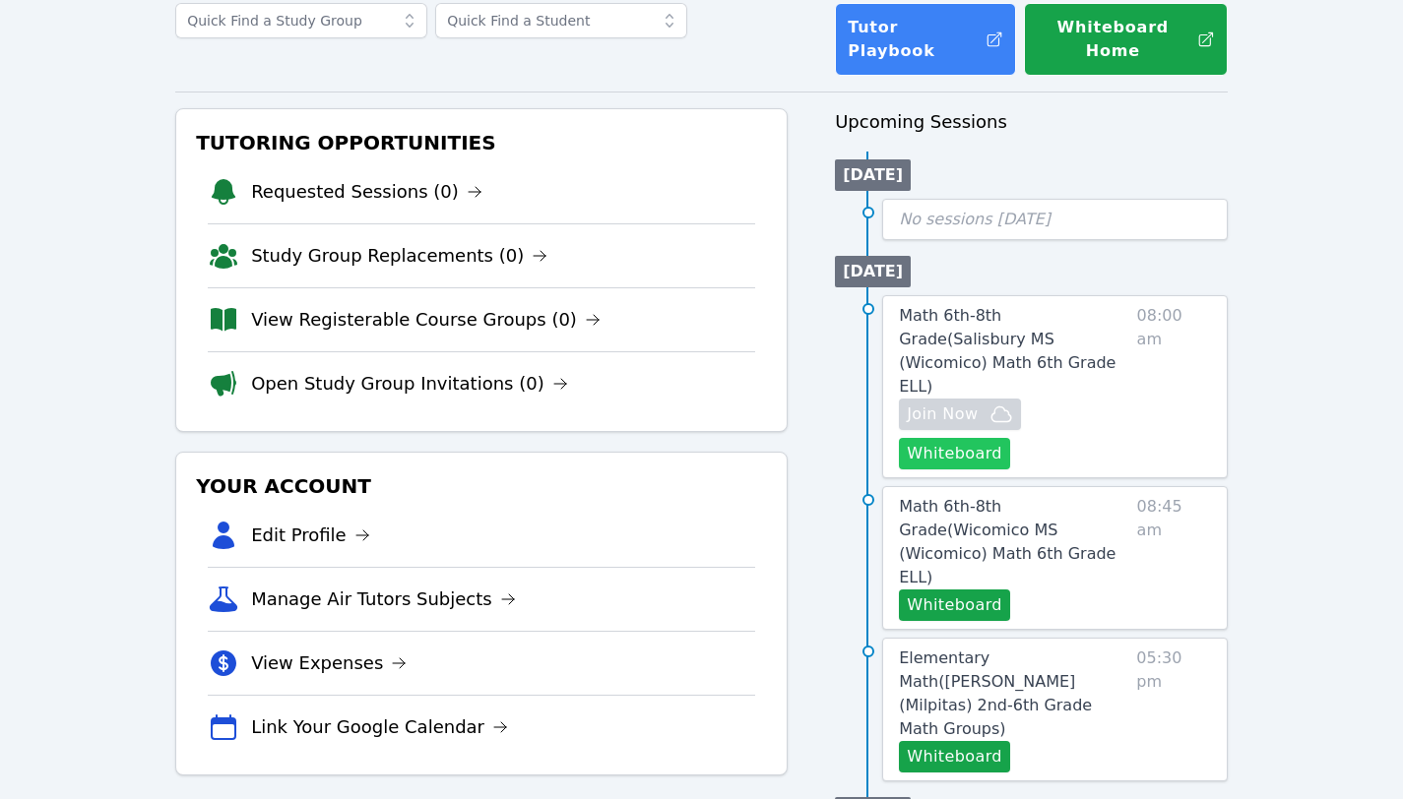
click at [961, 438] on button "Whiteboard" at bounding box center [954, 453] width 111 height 31
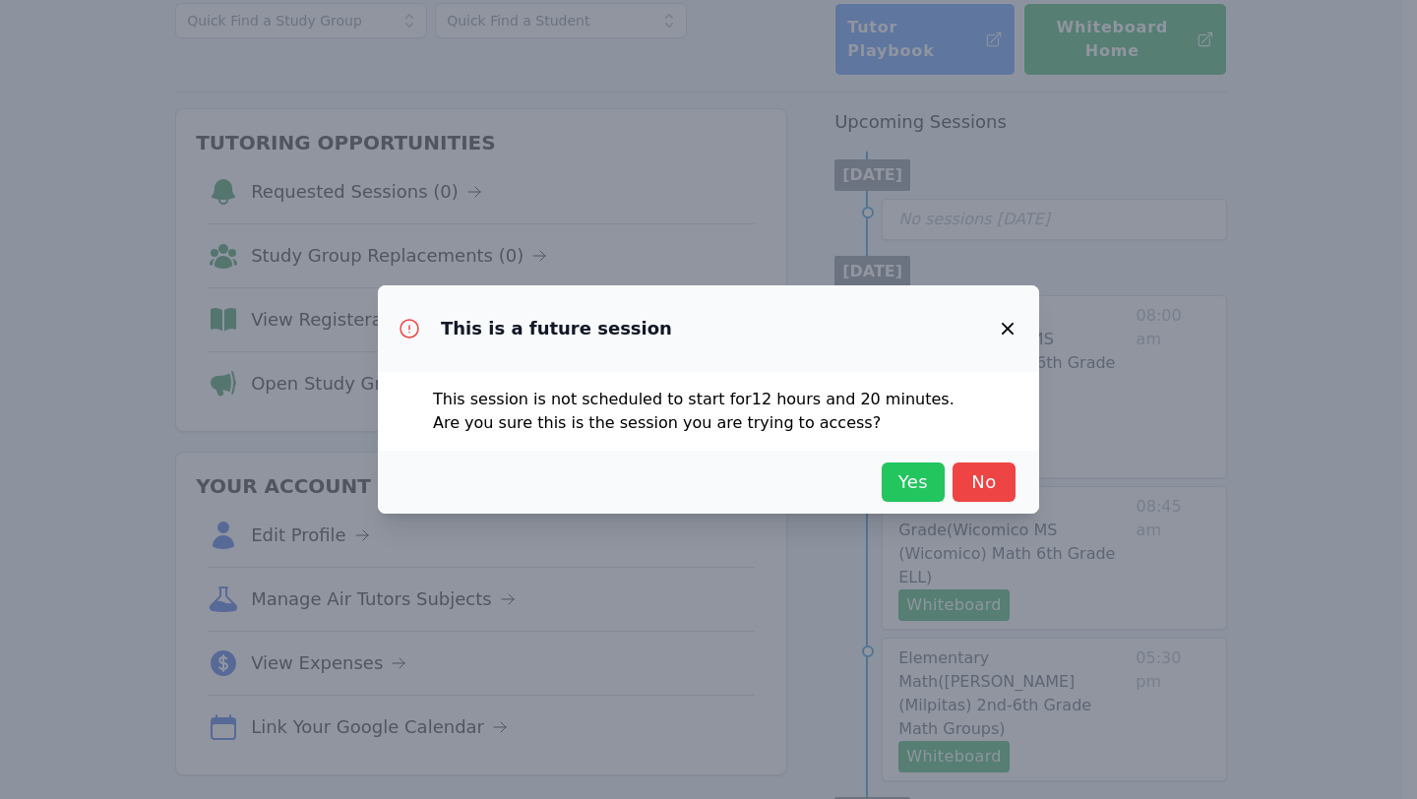
click at [916, 482] on span "Yes" at bounding box center [913, 483] width 43 height 28
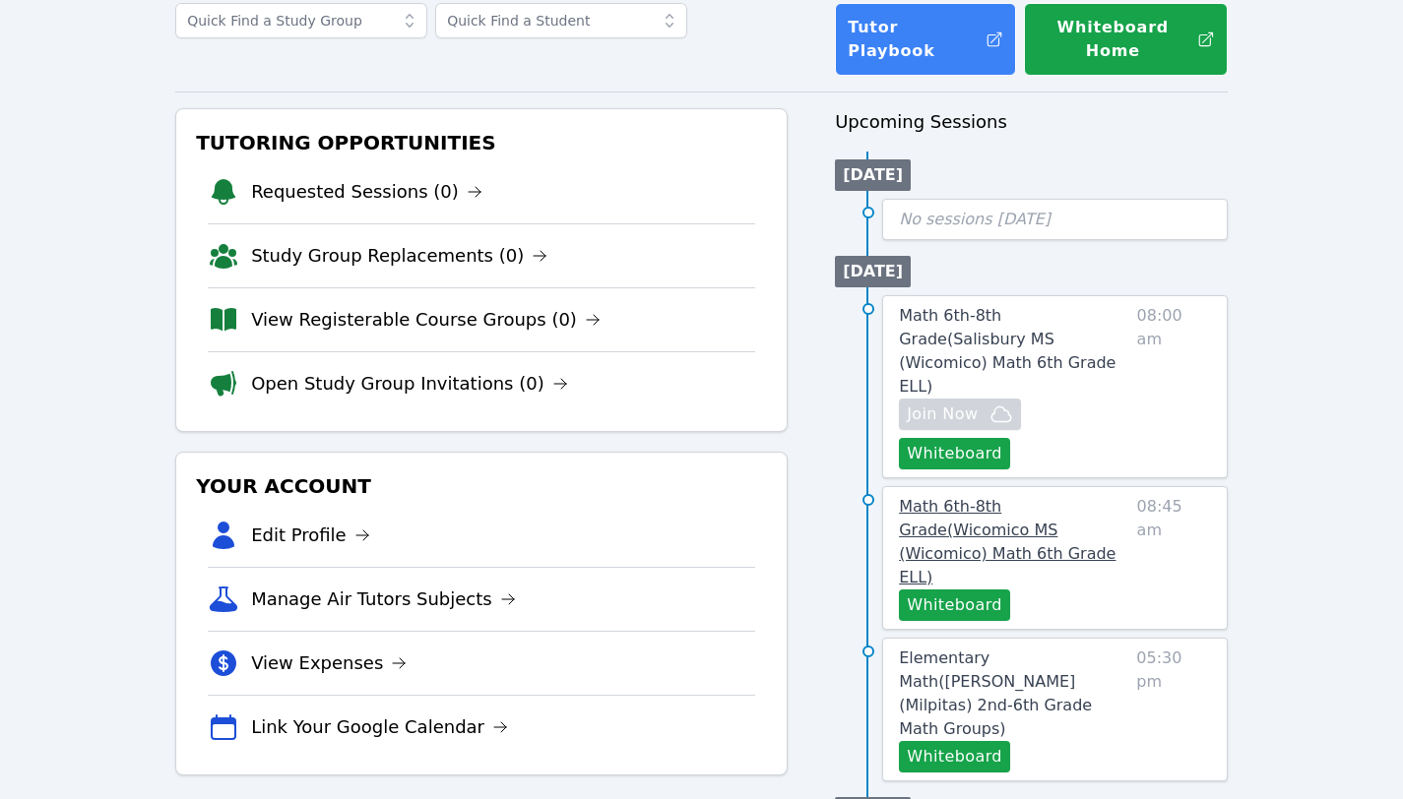
click at [992, 497] on span "Math 6th-8th Grade ( Wicomico MS (Wicomico) Math 6th Grade ELL )" at bounding box center [1007, 542] width 217 height 90
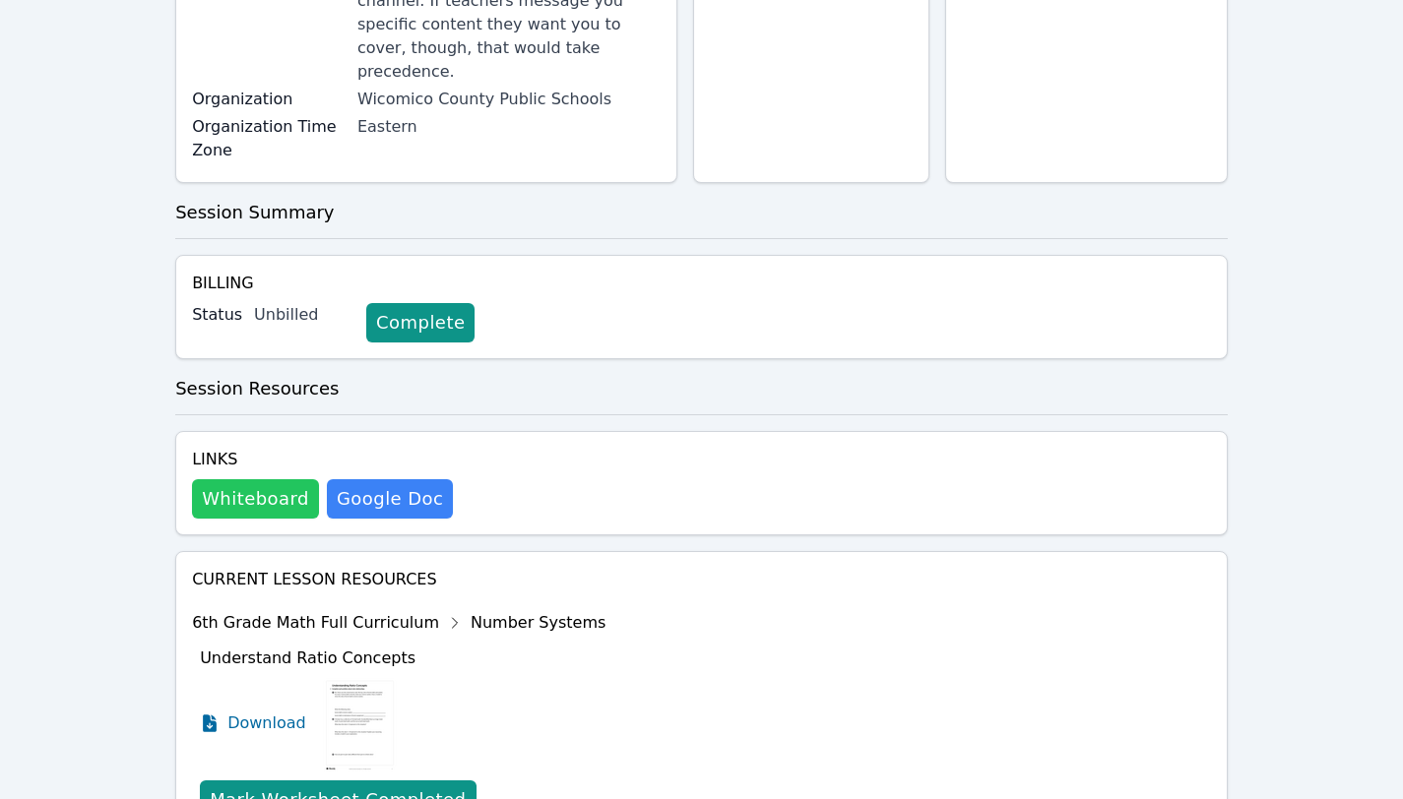
click at [256, 479] on button "Whiteboard" at bounding box center [255, 498] width 127 height 39
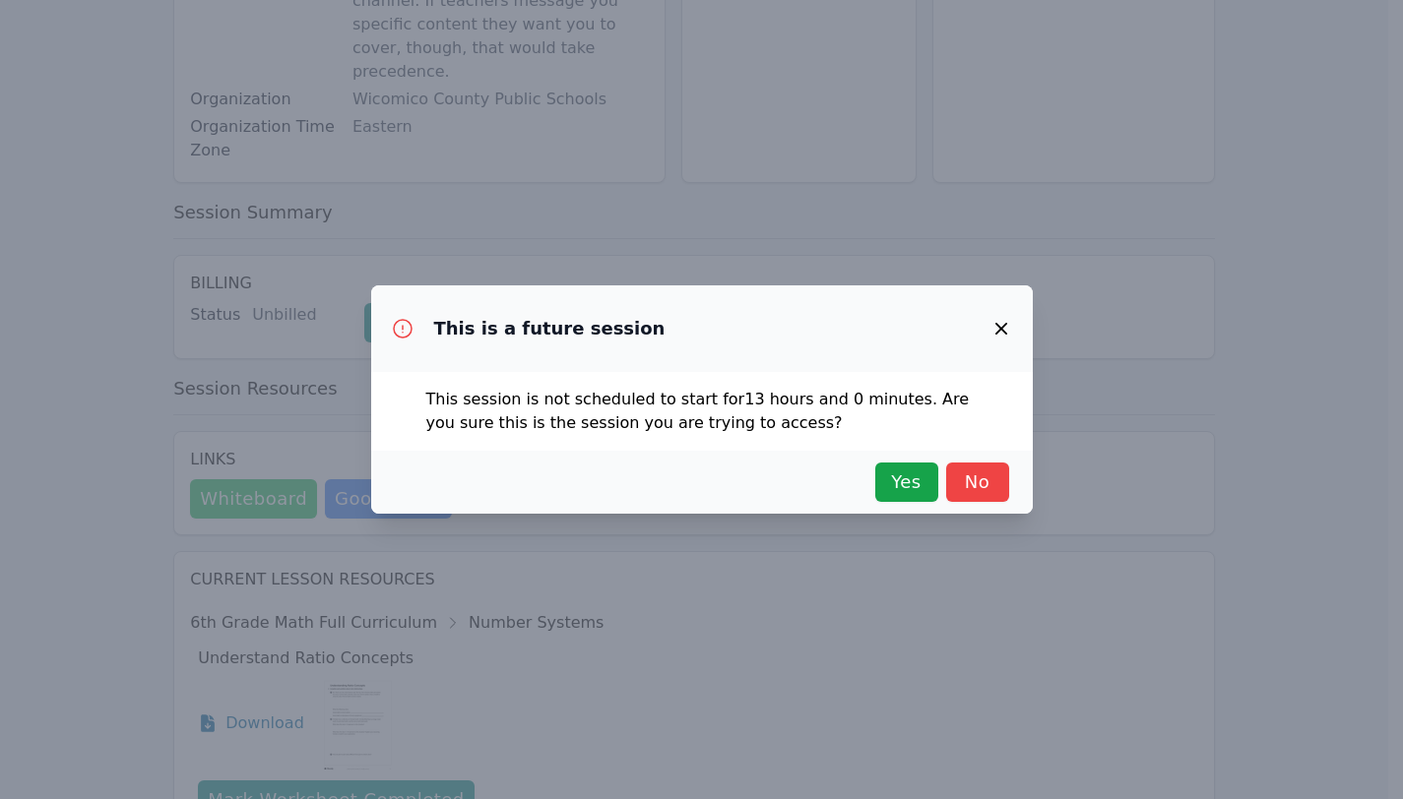
scroll to position [442, 0]
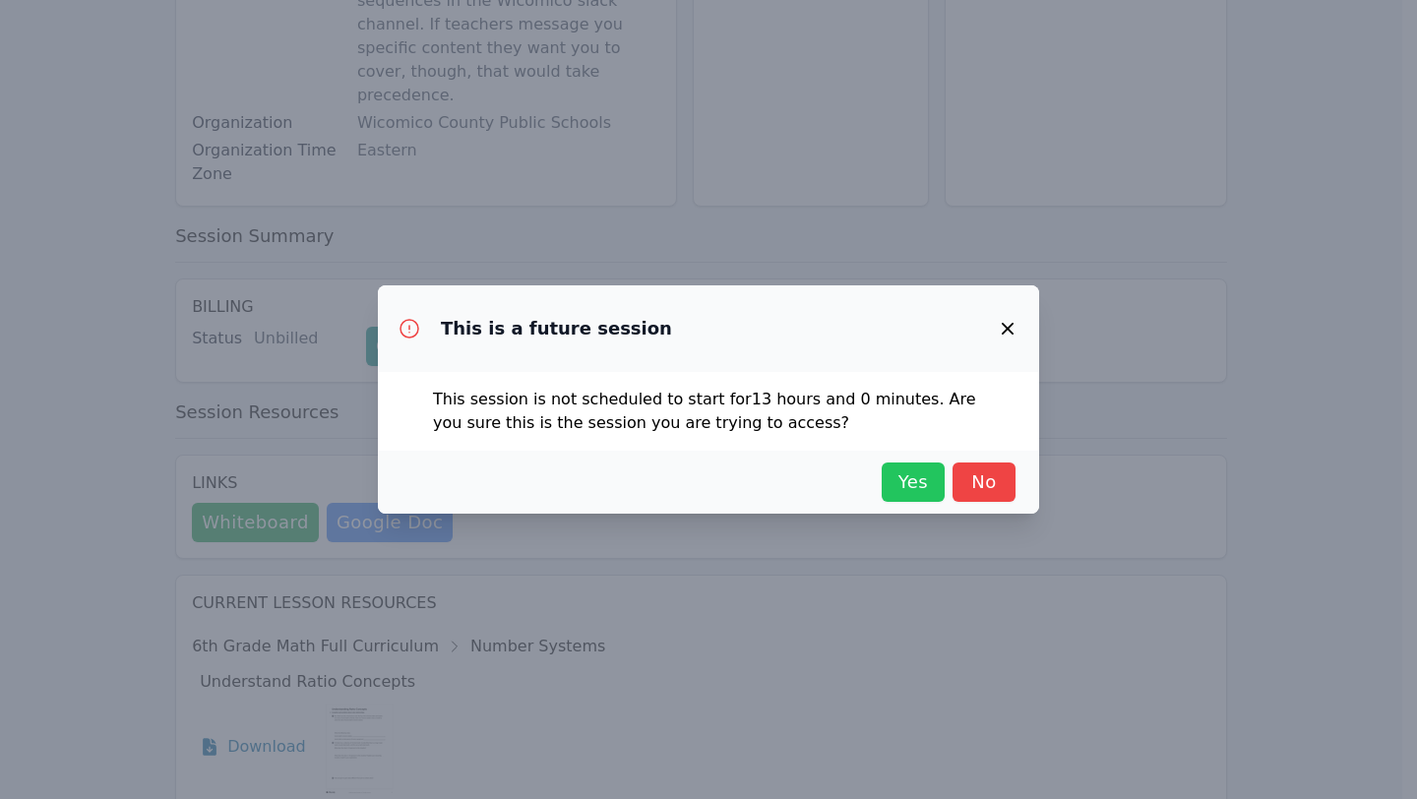
click at [920, 485] on span "Yes" at bounding box center [913, 483] width 43 height 28
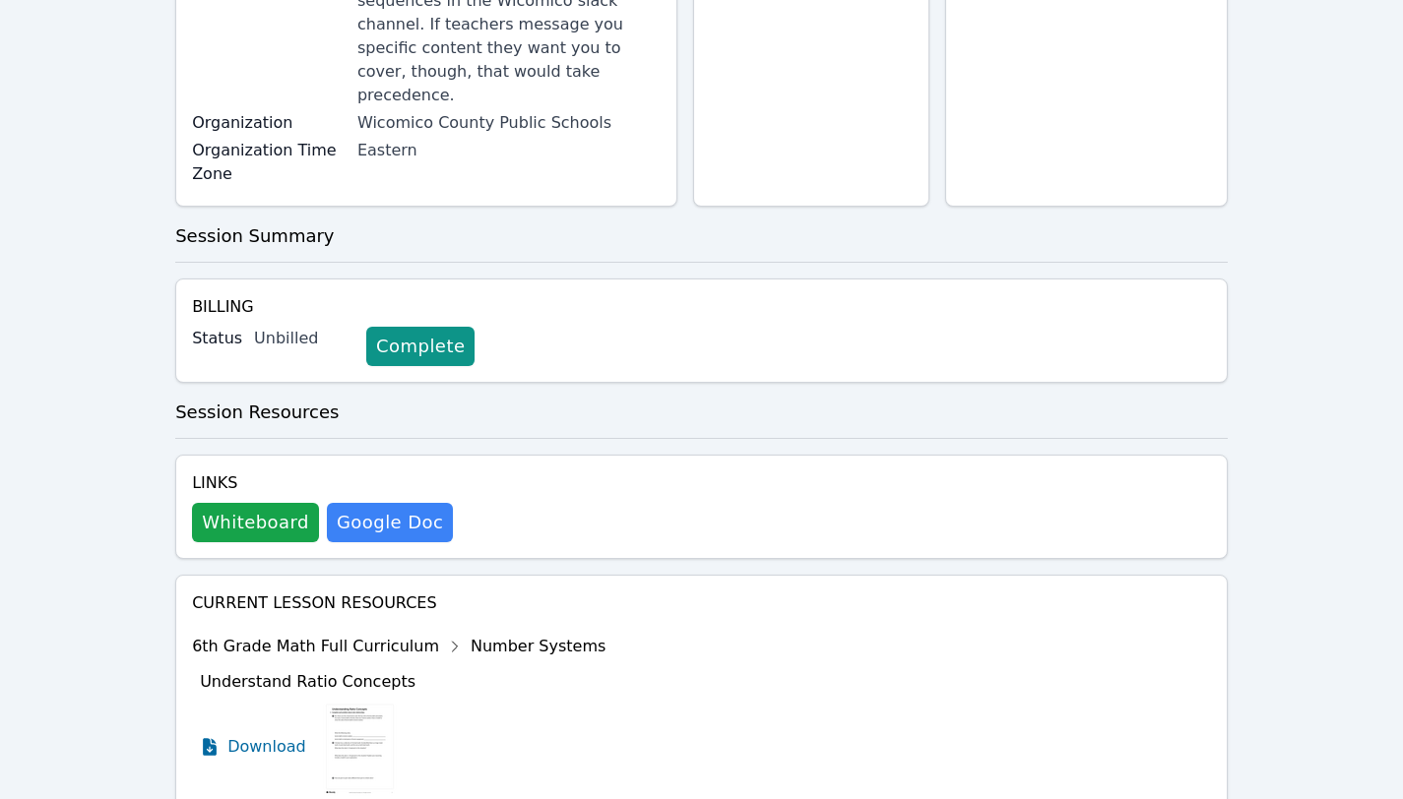
scroll to position [0, 0]
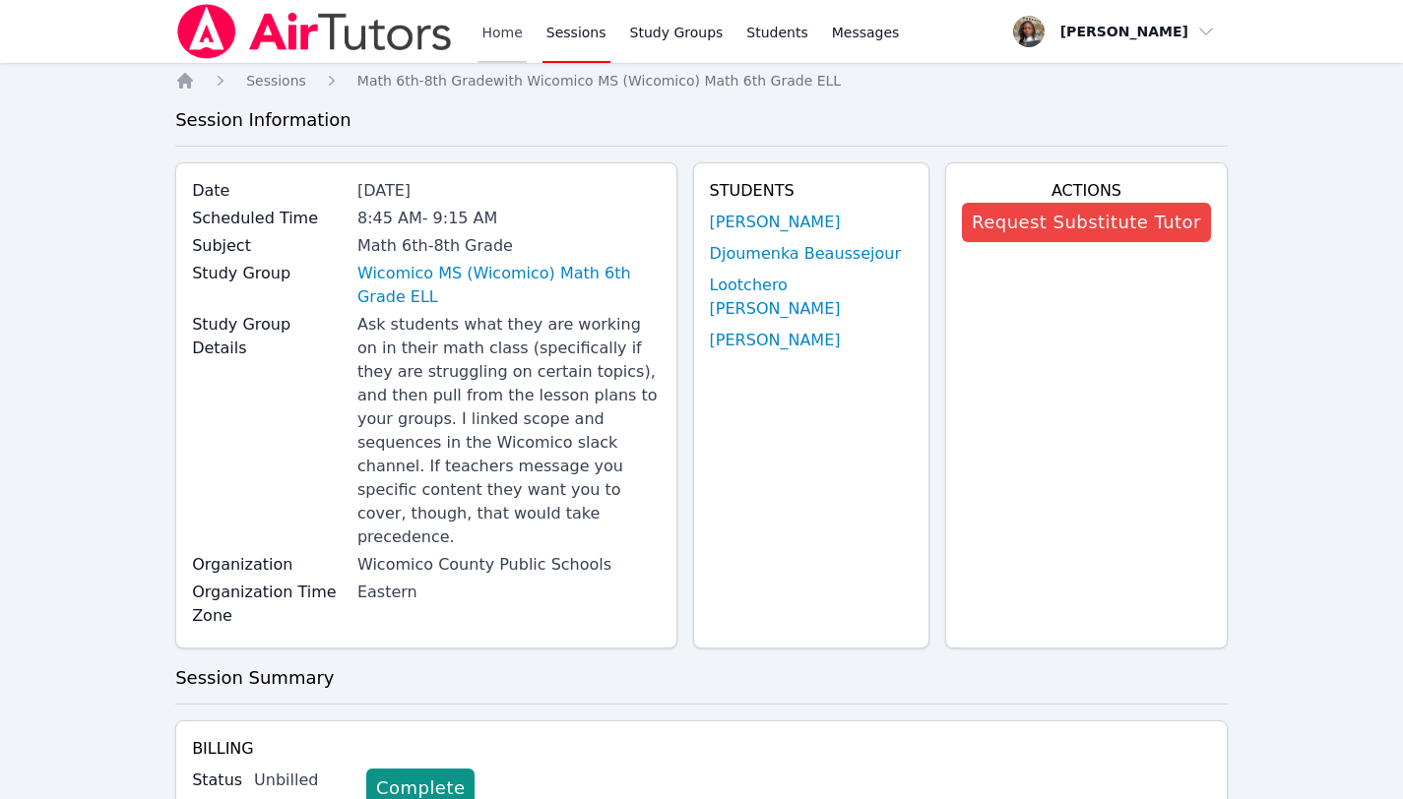
click at [502, 33] on link "Home" at bounding box center [501, 31] width 48 height 63
